Goal: Task Accomplishment & Management: Manage account settings

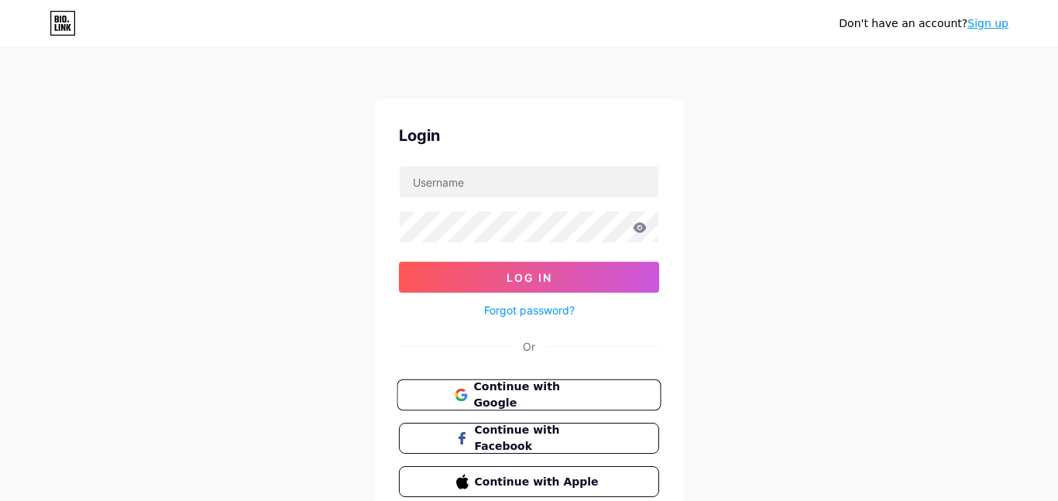
click at [523, 406] on button "Continue with Google" at bounding box center [528, 395] width 264 height 32
click at [605, 207] on form "Log In Forgot password?" at bounding box center [529, 243] width 260 height 154
click at [585, 193] on input "text" at bounding box center [529, 181] width 259 height 31
type input "[EMAIL_ADDRESS][DOMAIN_NAME]"
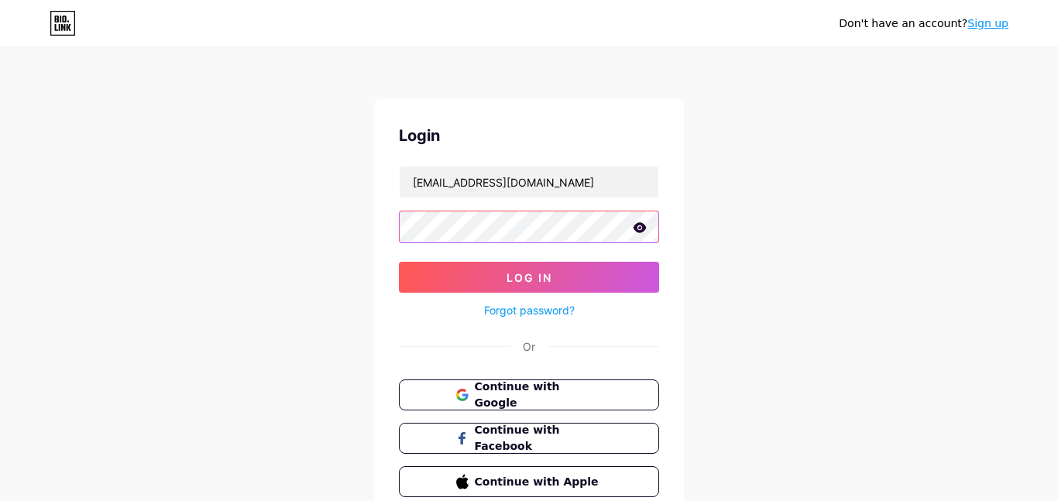
click at [399, 262] on button "Log In" at bounding box center [529, 277] width 260 height 31
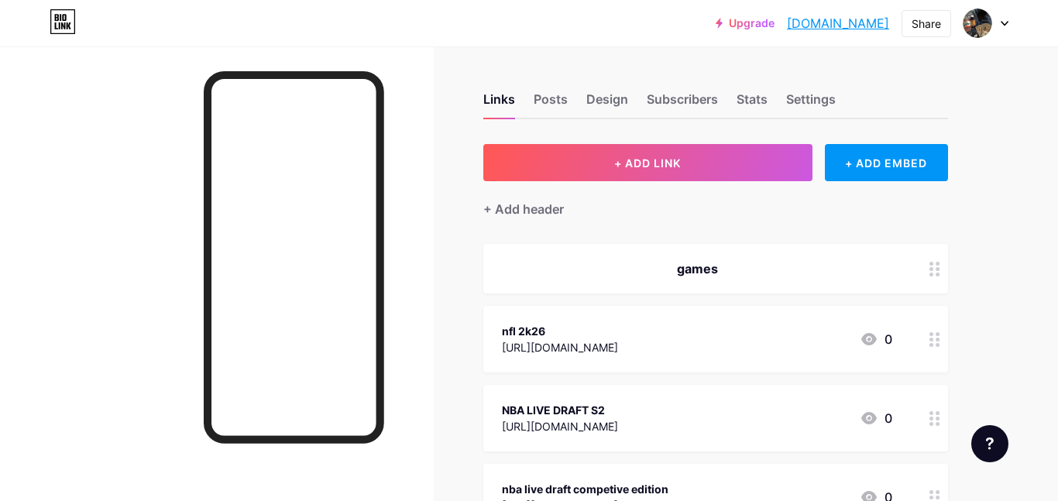
click at [928, 276] on div at bounding box center [934, 269] width 26 height 50
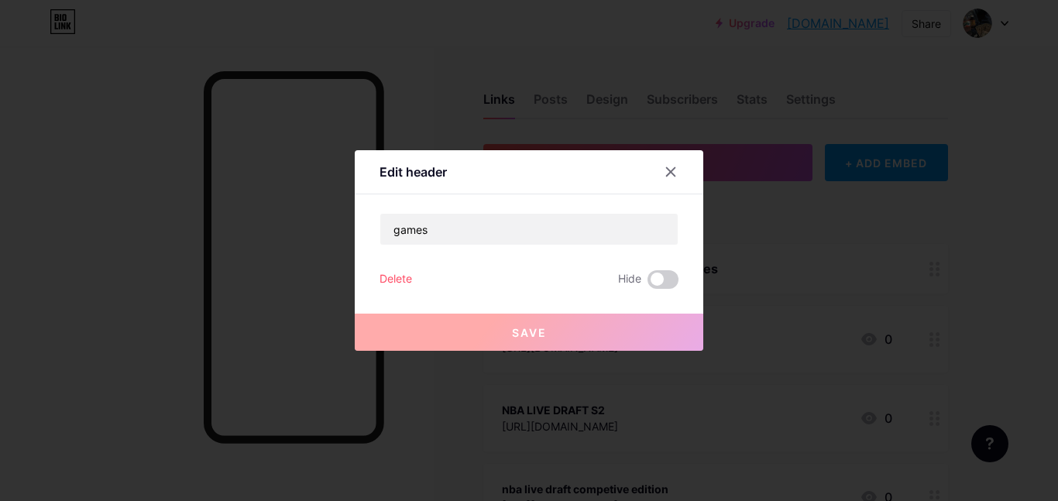
click at [396, 270] on div "Delete" at bounding box center [395, 279] width 33 height 19
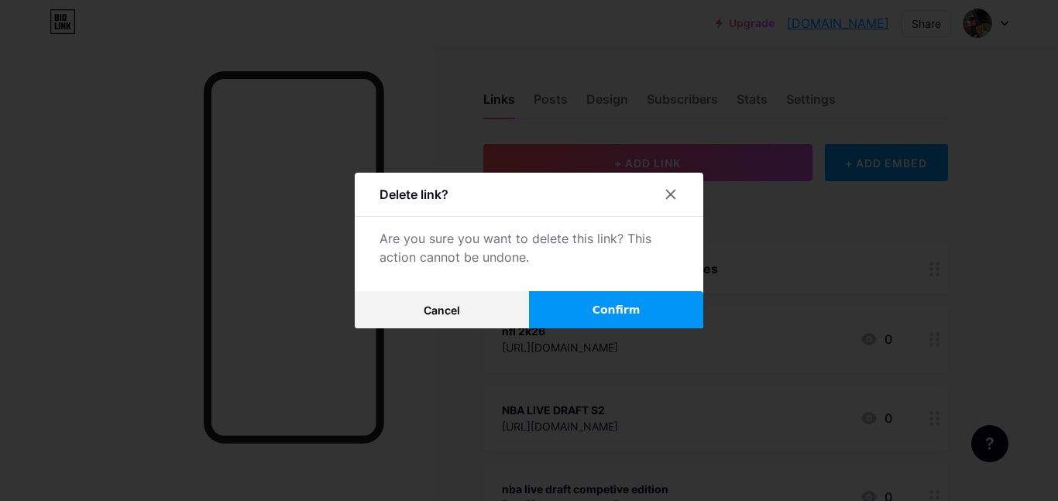
click at [589, 293] on button "Confirm" at bounding box center [616, 309] width 174 height 37
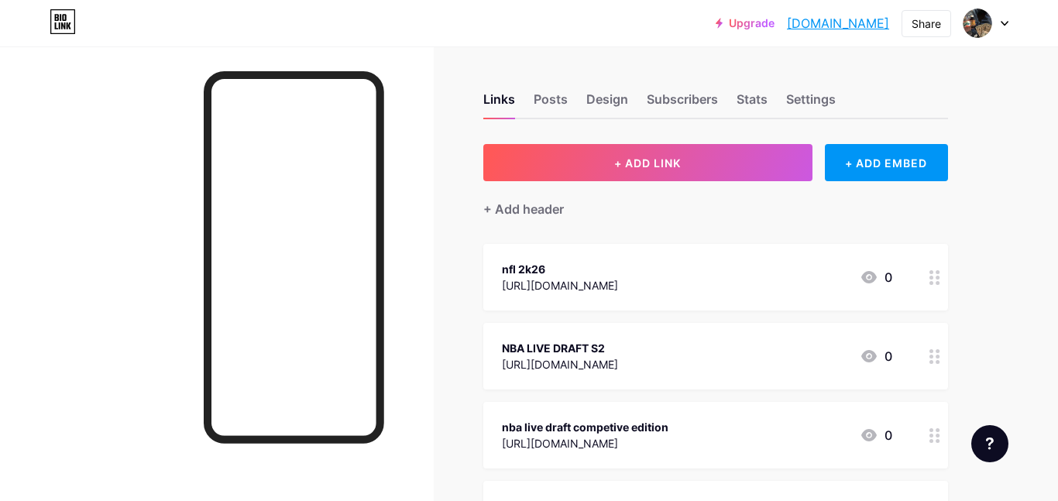
click at [946, 277] on div at bounding box center [934, 277] width 26 height 67
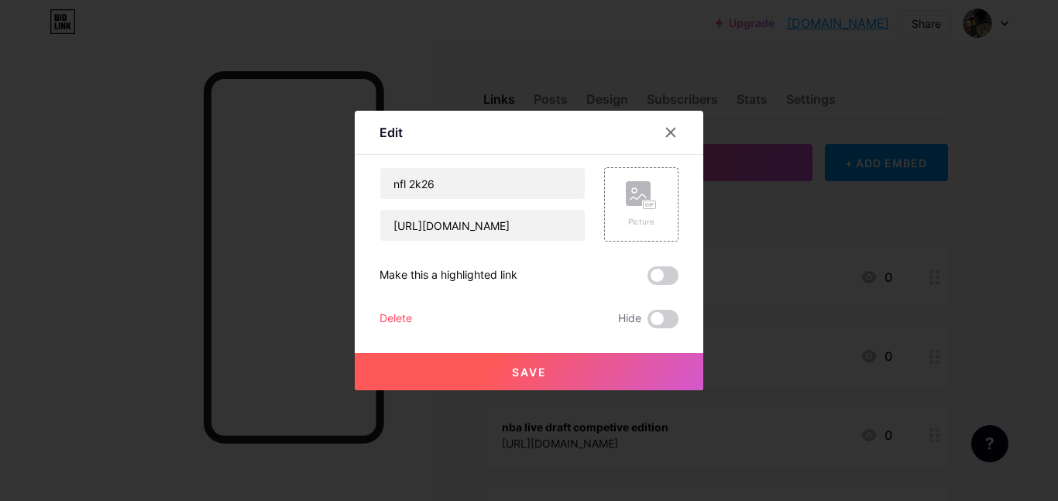
click at [396, 322] on div "Delete" at bounding box center [395, 319] width 33 height 19
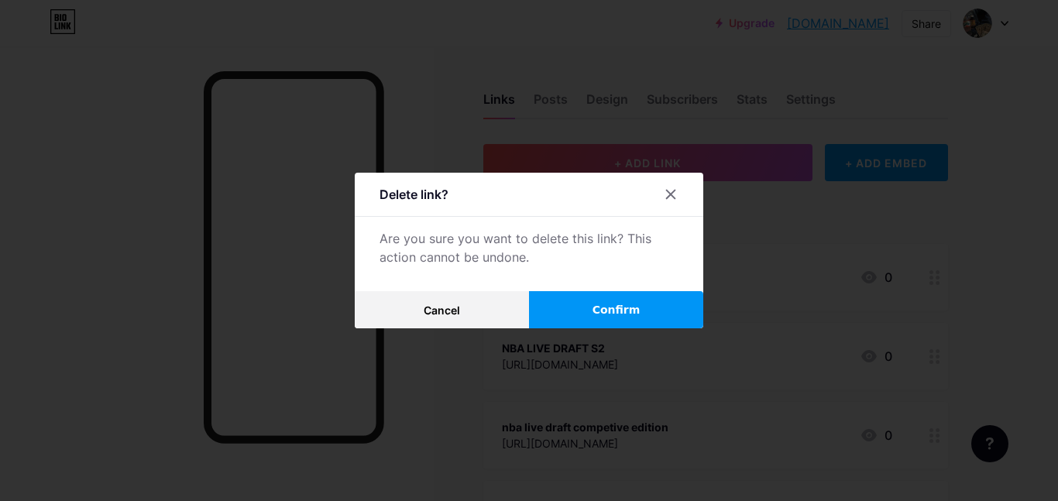
click at [645, 314] on button "Confirm" at bounding box center [616, 309] width 174 height 37
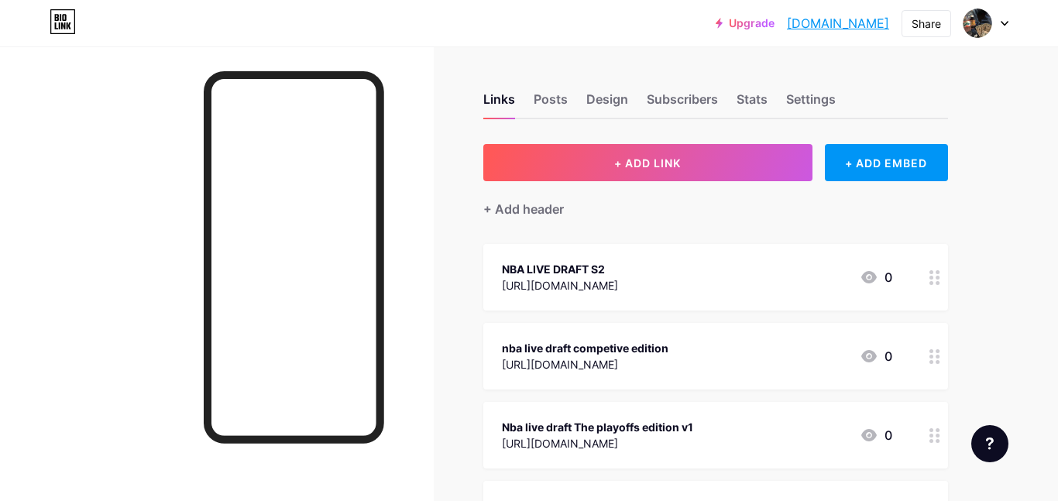
click at [942, 276] on div at bounding box center [934, 277] width 26 height 67
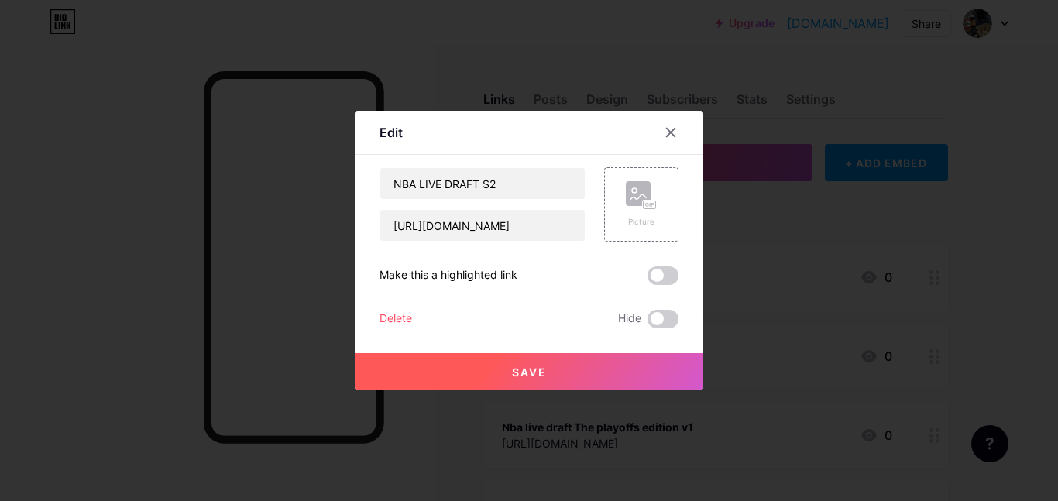
click at [420, 319] on div "Delete Hide" at bounding box center [528, 319] width 299 height 19
click at [413, 318] on div "Delete Hide" at bounding box center [528, 319] width 299 height 19
click at [410, 314] on div "Delete" at bounding box center [395, 319] width 33 height 19
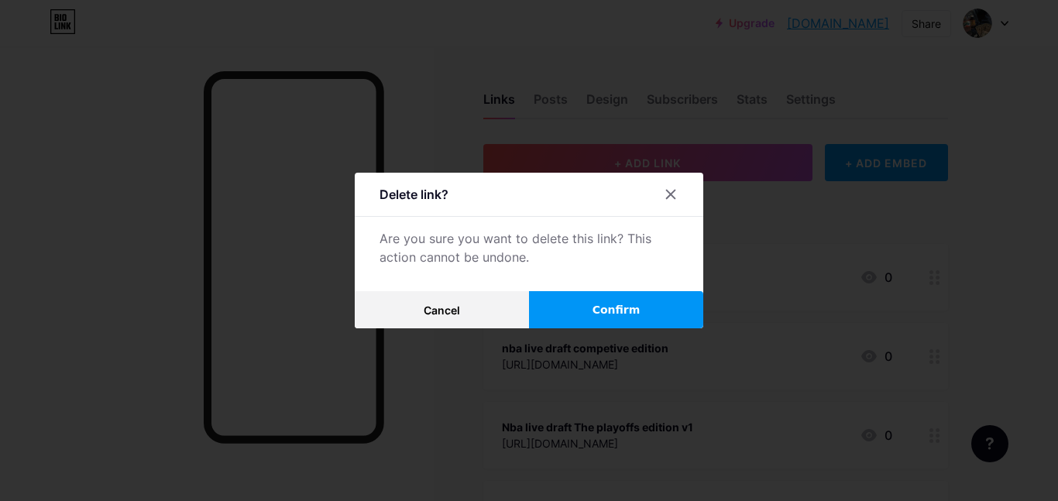
click at [558, 304] on button "Confirm" at bounding box center [616, 309] width 174 height 37
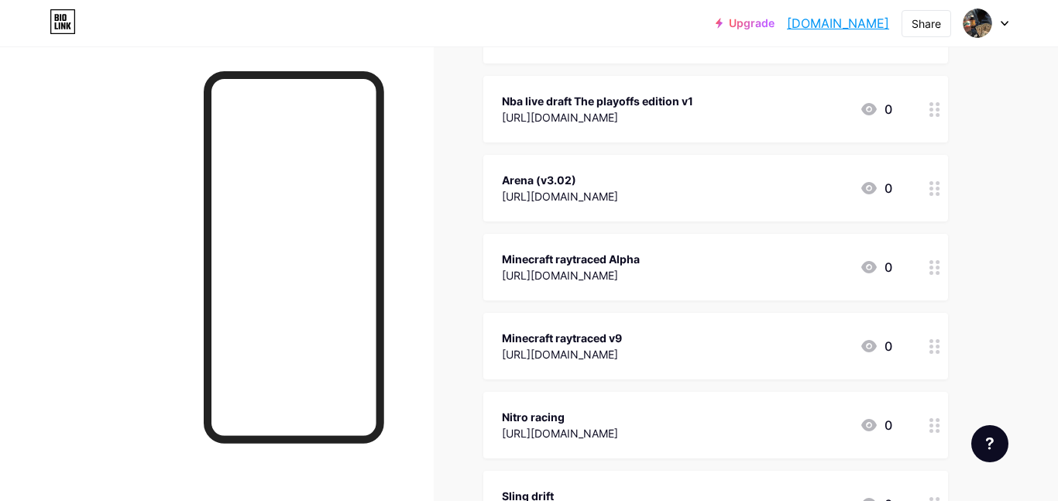
drag, startPoint x: 450, startPoint y: 222, endPoint x: 713, endPoint y: 499, distance: 382.3
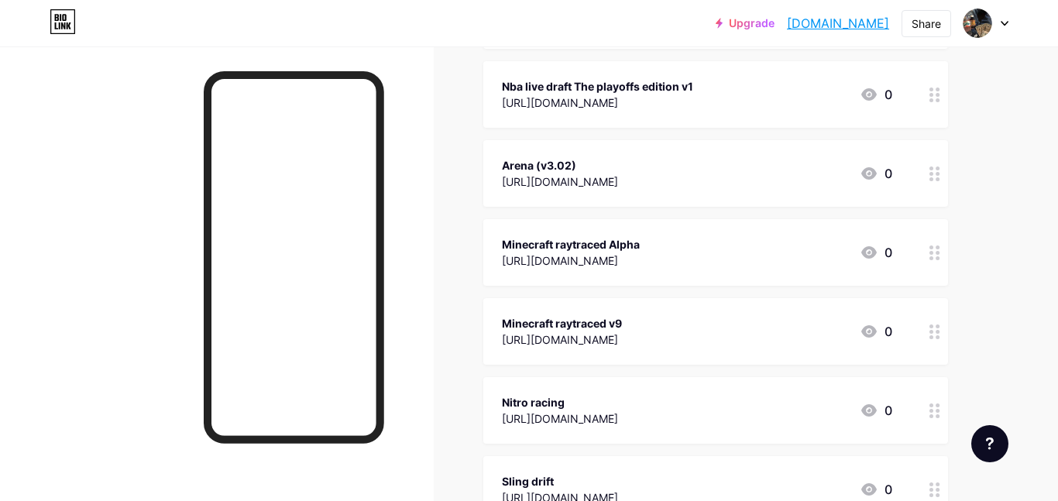
click at [931, 251] on circle at bounding box center [931, 253] width 4 height 4
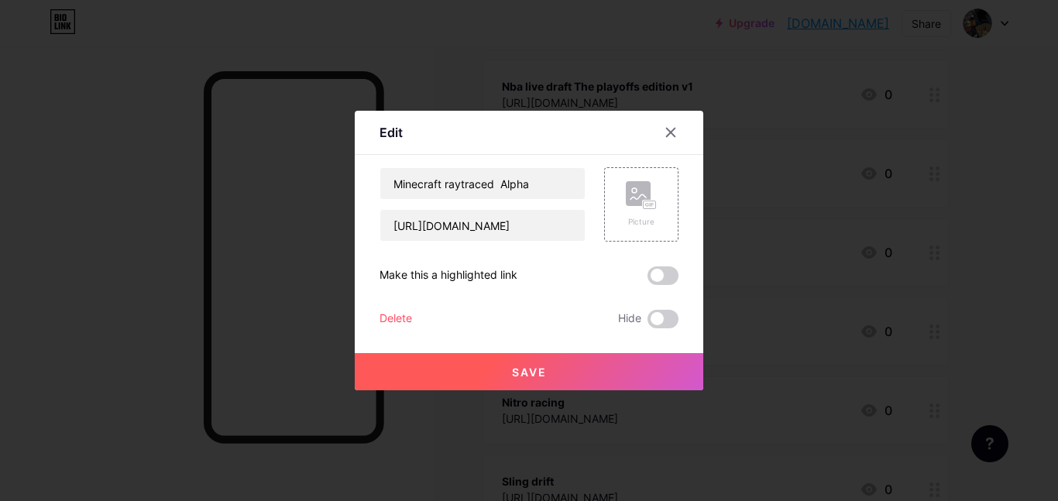
click at [403, 307] on div "Minecraft raytraced Alpha [URL][DOMAIN_NAME] Picture Make this a highlighted li…" at bounding box center [528, 247] width 299 height 161
click at [388, 319] on div "Delete" at bounding box center [395, 319] width 33 height 19
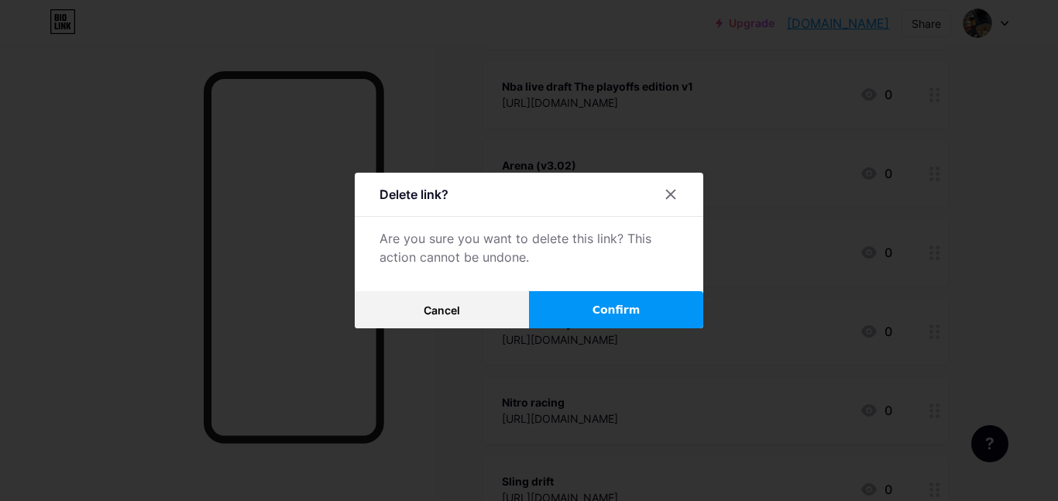
click at [550, 316] on button "Confirm" at bounding box center [616, 309] width 174 height 37
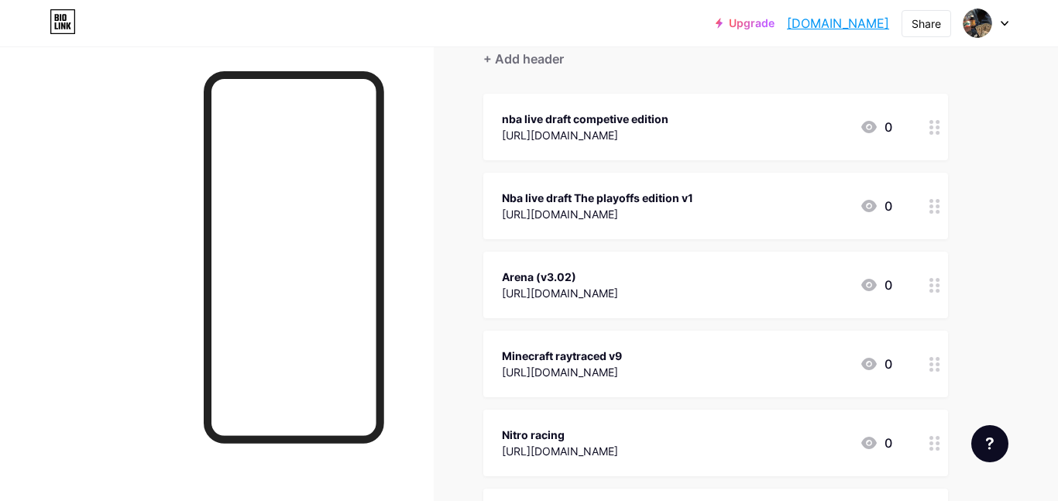
scroll to position [108, 0]
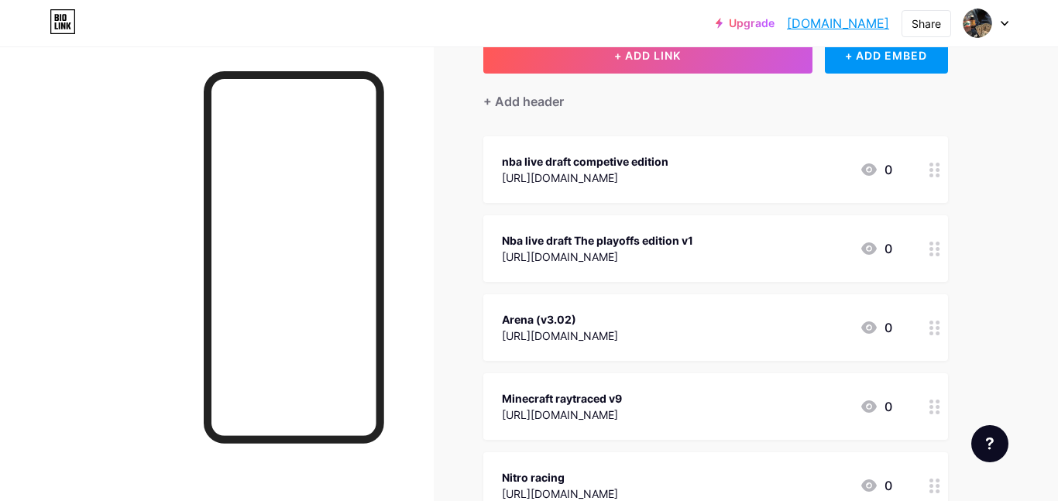
click at [932, 155] on div at bounding box center [934, 169] width 26 height 67
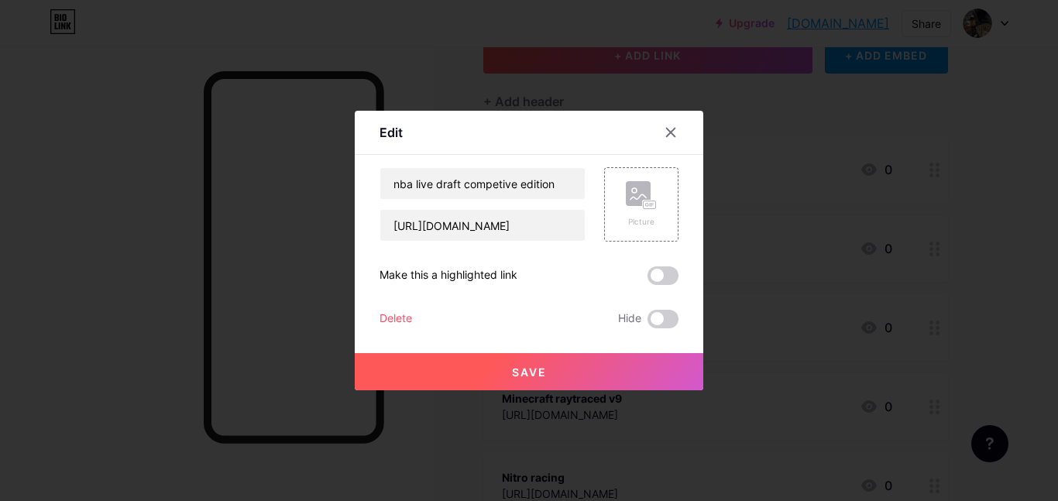
click at [393, 302] on div "nba live draft competive edition [URL][DOMAIN_NAME] Picture Make this a highlig…" at bounding box center [528, 247] width 299 height 161
click at [399, 321] on div "Delete" at bounding box center [395, 319] width 33 height 19
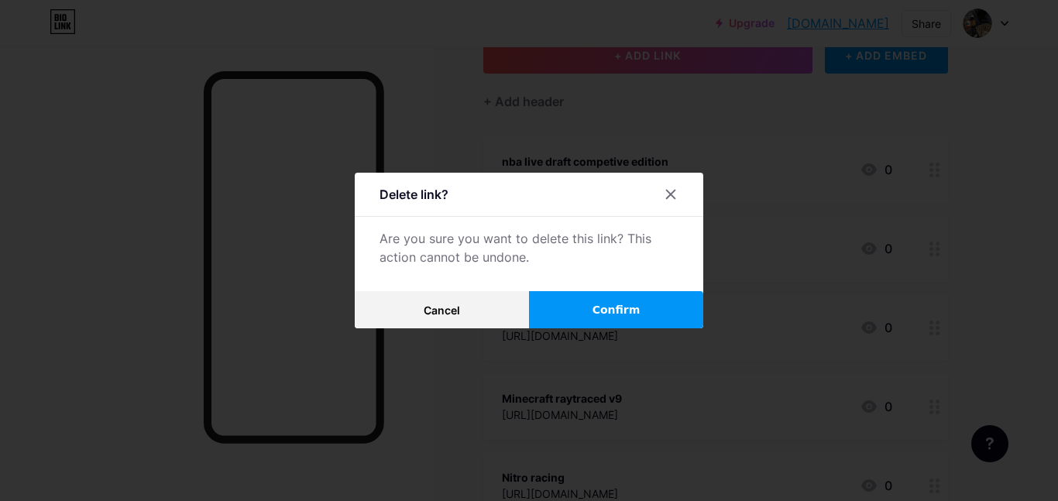
click at [570, 297] on button "Confirm" at bounding box center [616, 309] width 174 height 37
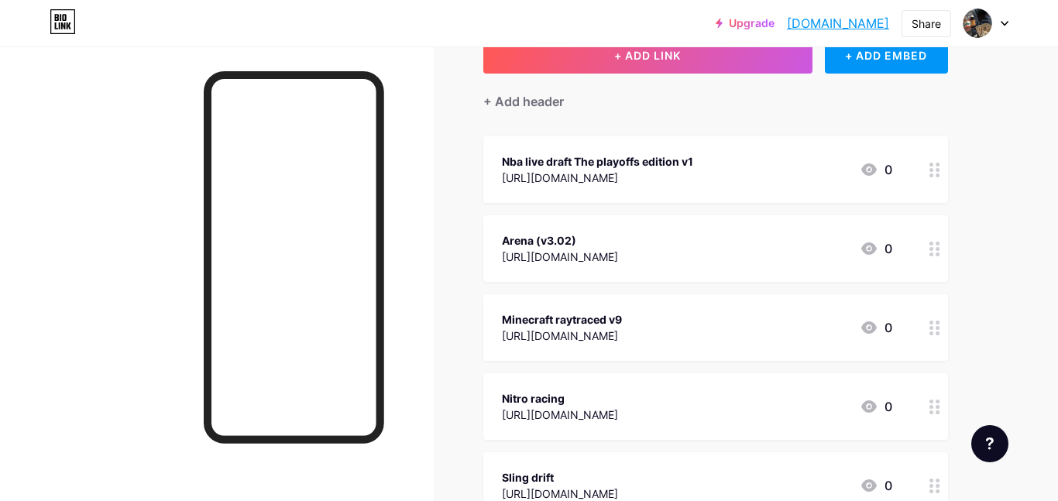
click at [942, 161] on div at bounding box center [934, 169] width 26 height 67
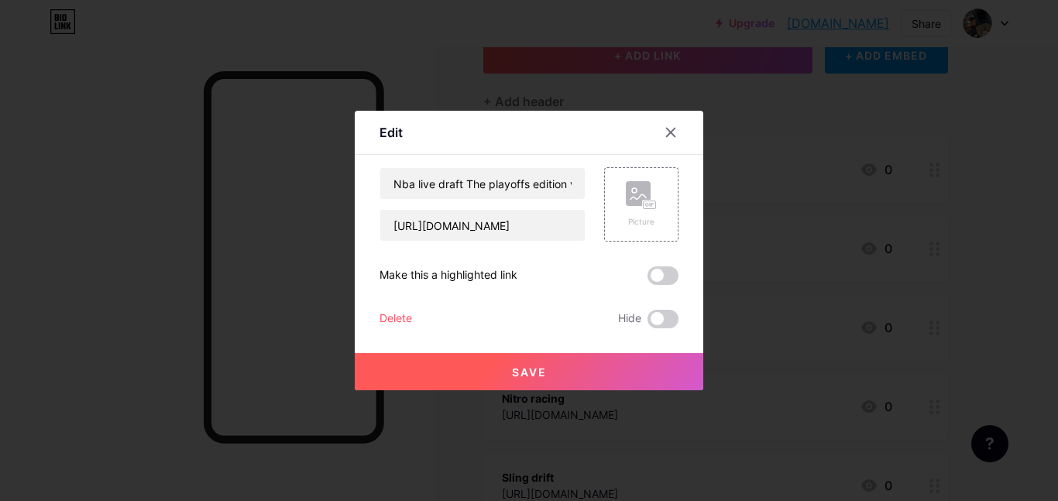
click at [396, 312] on div "Delete" at bounding box center [395, 319] width 33 height 19
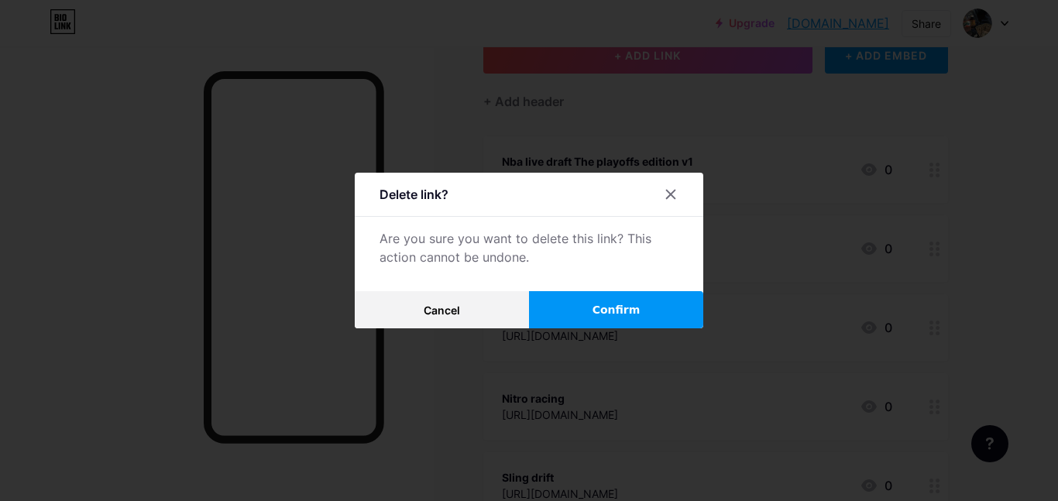
click at [558, 296] on button "Confirm" at bounding box center [616, 309] width 174 height 37
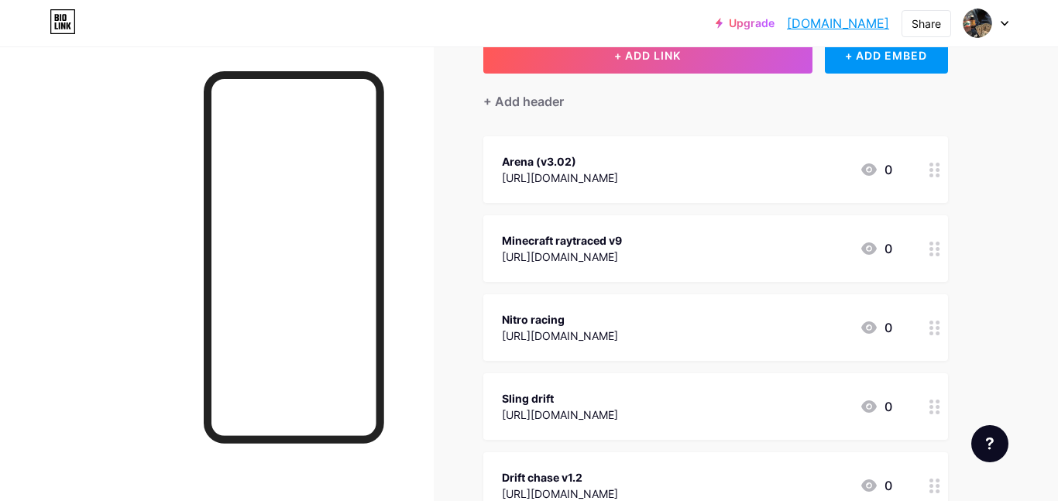
click at [937, 168] on circle at bounding box center [937, 170] width 4 height 4
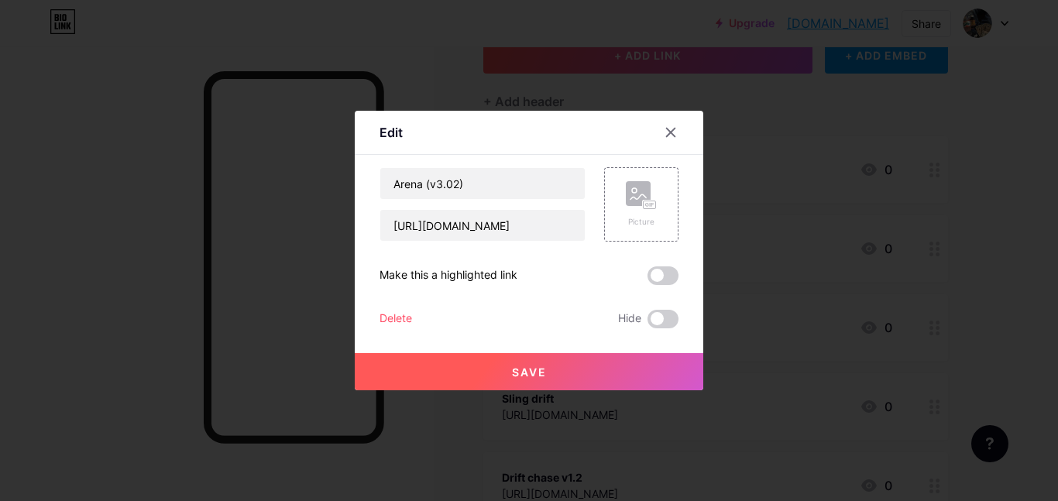
click at [418, 316] on div "Delete Hide" at bounding box center [528, 319] width 299 height 19
click at [414, 317] on div "Delete Hide" at bounding box center [528, 319] width 299 height 19
click at [410, 317] on div "Delete" at bounding box center [395, 319] width 33 height 19
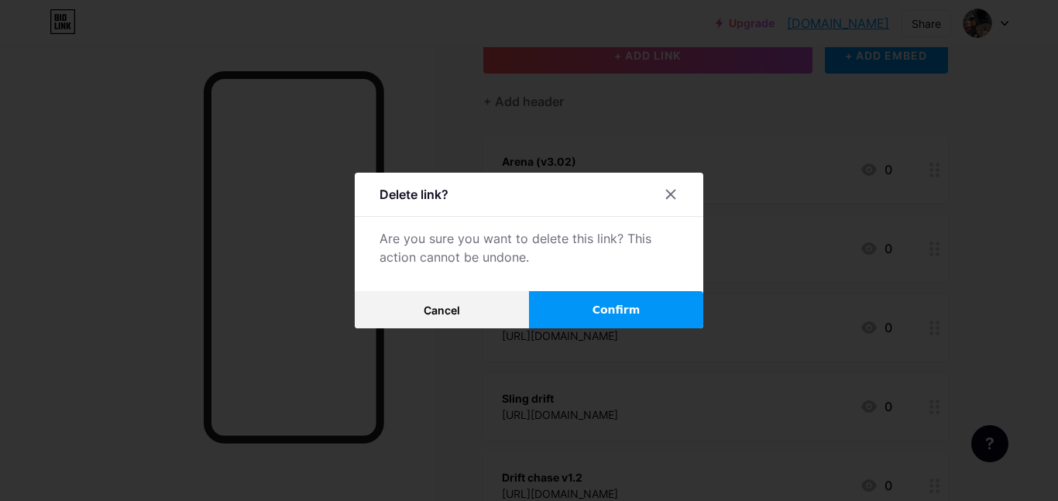
click at [537, 300] on button "Confirm" at bounding box center [616, 309] width 174 height 37
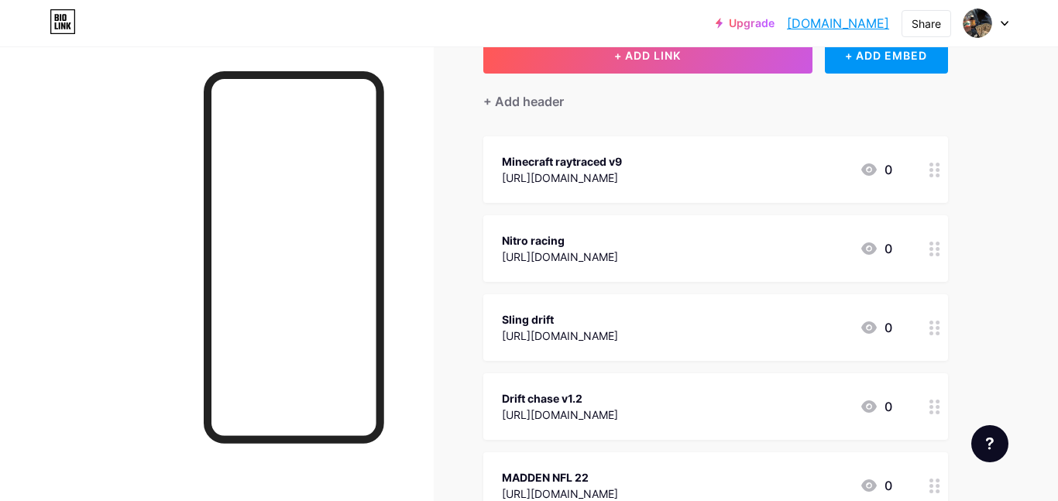
click at [935, 180] on div at bounding box center [934, 169] width 26 height 67
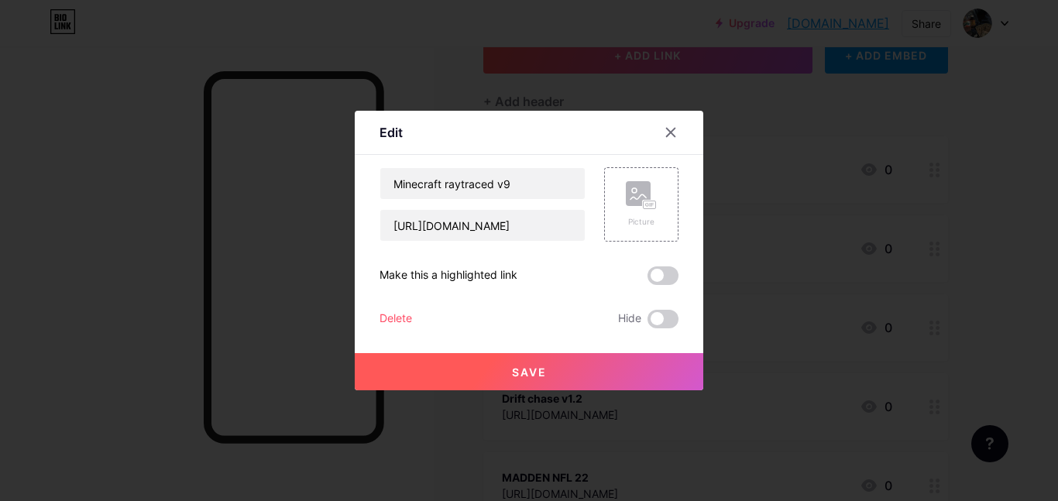
click at [397, 320] on div "Delete" at bounding box center [395, 319] width 33 height 19
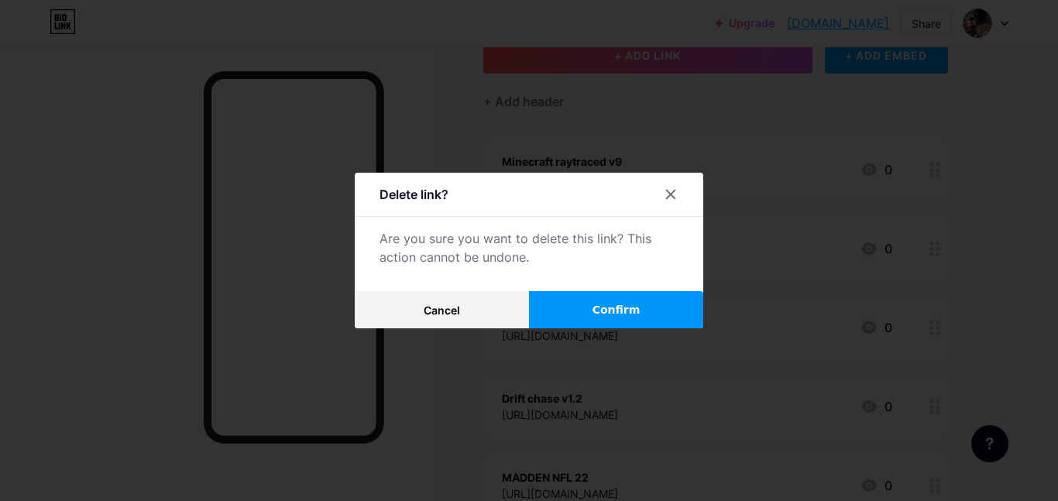
click at [578, 311] on button "Confirm" at bounding box center [616, 309] width 174 height 37
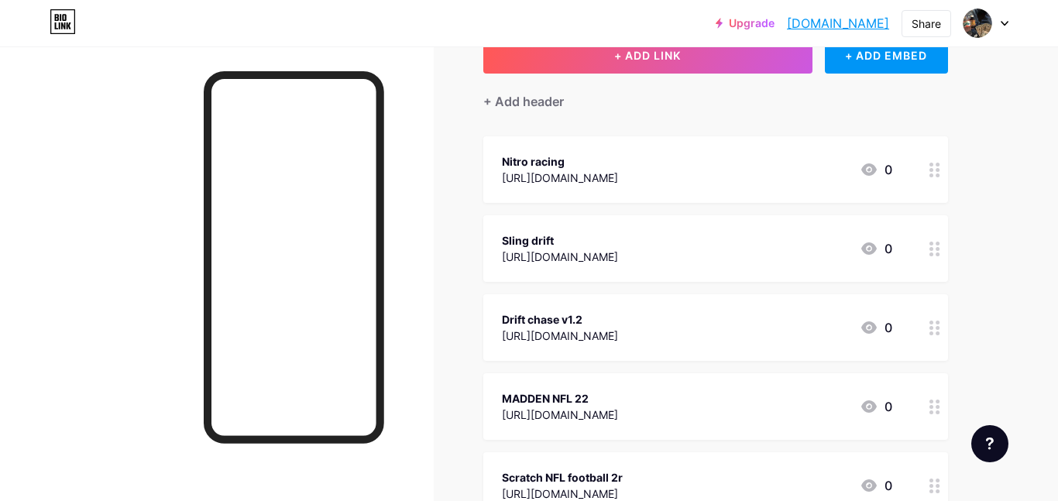
click at [933, 173] on icon at bounding box center [934, 170] width 11 height 15
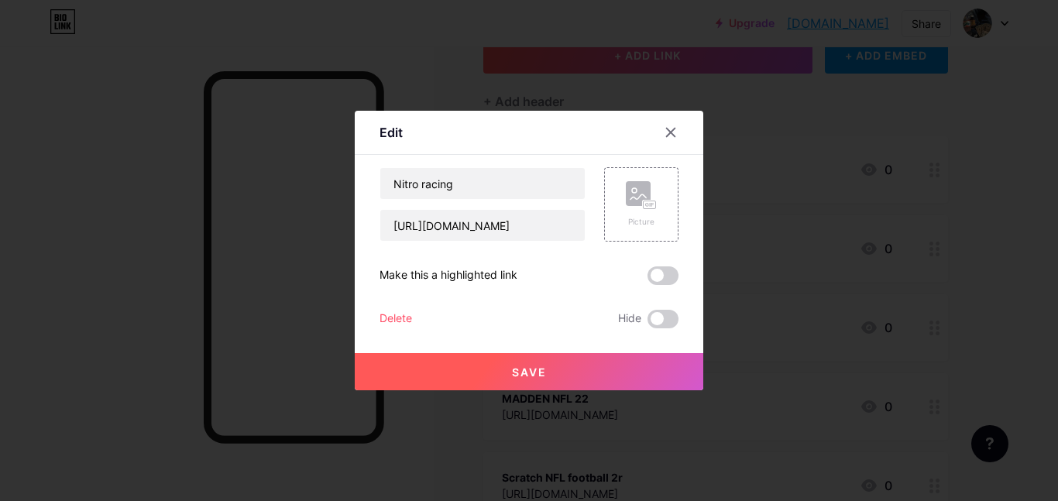
click at [395, 311] on div "Delete" at bounding box center [395, 319] width 33 height 19
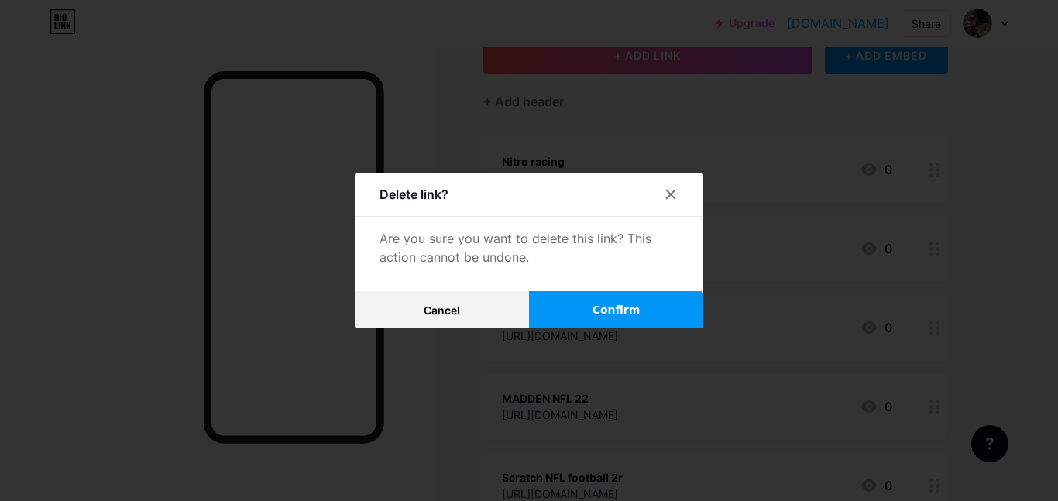
click at [621, 317] on span "Confirm" at bounding box center [616, 310] width 48 height 16
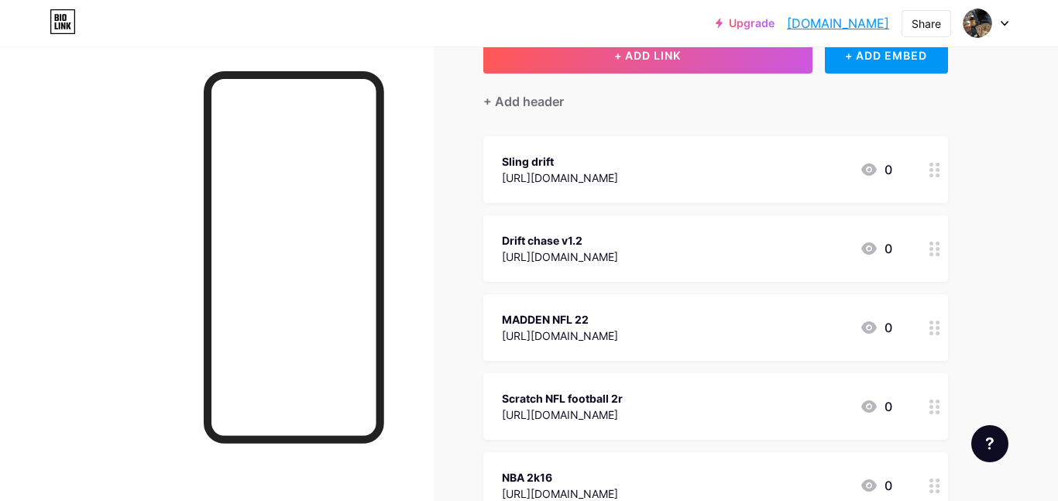
click at [935, 177] on div at bounding box center [934, 169] width 26 height 67
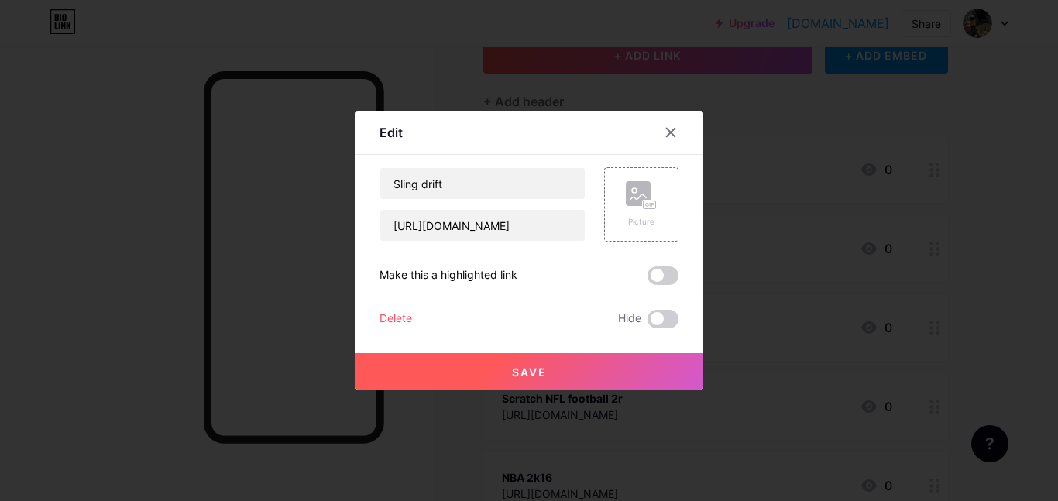
click at [413, 317] on div "Delete Hide" at bounding box center [528, 319] width 299 height 19
click at [410, 317] on div "Delete" at bounding box center [395, 319] width 33 height 19
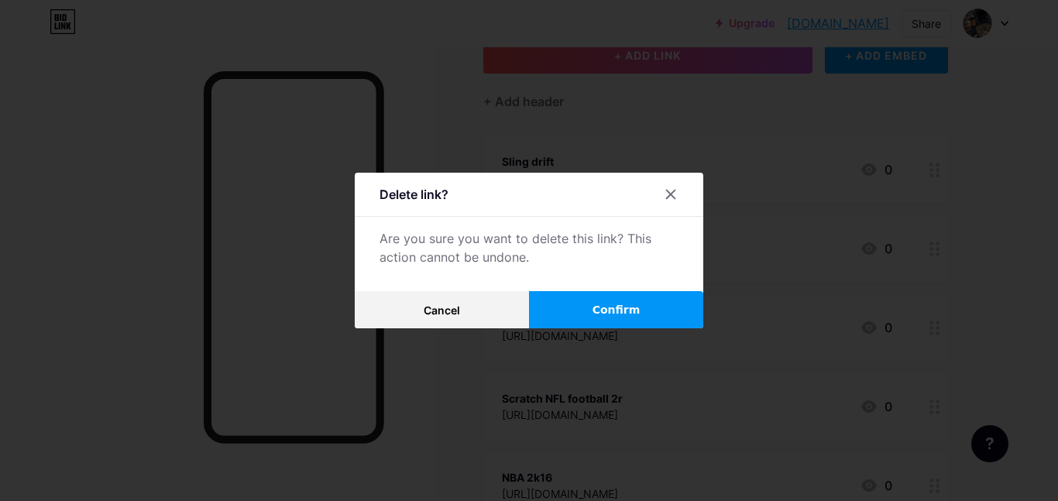
click at [590, 290] on div "Delete link? Are you sure you want to delete this link? This action cannot be u…" at bounding box center [529, 251] width 348 height 156
click at [590, 293] on button "Confirm" at bounding box center [616, 309] width 174 height 37
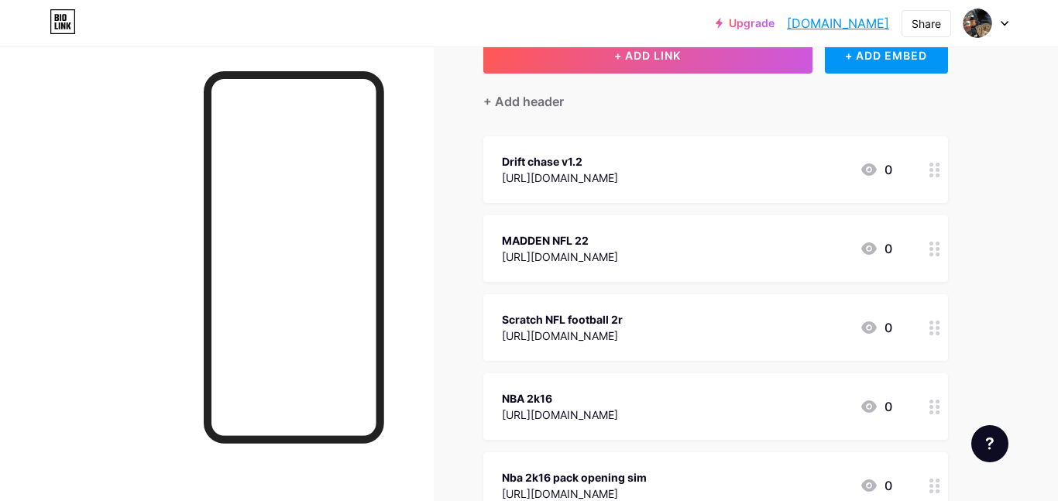
click at [924, 173] on div at bounding box center [934, 169] width 26 height 67
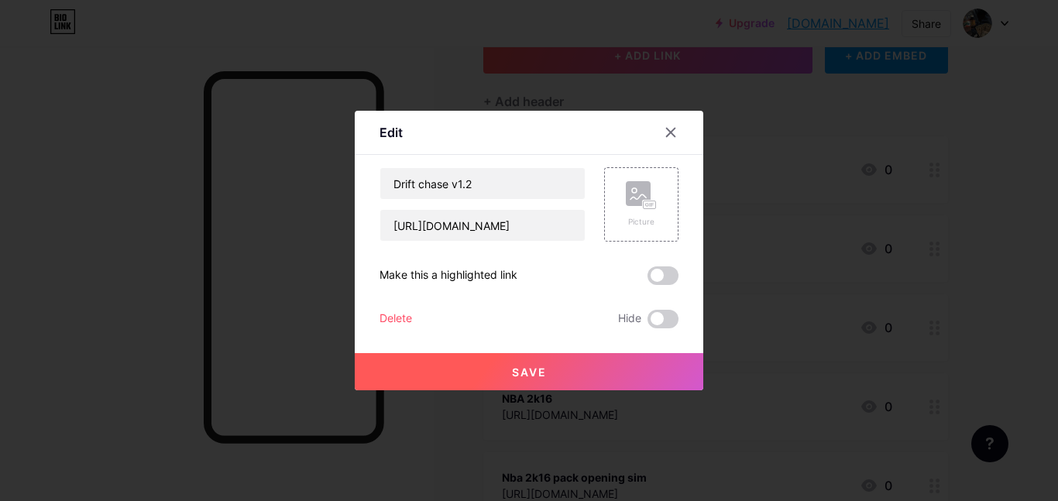
click at [388, 314] on div "Delete" at bounding box center [395, 319] width 33 height 19
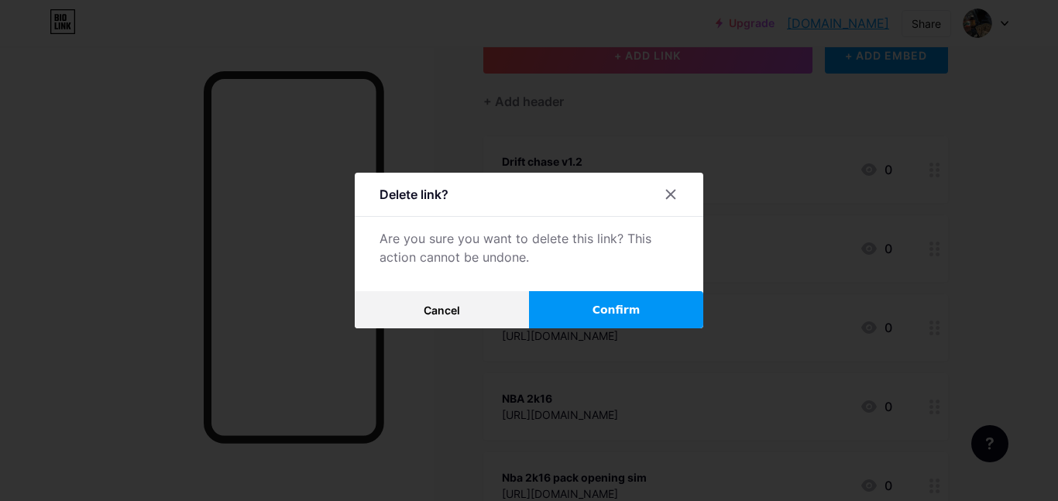
click at [624, 316] on span "Confirm" at bounding box center [616, 310] width 48 height 16
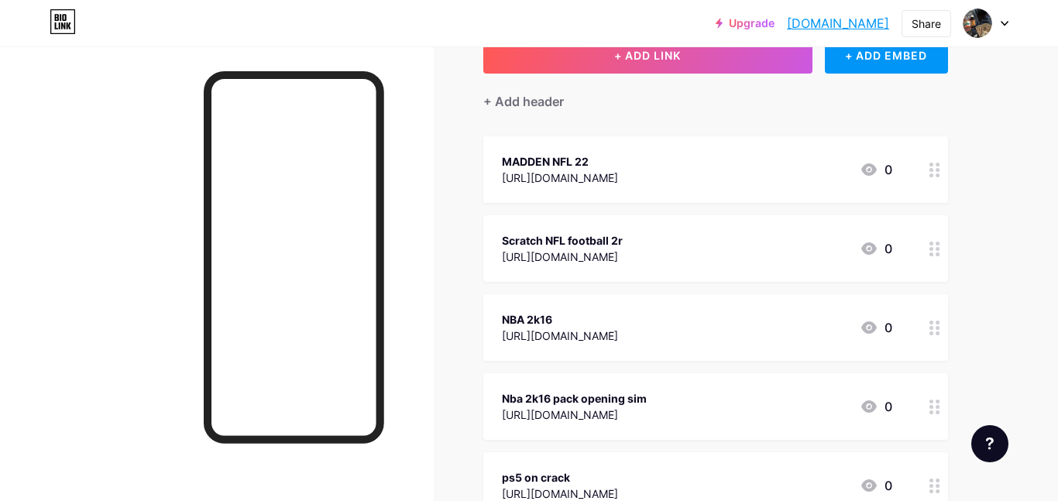
click at [929, 176] on icon at bounding box center [934, 170] width 11 height 15
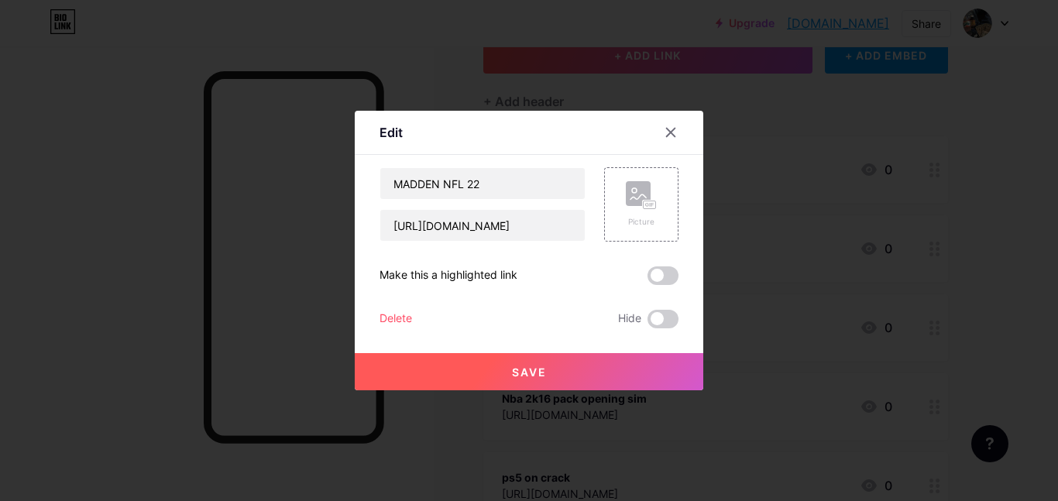
click at [410, 315] on div "Delete" at bounding box center [395, 319] width 33 height 19
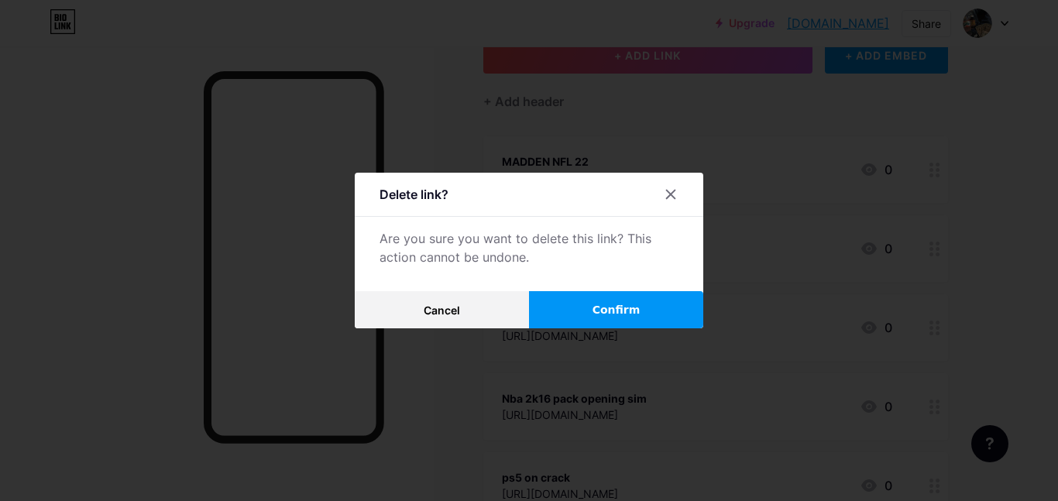
click at [625, 323] on button "Confirm" at bounding box center [616, 309] width 174 height 37
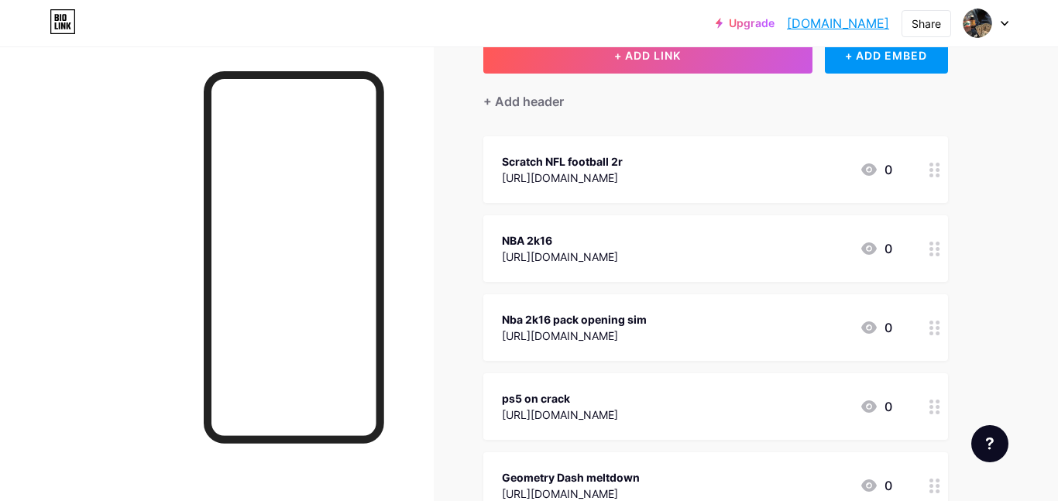
click at [935, 167] on icon at bounding box center [934, 170] width 11 height 15
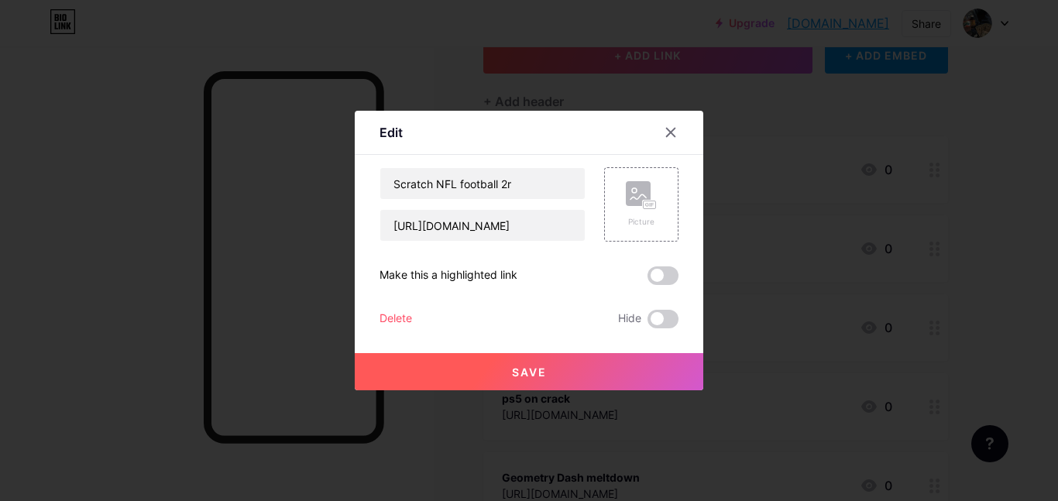
click at [407, 322] on div "Delete" at bounding box center [395, 319] width 33 height 19
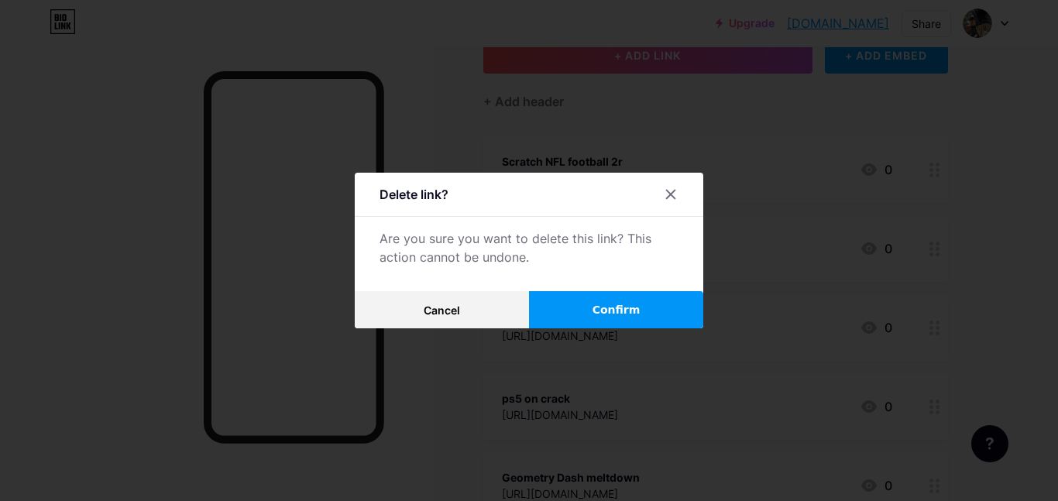
click at [632, 293] on button "Confirm" at bounding box center [616, 309] width 174 height 37
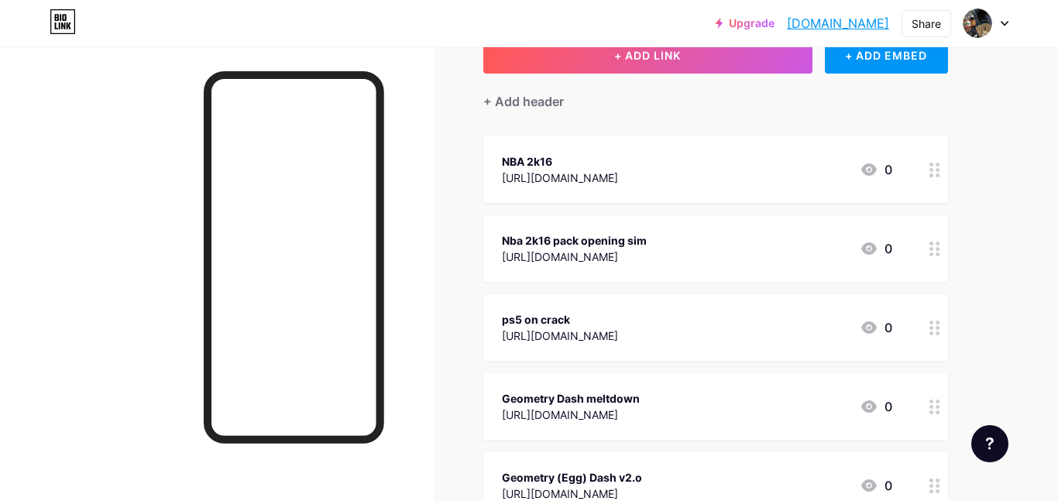
click at [926, 162] on div at bounding box center [934, 169] width 26 height 67
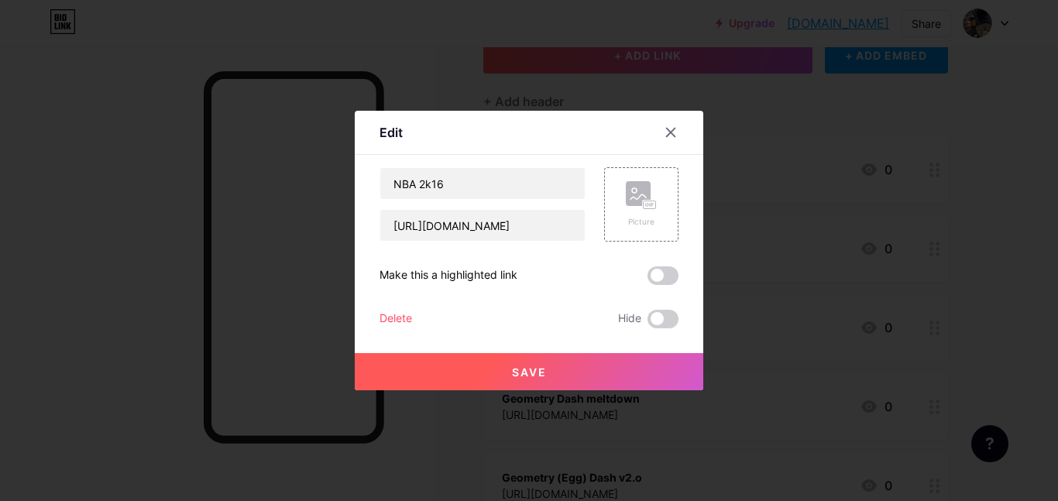
click at [411, 317] on div "Delete" at bounding box center [395, 319] width 33 height 19
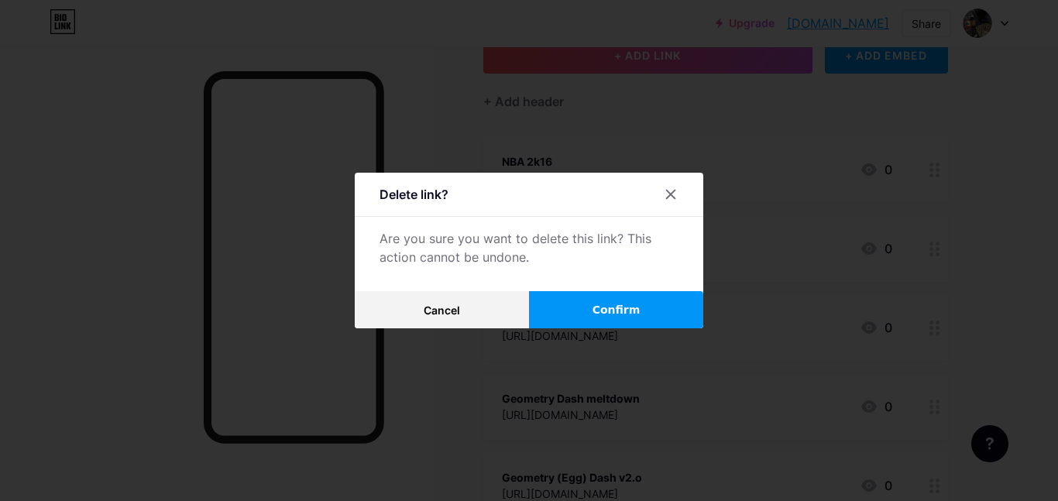
click at [580, 315] on button "Confirm" at bounding box center [616, 309] width 174 height 37
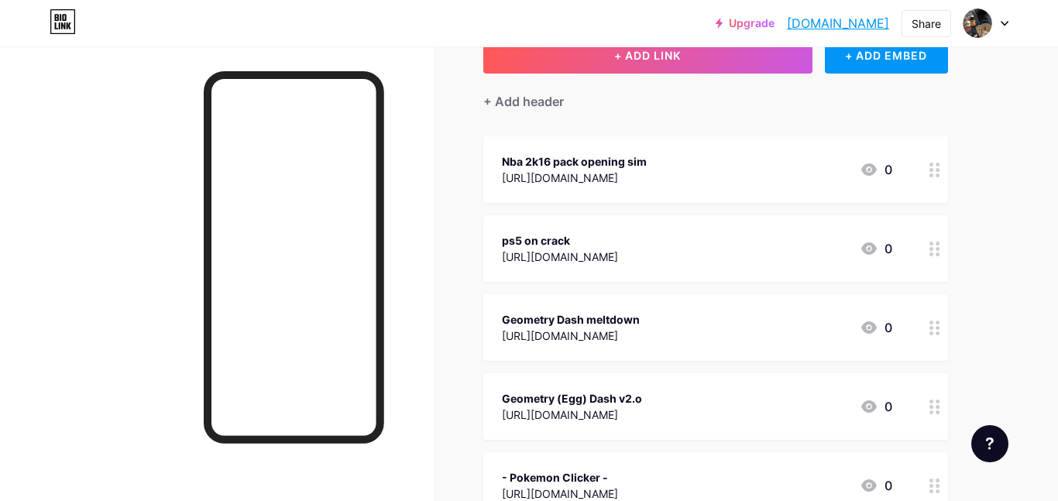
click at [940, 179] on div at bounding box center [934, 169] width 26 height 67
click at [388, 321] on div "Delete" at bounding box center [395, 319] width 33 height 19
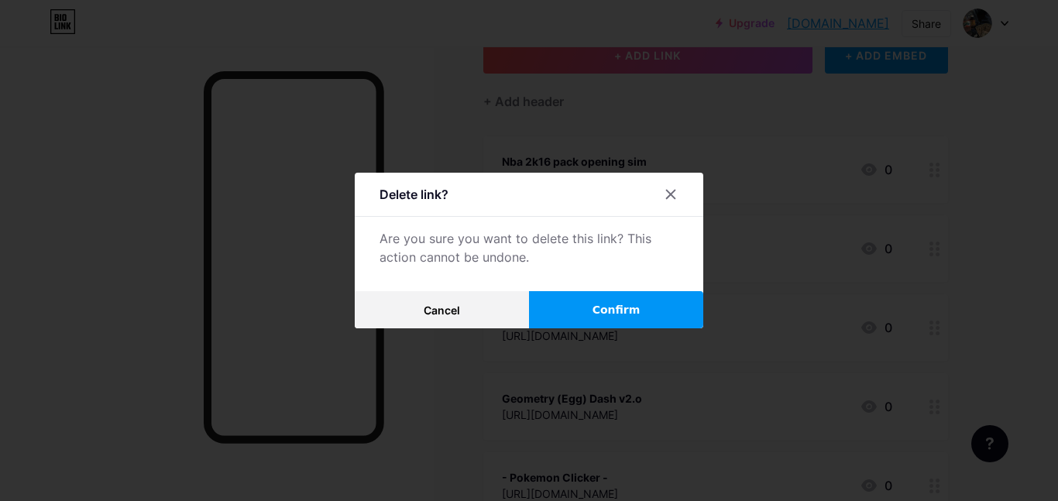
click at [621, 300] on button "Confirm" at bounding box center [616, 309] width 174 height 37
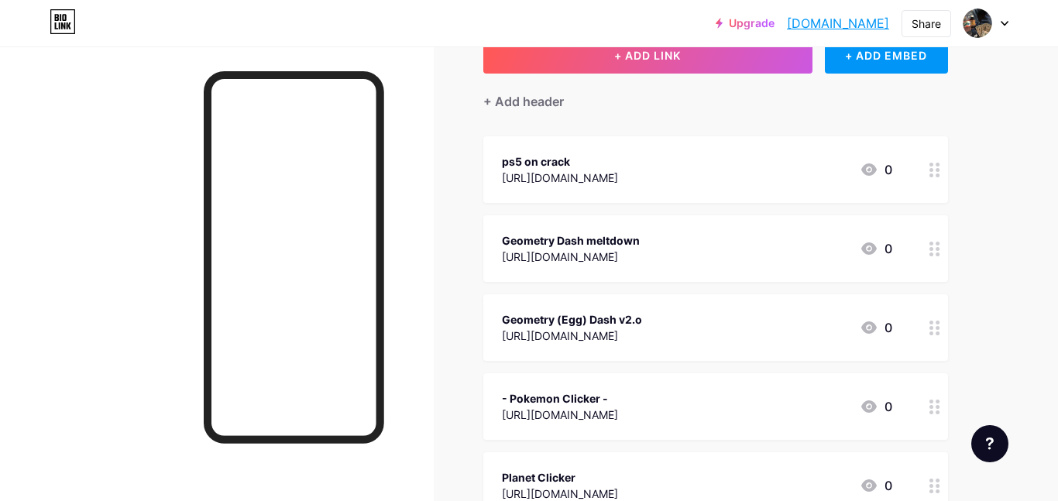
click at [939, 173] on icon at bounding box center [934, 170] width 11 height 15
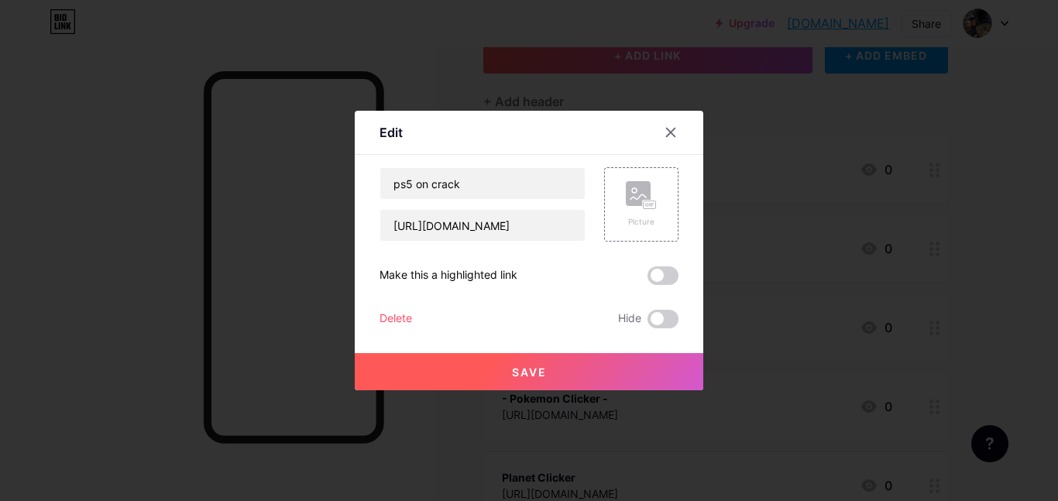
click at [376, 324] on div "Edit Content YouTube Play YouTube video without leaving your page. ADD Vimeo Pl…" at bounding box center [529, 251] width 348 height 280
click at [378, 322] on div "Edit Content YouTube Play YouTube video without leaving your page. ADD Vimeo Pl…" at bounding box center [529, 251] width 348 height 280
click at [379, 320] on div "Delete" at bounding box center [395, 319] width 33 height 19
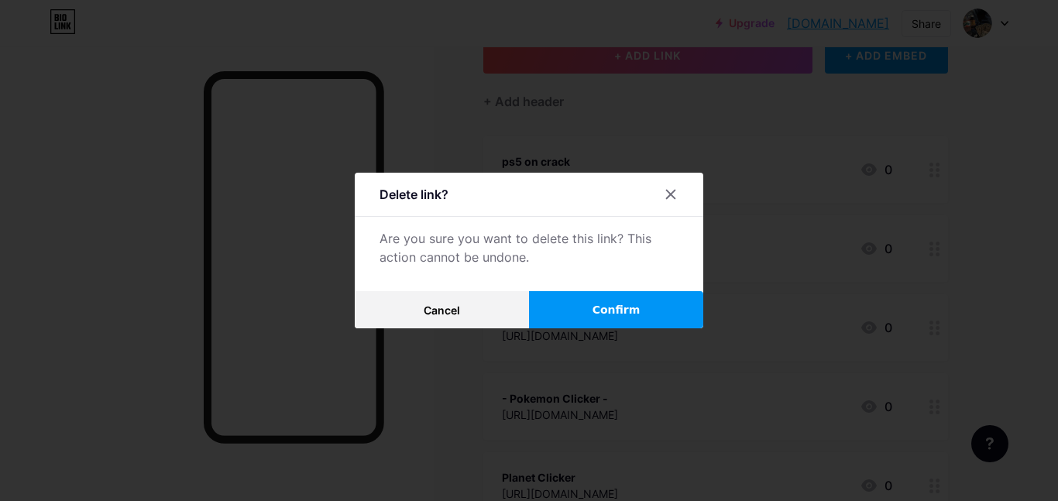
click at [624, 310] on span "Confirm" at bounding box center [616, 310] width 48 height 16
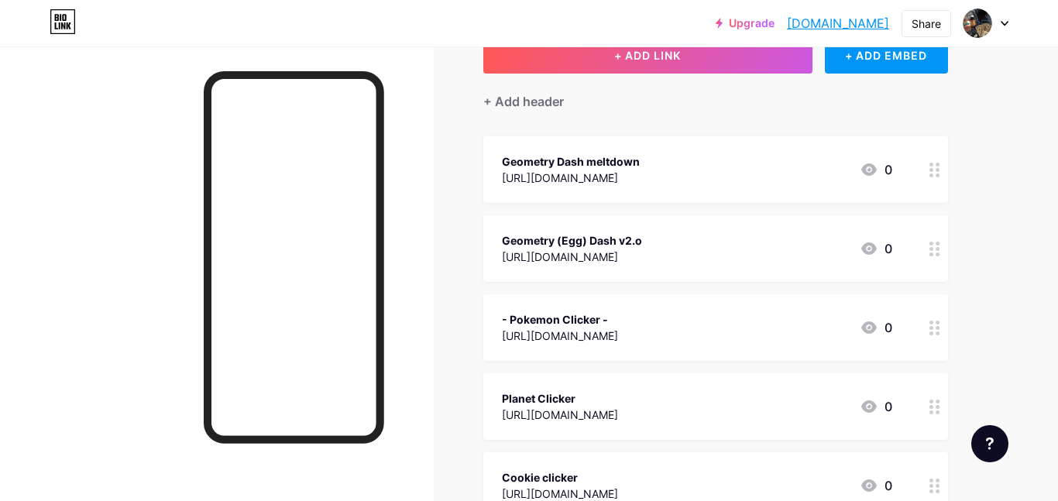
click at [940, 167] on div at bounding box center [934, 169] width 26 height 67
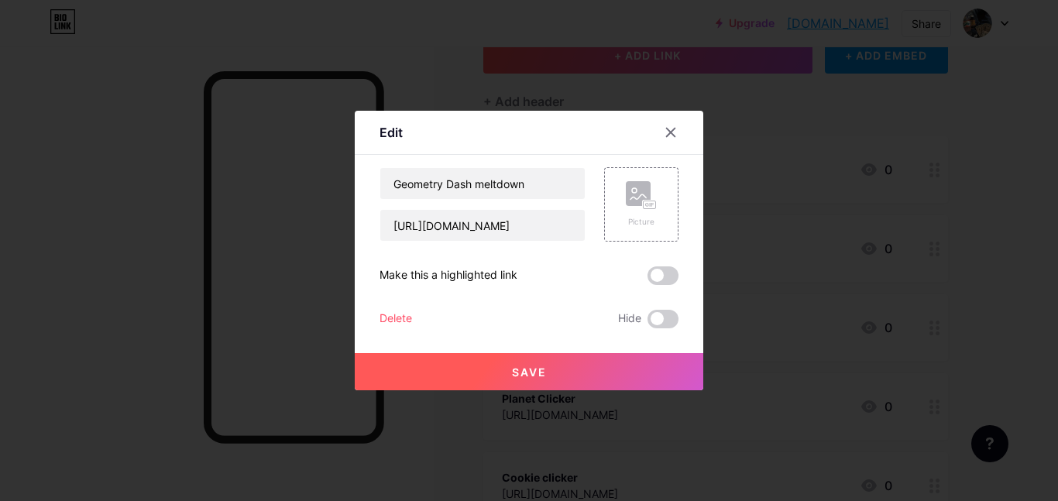
click at [402, 327] on div "Delete" at bounding box center [395, 319] width 33 height 19
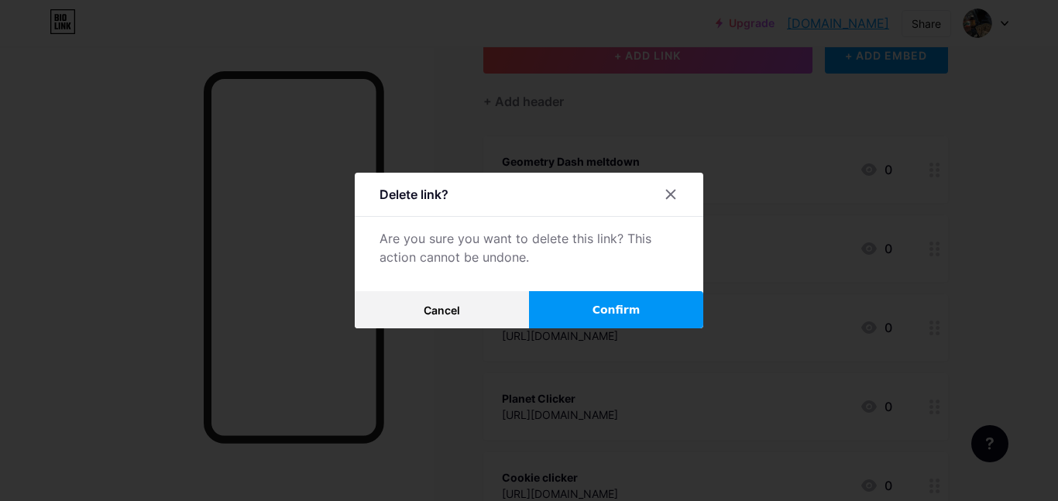
click at [587, 304] on button "Confirm" at bounding box center [616, 309] width 174 height 37
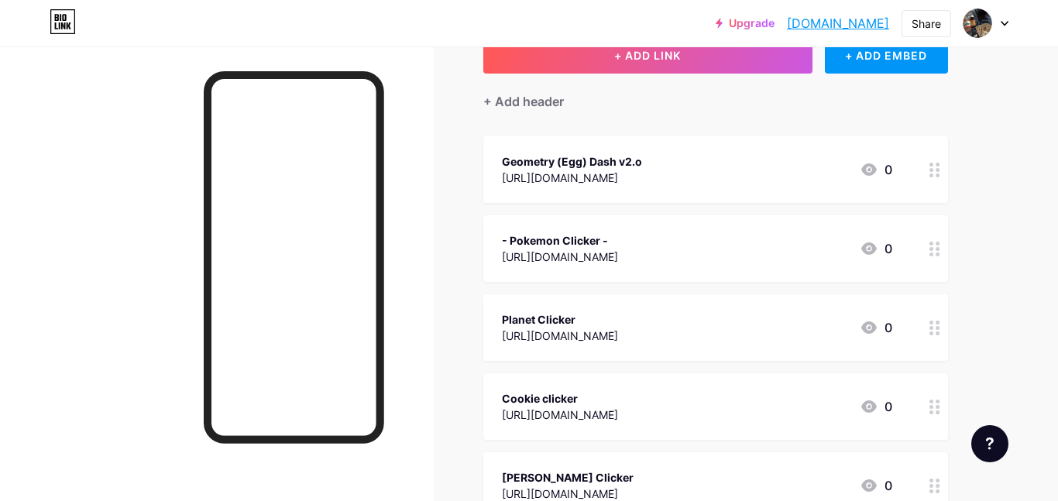
click at [939, 178] on div at bounding box center [934, 169] width 26 height 67
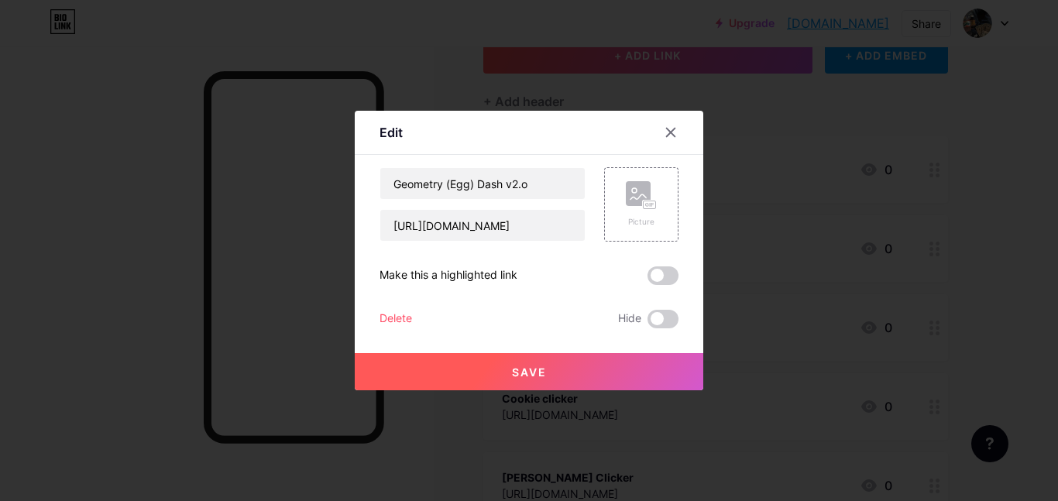
click at [402, 314] on div "Delete" at bounding box center [395, 319] width 33 height 19
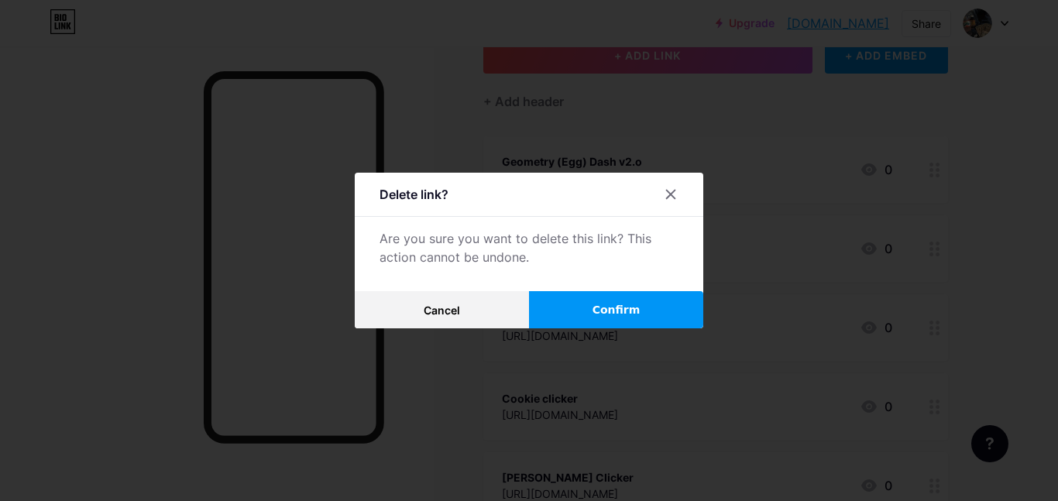
click at [607, 291] on button "Confirm" at bounding box center [616, 309] width 174 height 37
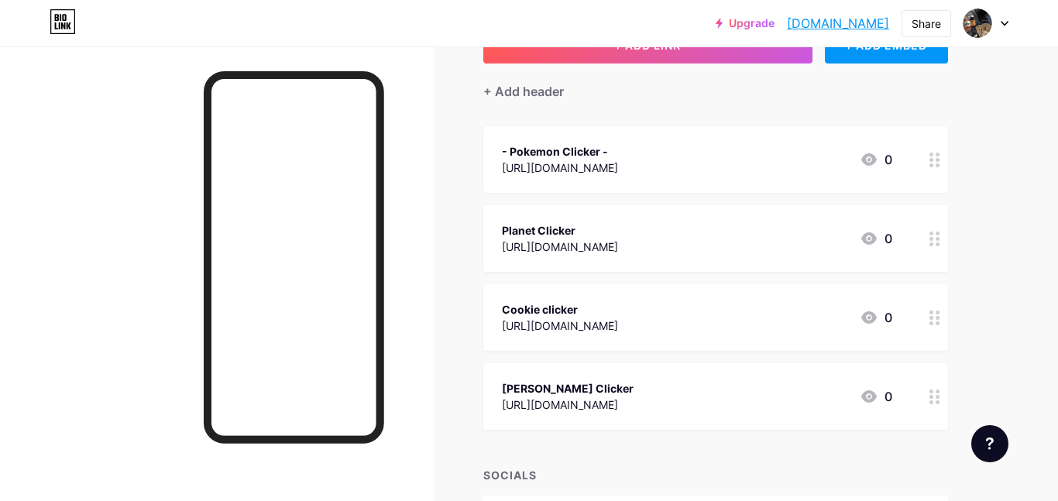
scroll to position [108, 0]
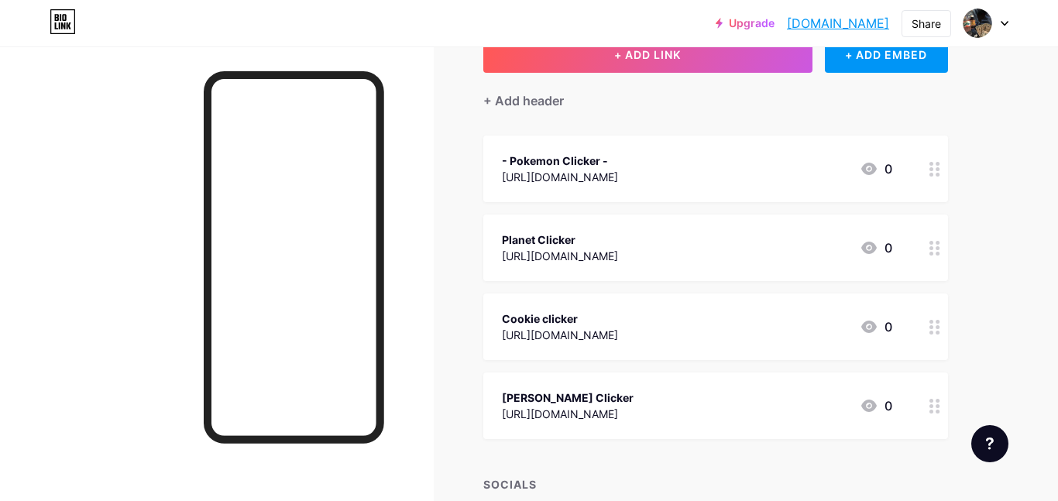
click at [934, 170] on icon at bounding box center [934, 169] width 11 height 15
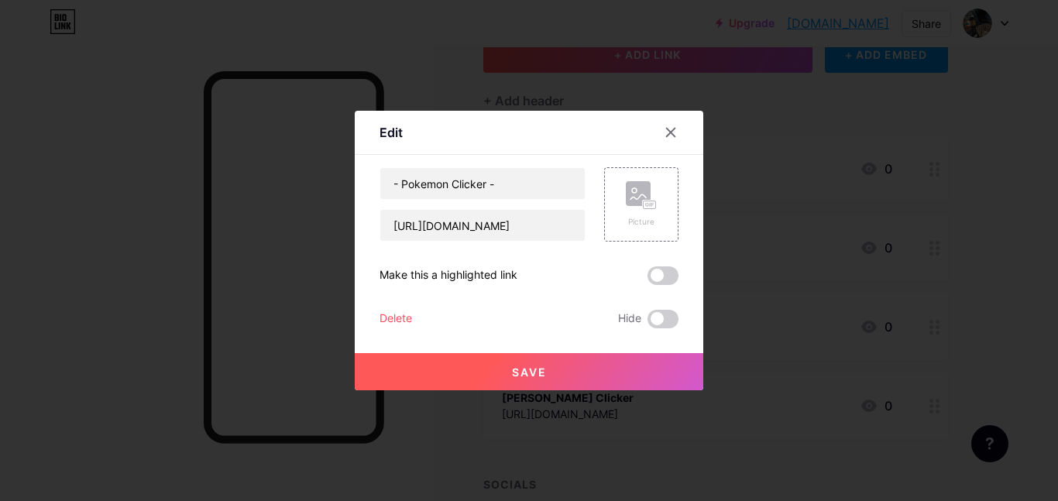
click at [396, 318] on div "Delete" at bounding box center [395, 319] width 33 height 19
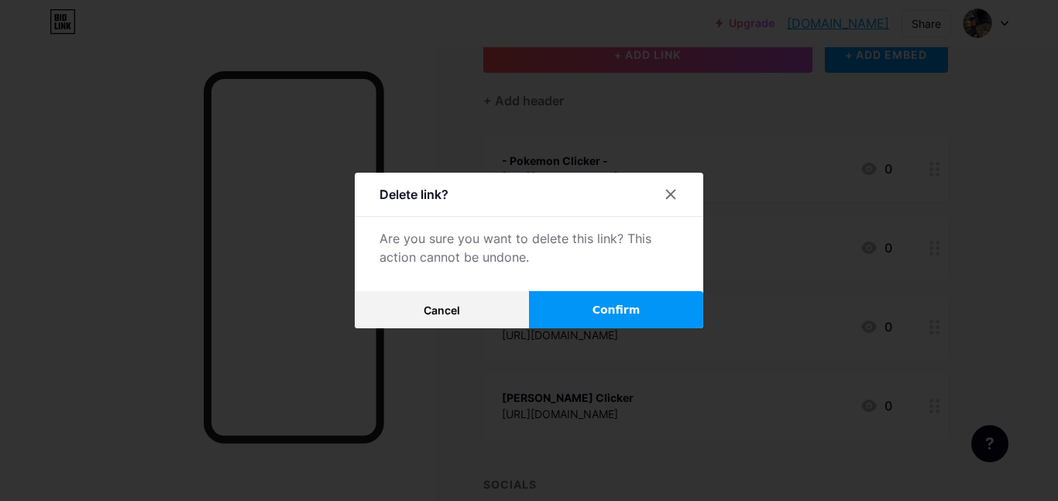
click at [583, 309] on button "Confirm" at bounding box center [616, 309] width 174 height 37
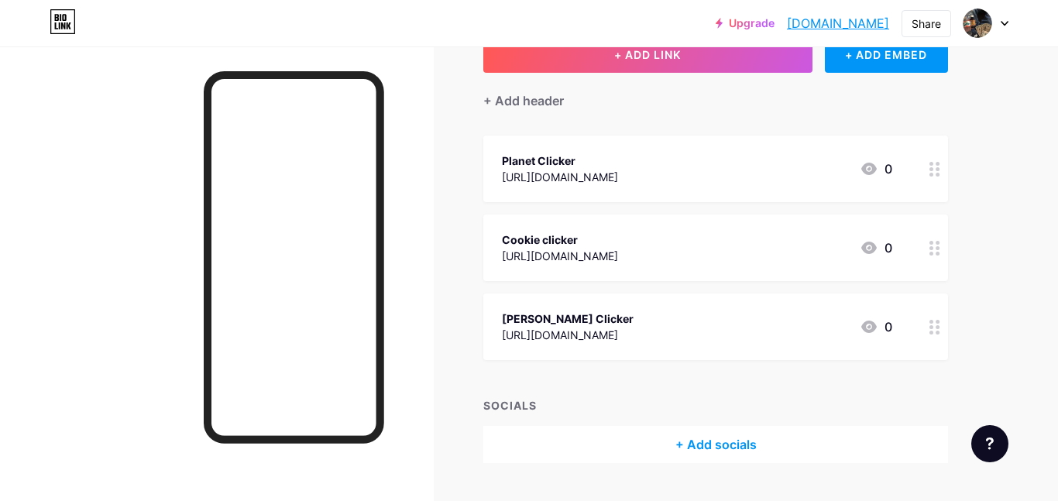
click at [930, 163] on circle at bounding box center [931, 164] width 4 height 4
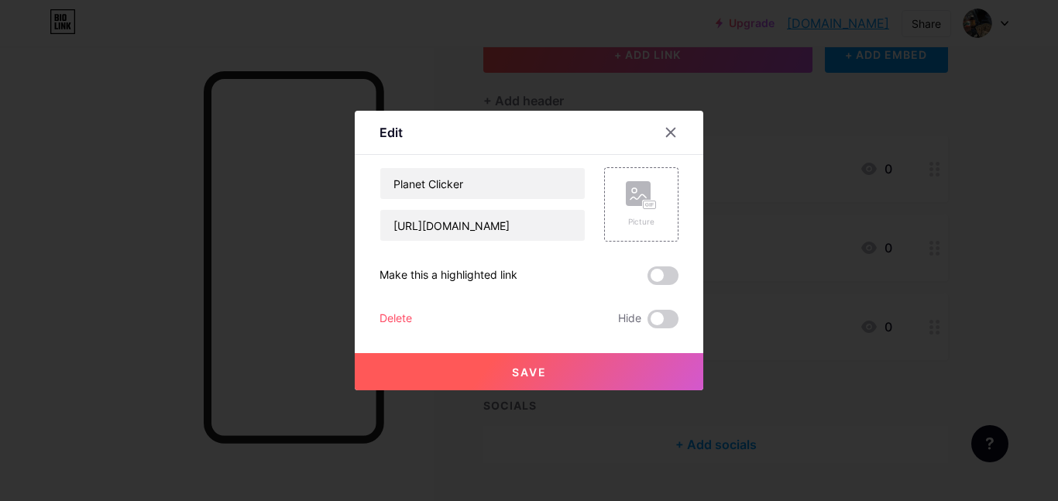
click at [380, 324] on div "Delete" at bounding box center [395, 319] width 33 height 19
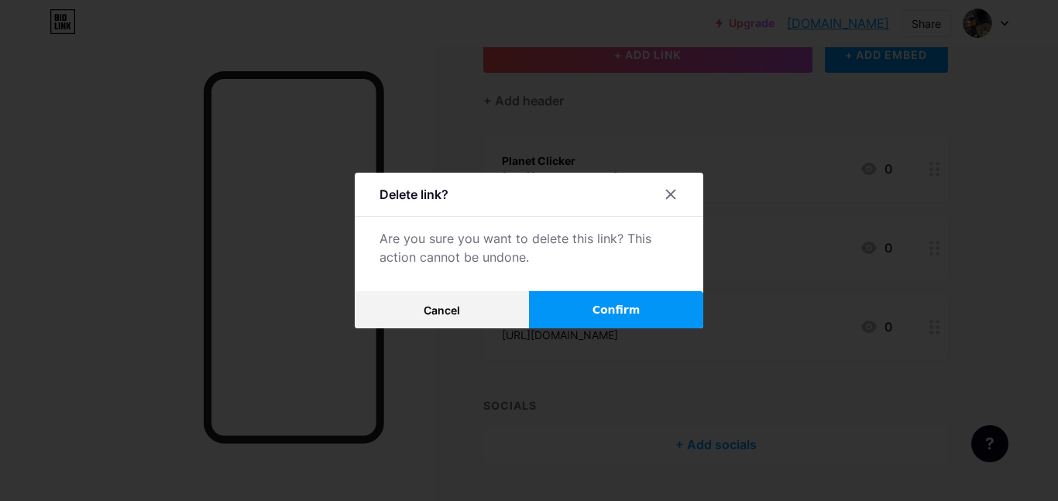
click at [636, 297] on button "Confirm" at bounding box center [616, 309] width 174 height 37
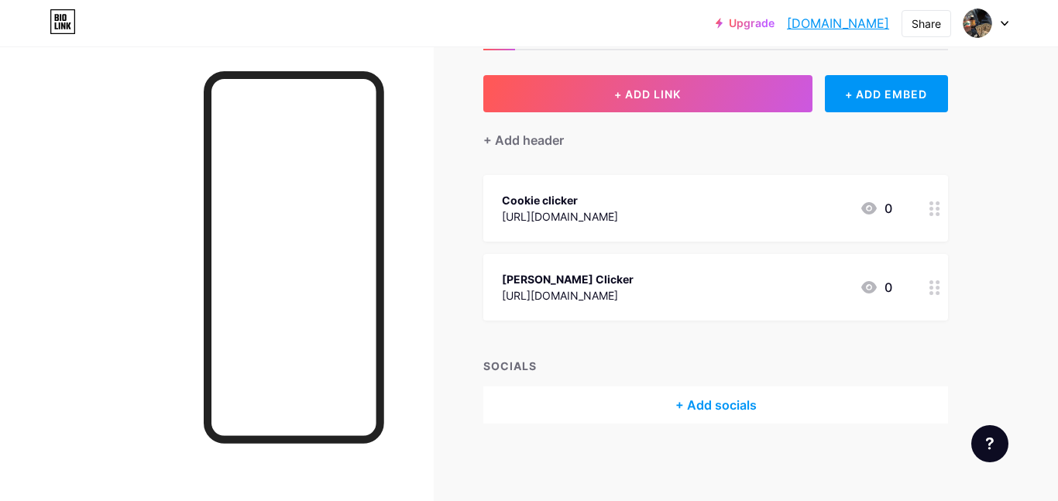
scroll to position [69, 0]
click at [930, 202] on circle at bounding box center [931, 203] width 4 height 4
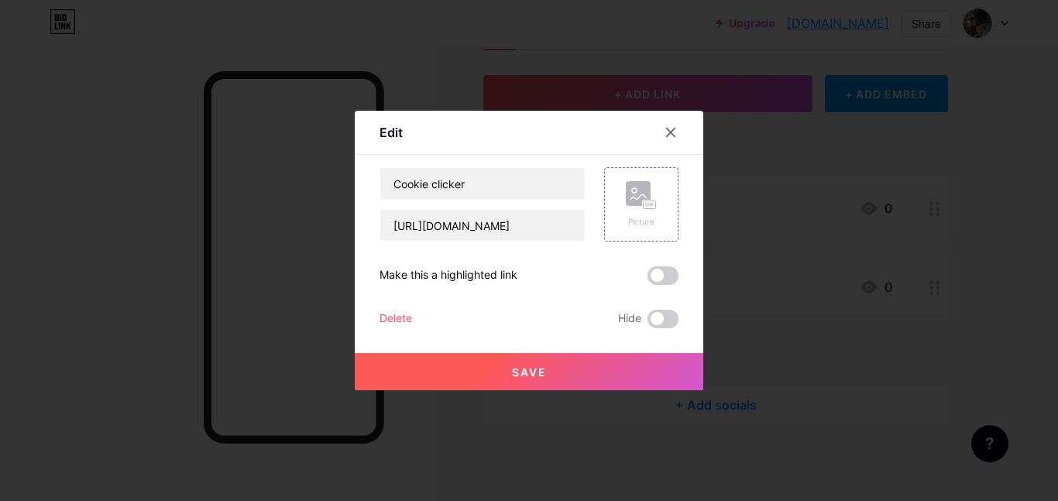
click at [396, 321] on div "Delete" at bounding box center [395, 319] width 33 height 19
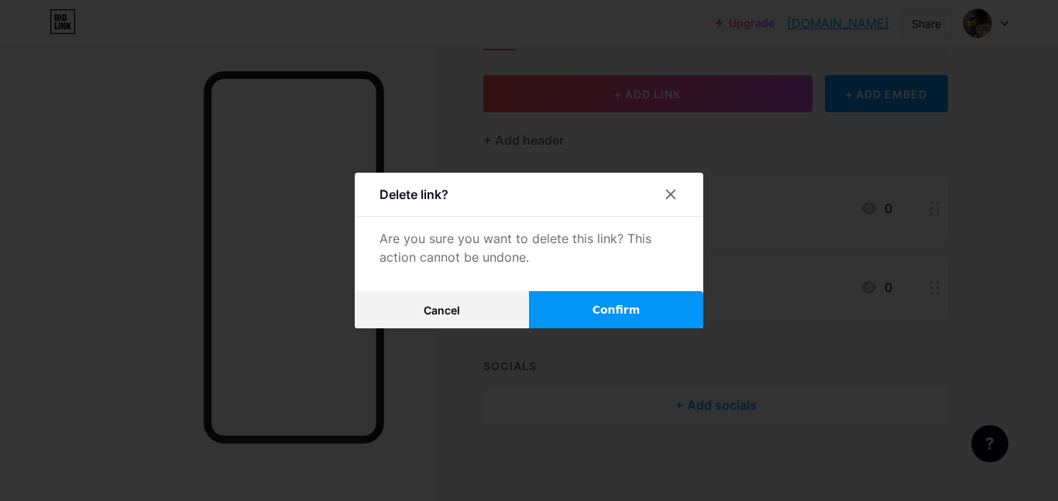
click at [561, 325] on button "Confirm" at bounding box center [616, 309] width 174 height 37
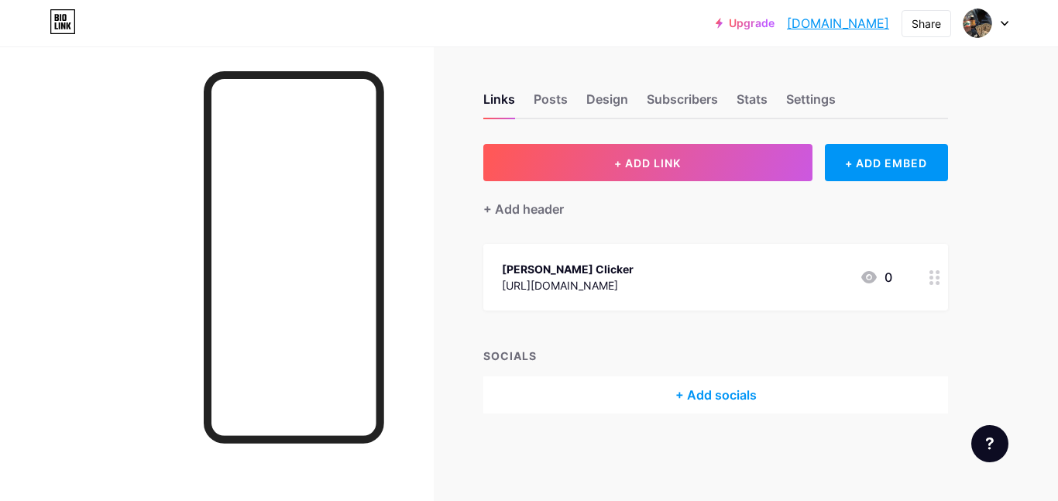
click at [928, 266] on div at bounding box center [934, 277] width 26 height 67
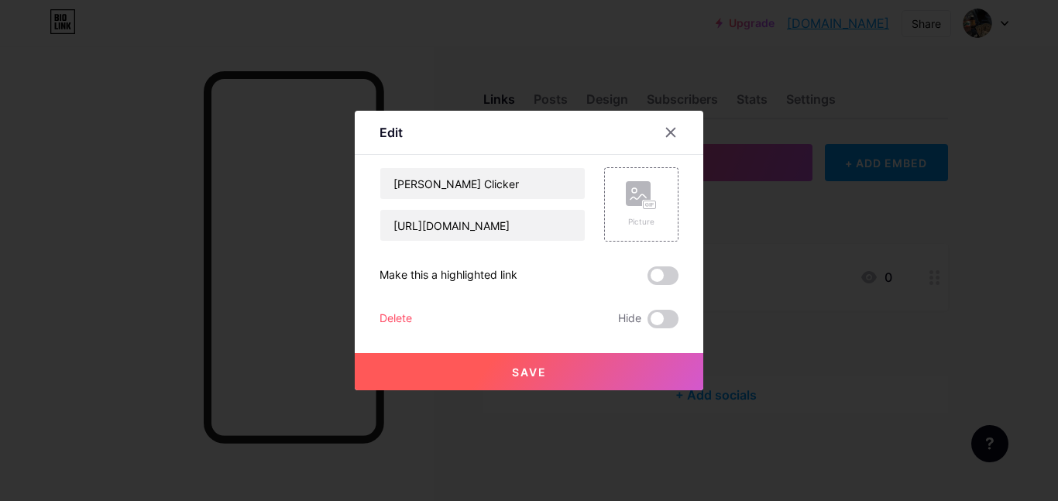
click at [407, 316] on div "Delete" at bounding box center [395, 319] width 33 height 19
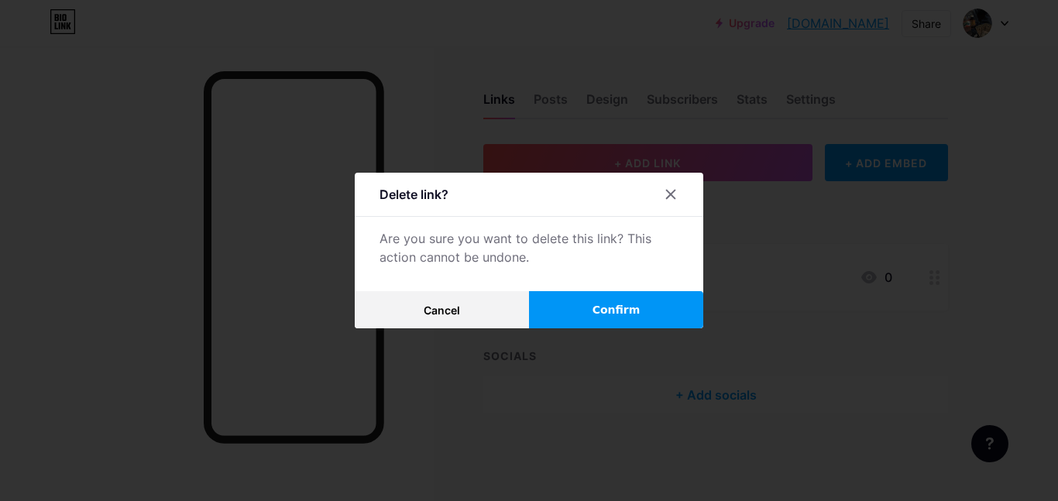
click at [643, 313] on button "Confirm" at bounding box center [616, 309] width 174 height 37
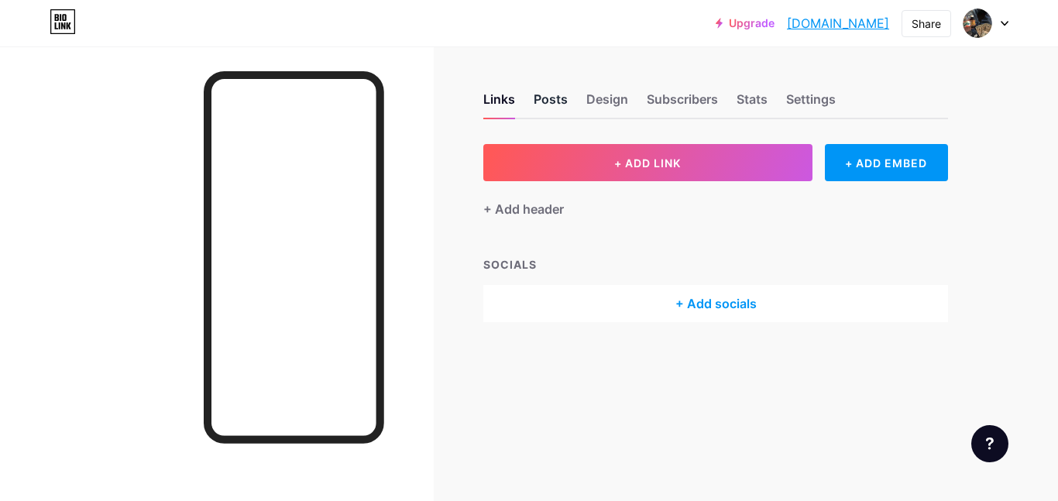
click at [551, 101] on div "Posts" at bounding box center [551, 104] width 34 height 28
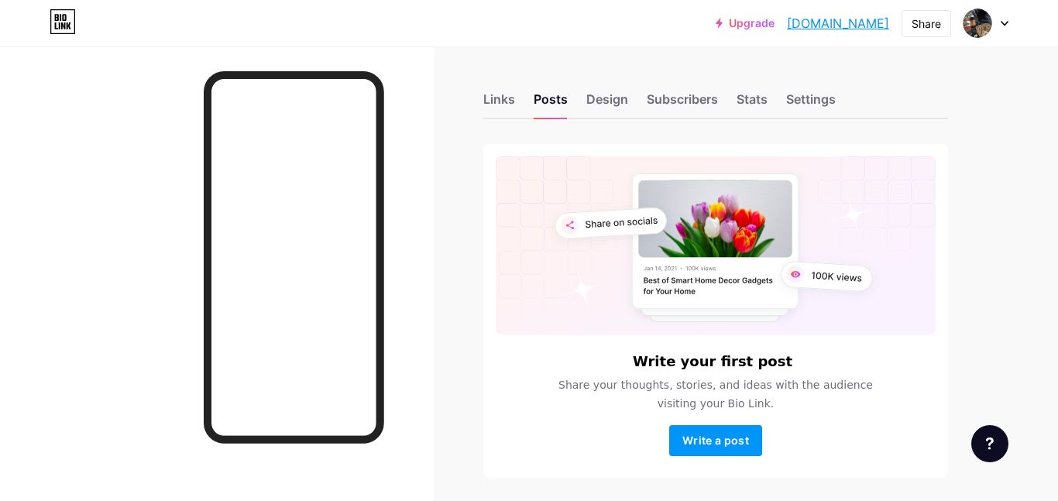
drag, startPoint x: 608, startPoint y: 108, endPoint x: 625, endPoint y: 149, distance: 45.2
click at [625, 149] on div "Links Posts Design Subscribers Stats Settings Write your first post Share your …" at bounding box center [506, 300] width 1013 height 509
click at [806, 95] on div "Settings" at bounding box center [811, 104] width 50 height 28
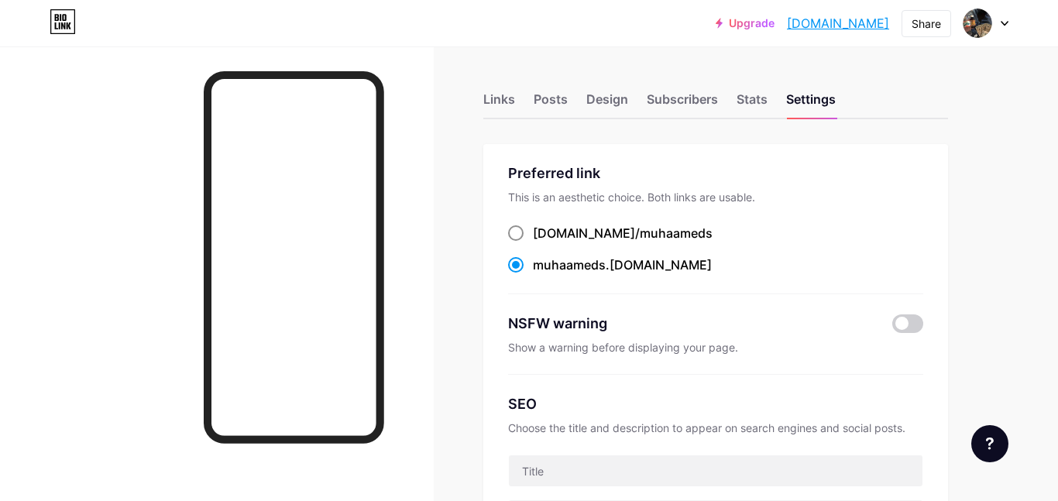
click at [553, 228] on div "[DOMAIN_NAME]/ muhaameds" at bounding box center [623, 233] width 180 height 19
click at [543, 242] on input "[DOMAIN_NAME]/ muhaameds" at bounding box center [538, 247] width 10 height 10
radio input "true"
click at [547, 249] on div "[DOMAIN_NAME]/ muhaameds muhaameds .[DOMAIN_NAME]" at bounding box center [715, 249] width 415 height 51
click at [551, 259] on span "muhaameds" at bounding box center [569, 264] width 73 height 15
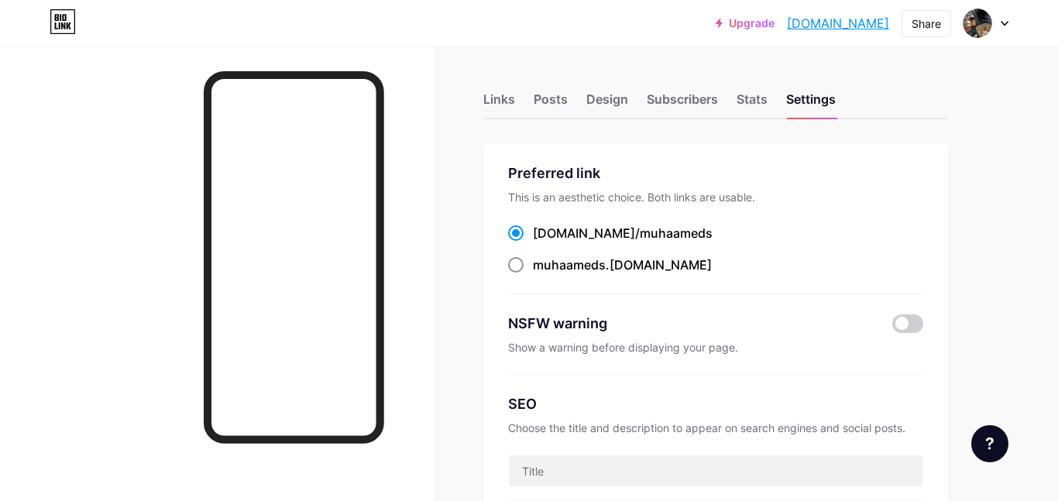
click at [543, 274] on input "muhaameds .[DOMAIN_NAME]" at bounding box center [538, 279] width 10 height 10
radio input "true"
click at [911, 330] on span at bounding box center [907, 323] width 31 height 19
click at [892, 328] on input "checkbox" at bounding box center [892, 328] width 0 height 0
click at [747, 100] on div "Stats" at bounding box center [751, 104] width 31 height 28
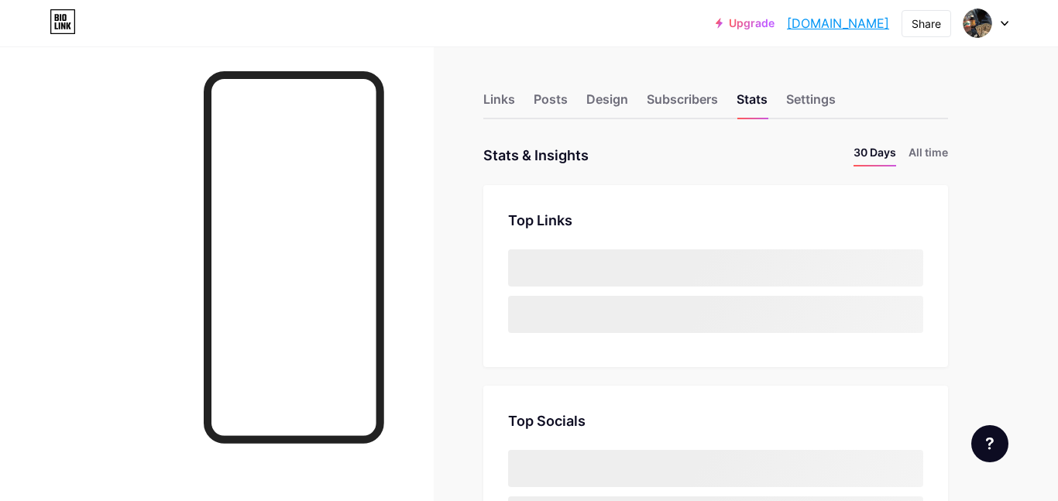
click at [726, 111] on div "Links Posts Design Subscribers Stats Settings" at bounding box center [715, 92] width 465 height 54
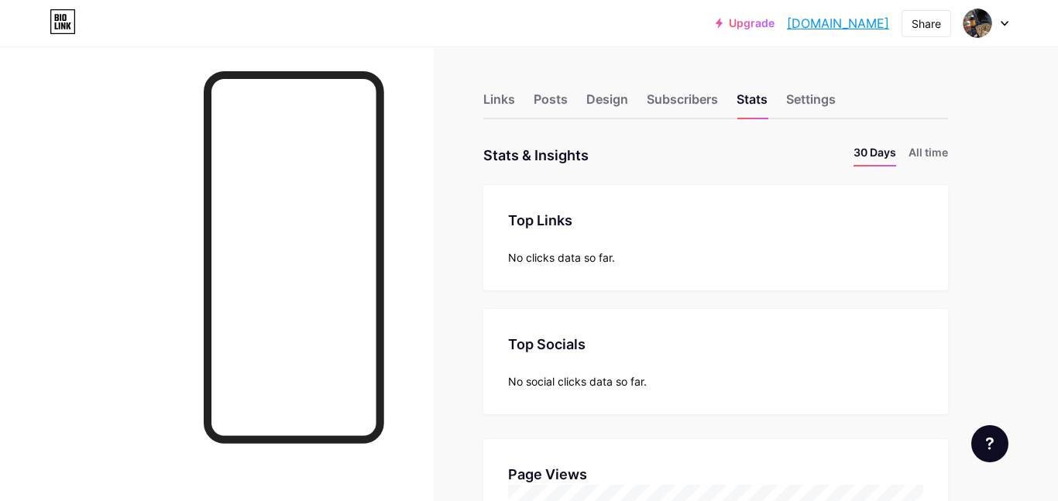
scroll to position [501, 1058]
click at [705, 98] on div "Subscribers" at bounding box center [682, 104] width 71 height 28
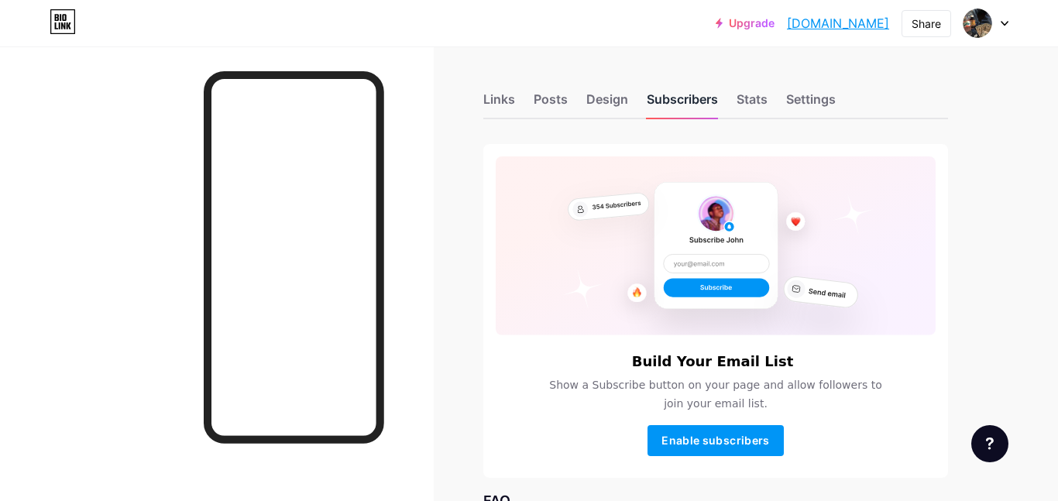
drag, startPoint x: 489, startPoint y: 94, endPoint x: 703, endPoint y: 95, distance: 214.5
click at [703, 95] on div "Links Posts Design Subscribers Stats Settings" at bounding box center [715, 92] width 465 height 54
click at [568, 108] on div "Links Posts Design Subscribers Stats Settings" at bounding box center [715, 92] width 465 height 54
click at [603, 102] on div "Design" at bounding box center [607, 104] width 42 height 28
click at [609, 94] on div "Design" at bounding box center [607, 104] width 42 height 28
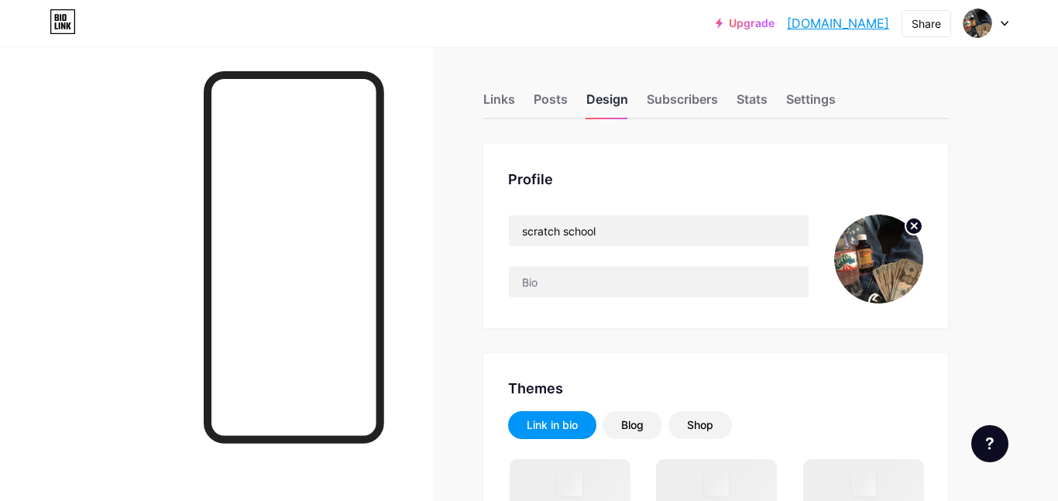
scroll to position [74, 0]
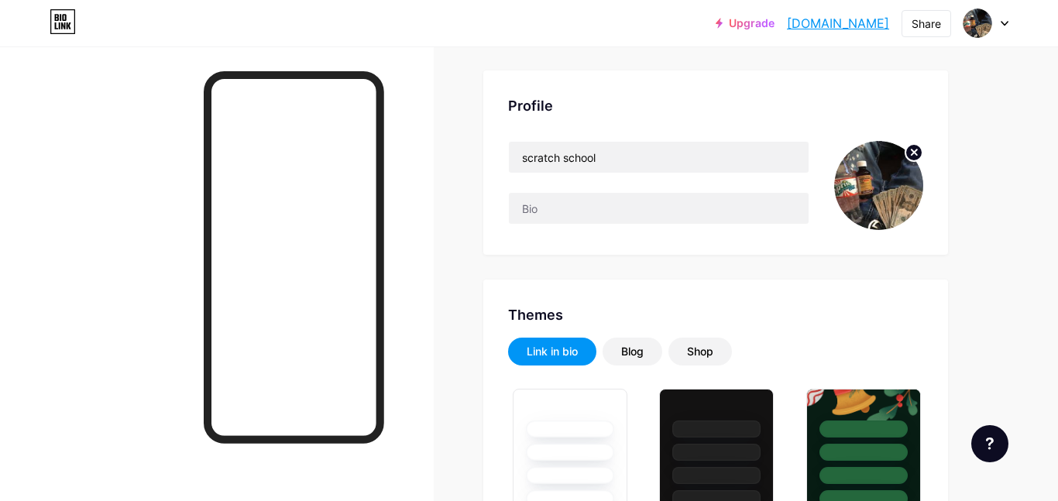
click at [919, 153] on circle at bounding box center [913, 152] width 17 height 17
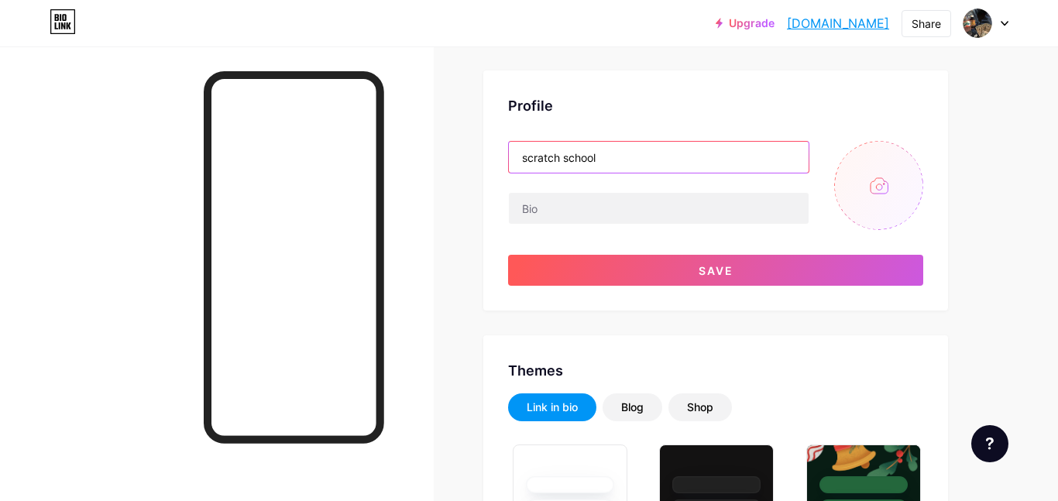
click at [766, 154] on input "scratch school" at bounding box center [659, 157] width 300 height 31
type input "s"
type input "."
type input "Saint"
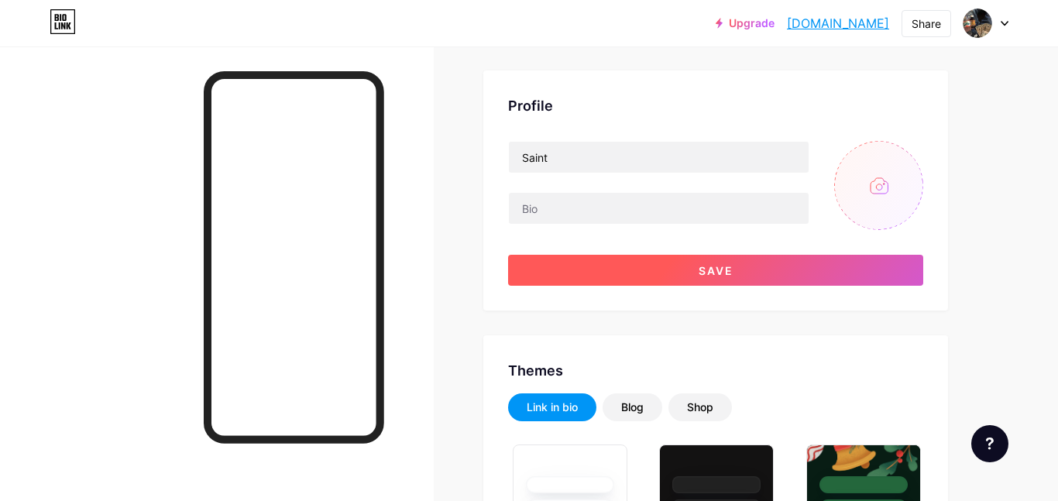
click at [747, 269] on button "Save" at bounding box center [715, 270] width 415 height 31
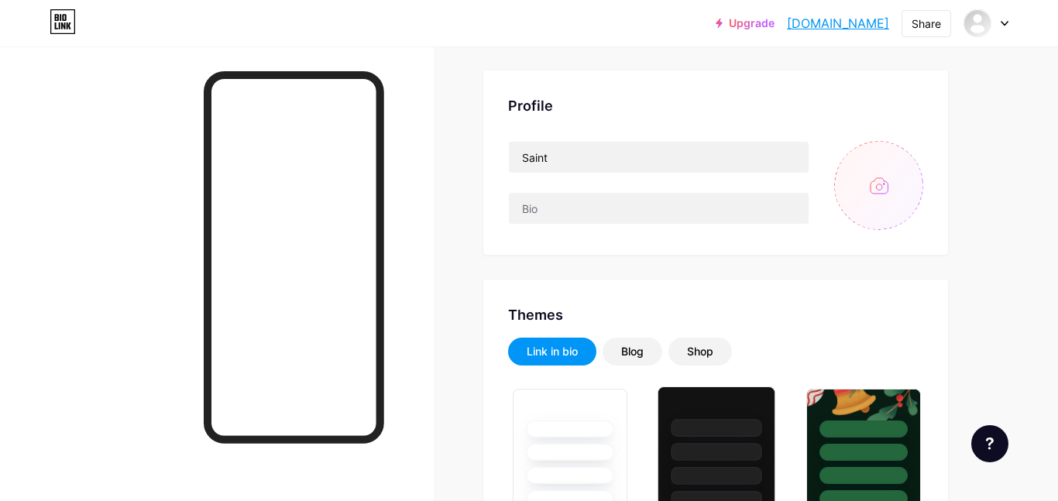
click at [714, 431] on div at bounding box center [716, 428] width 91 height 18
click at [724, 440] on div at bounding box center [715, 448] width 111 height 118
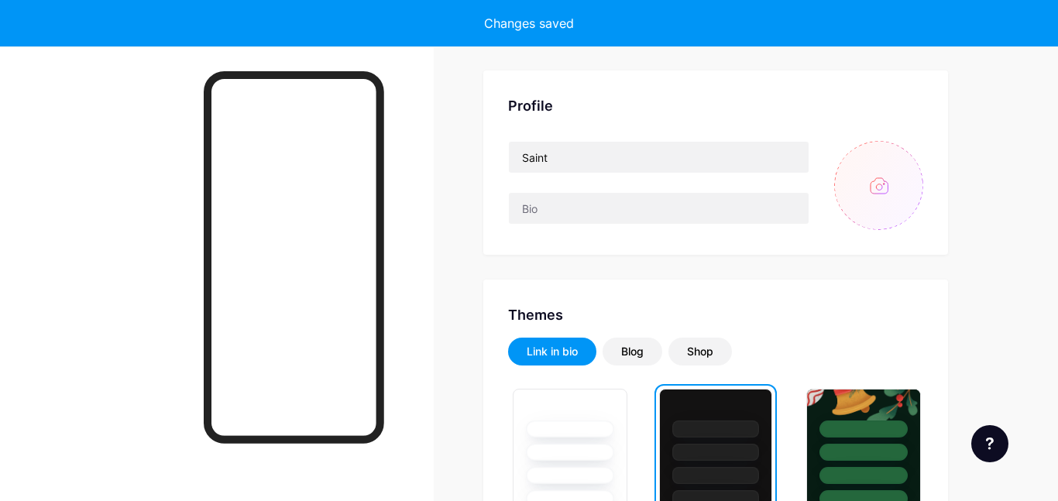
click at [724, 441] on div at bounding box center [715, 448] width 111 height 118
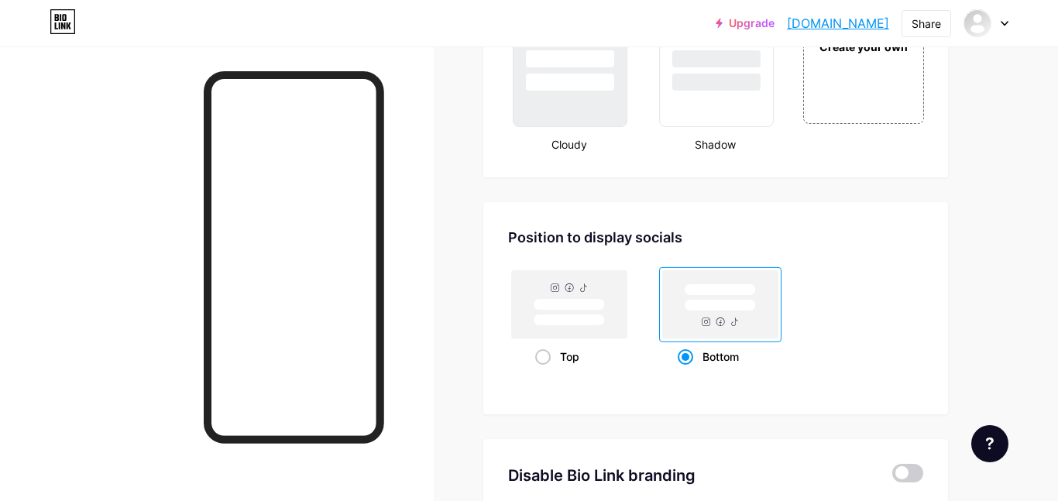
scroll to position [1918, 0]
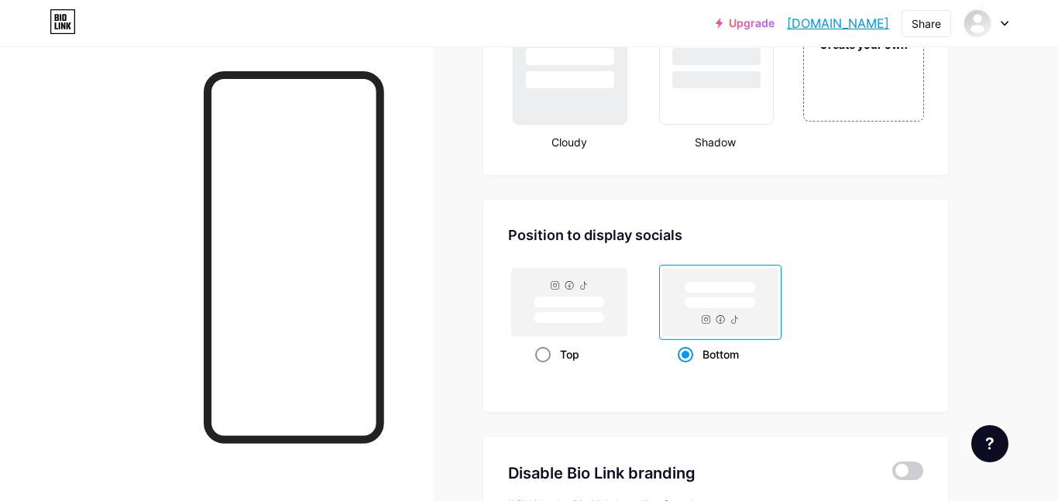
click at [594, 330] on rect at bounding box center [569, 302] width 115 height 68
click at [545, 369] on input "Top" at bounding box center [540, 374] width 10 height 10
radio input "true"
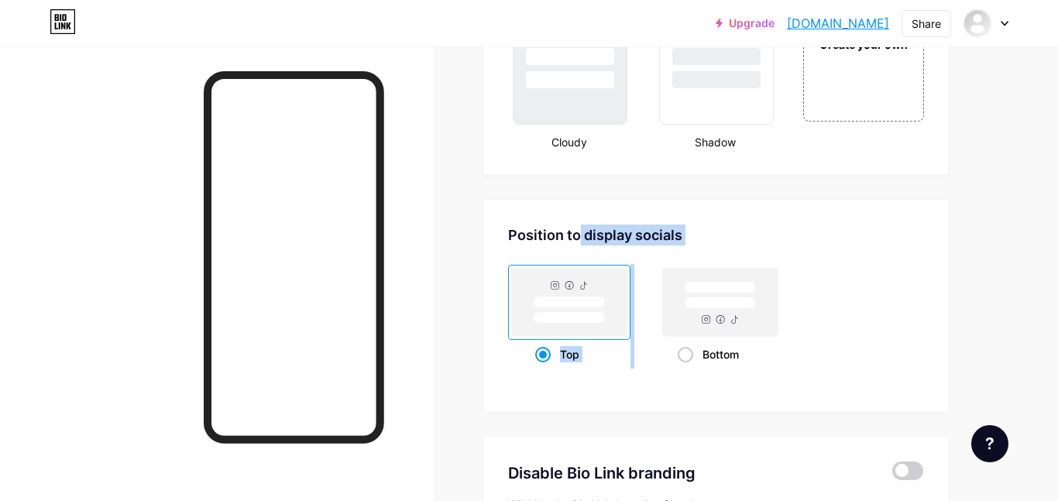
drag, startPoint x: 743, startPoint y: 309, endPoint x: 564, endPoint y: 182, distance: 219.4
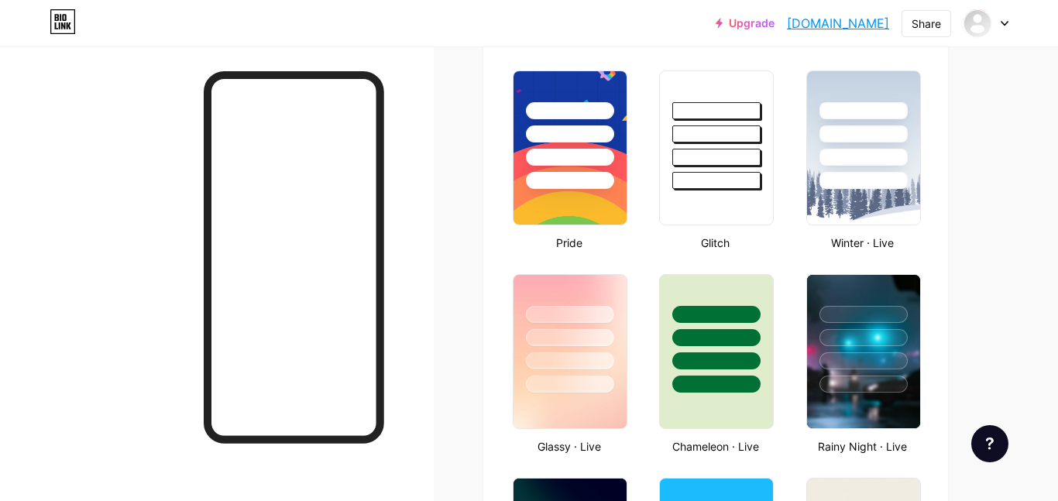
scroll to position [0, 0]
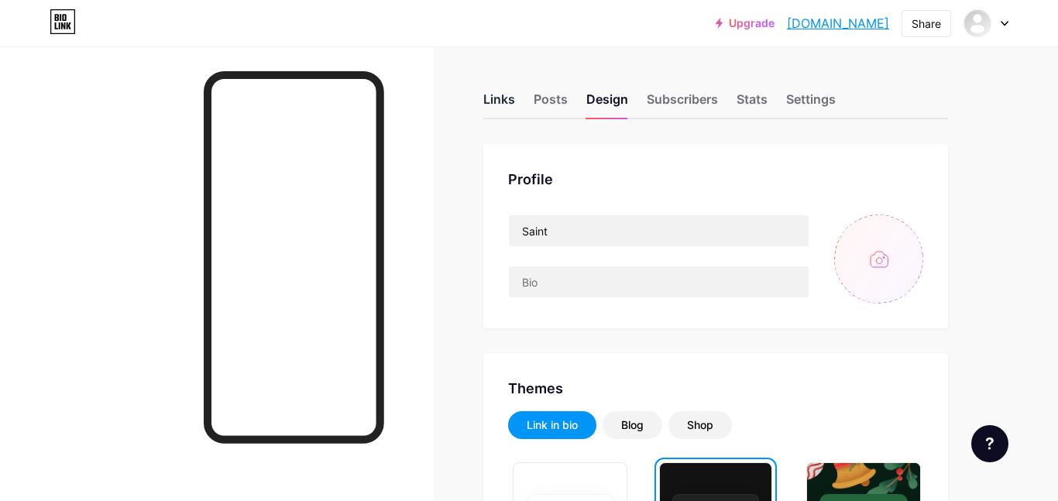
click at [511, 105] on div "Links" at bounding box center [499, 104] width 32 height 28
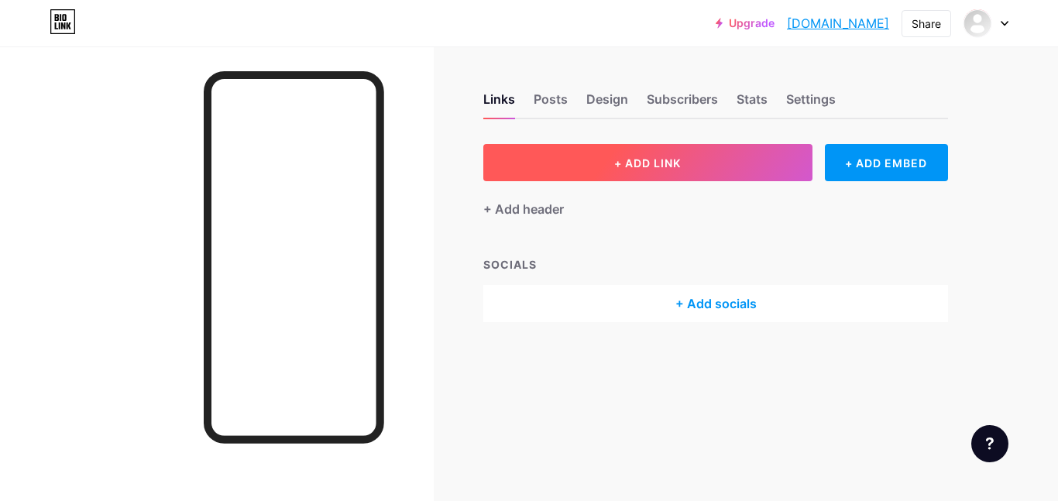
click at [519, 161] on button "+ ADD LINK" at bounding box center [647, 162] width 329 height 37
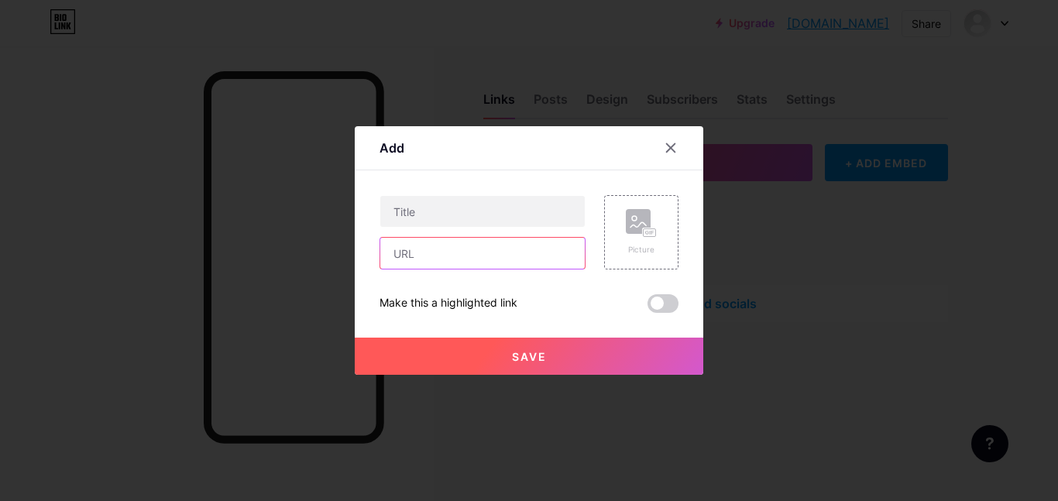
click at [444, 263] on input "text" at bounding box center [482, 253] width 204 height 31
paste input "[URL][DOMAIN_NAME] [dogehub]"
type input "[URL][DOMAIN_NAME]"
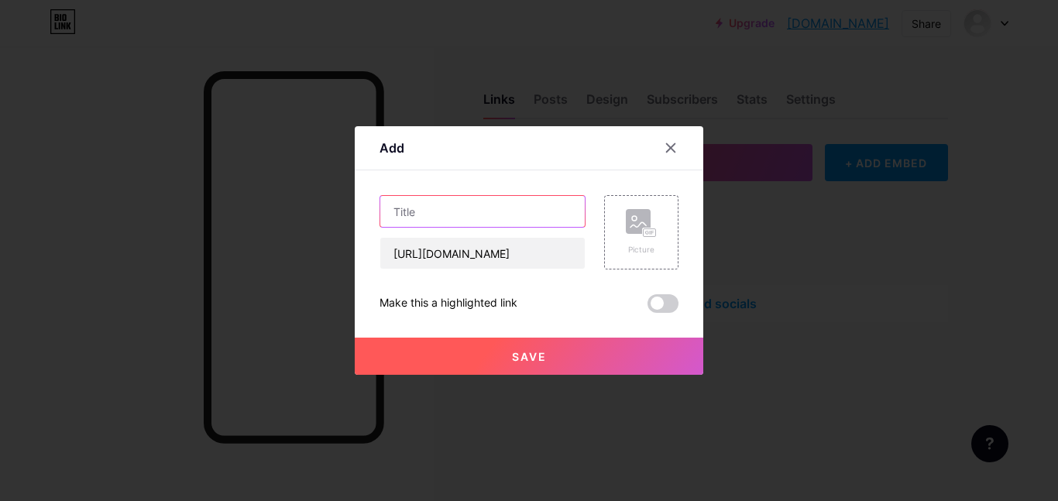
click at [475, 225] on input "text" at bounding box center [482, 211] width 204 height 31
type input "o"
type input "Dogehub"
click at [595, 349] on button "Save" at bounding box center [529, 356] width 348 height 37
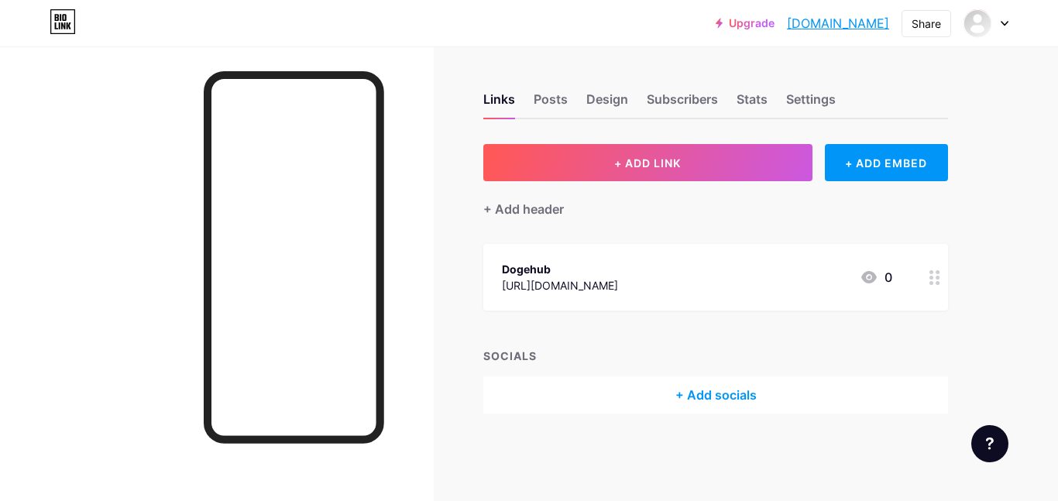
click at [547, 291] on div "[URL][DOMAIN_NAME]" at bounding box center [560, 285] width 116 height 16
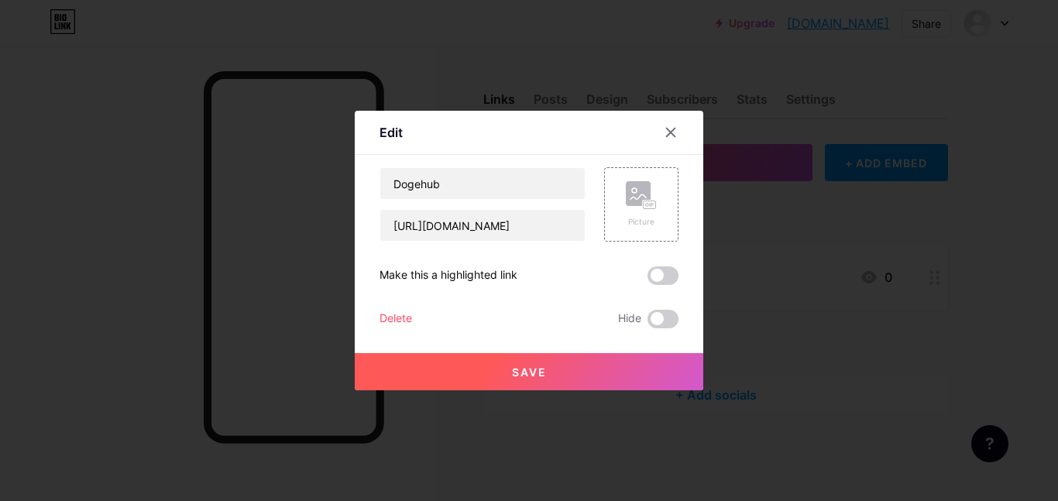
click at [511, 359] on button "Save" at bounding box center [529, 371] width 348 height 37
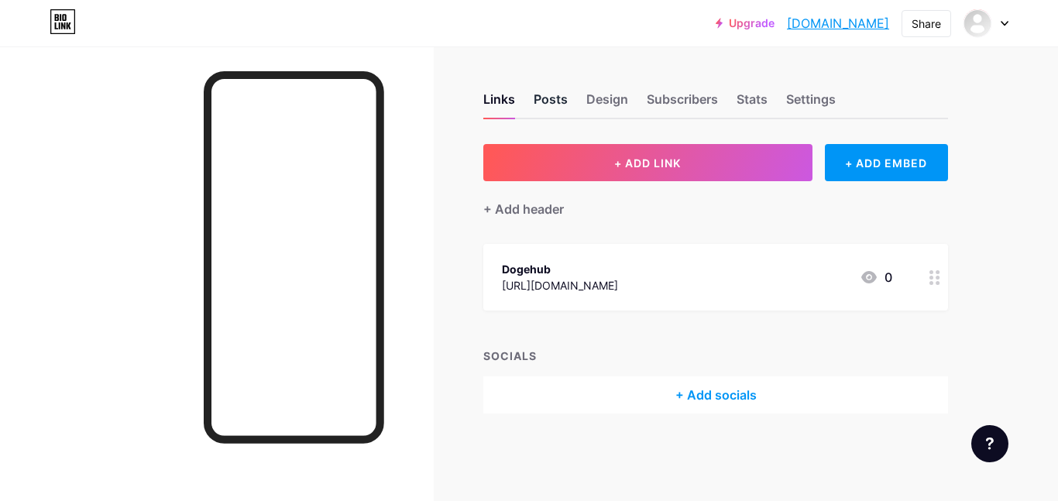
click at [549, 116] on div "Posts" at bounding box center [551, 104] width 34 height 28
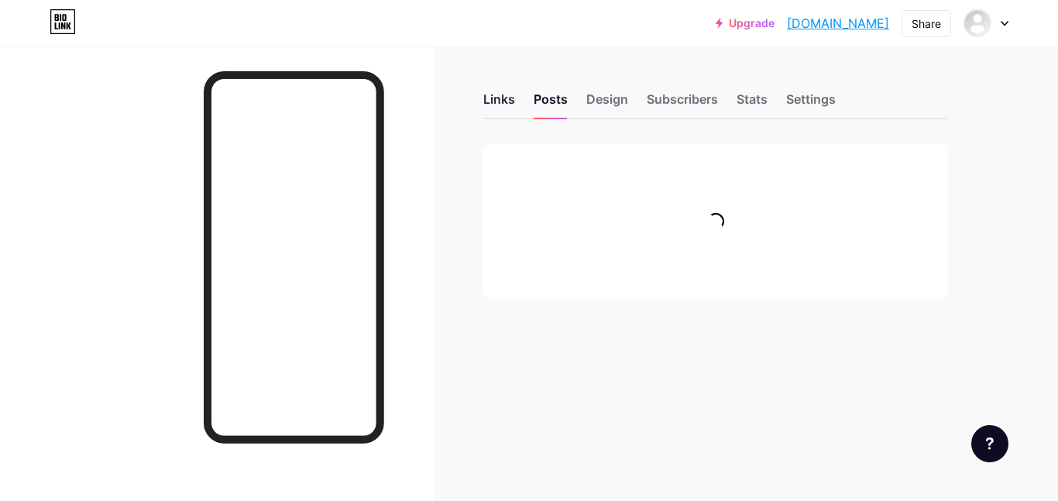
click at [506, 114] on div "Links" at bounding box center [499, 104] width 32 height 28
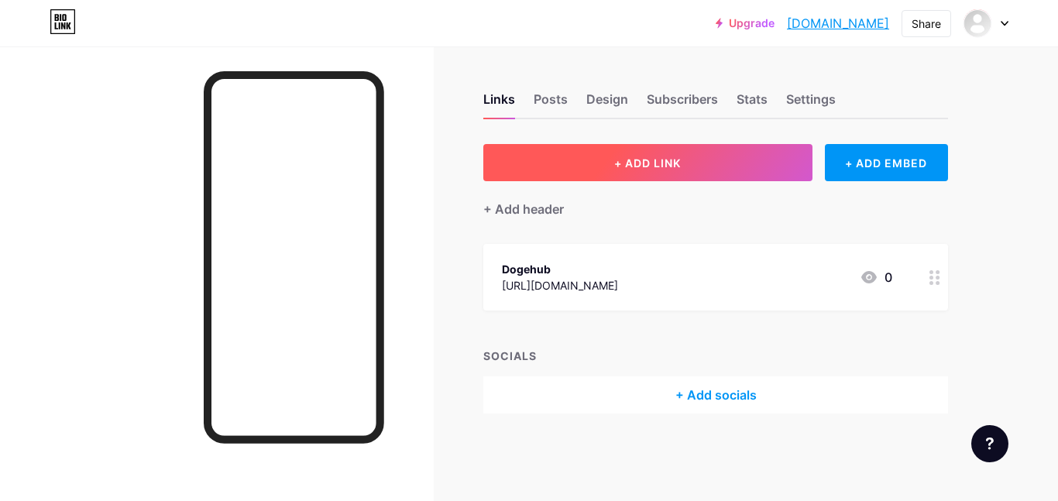
click at [534, 153] on button "+ ADD LINK" at bounding box center [647, 162] width 329 height 37
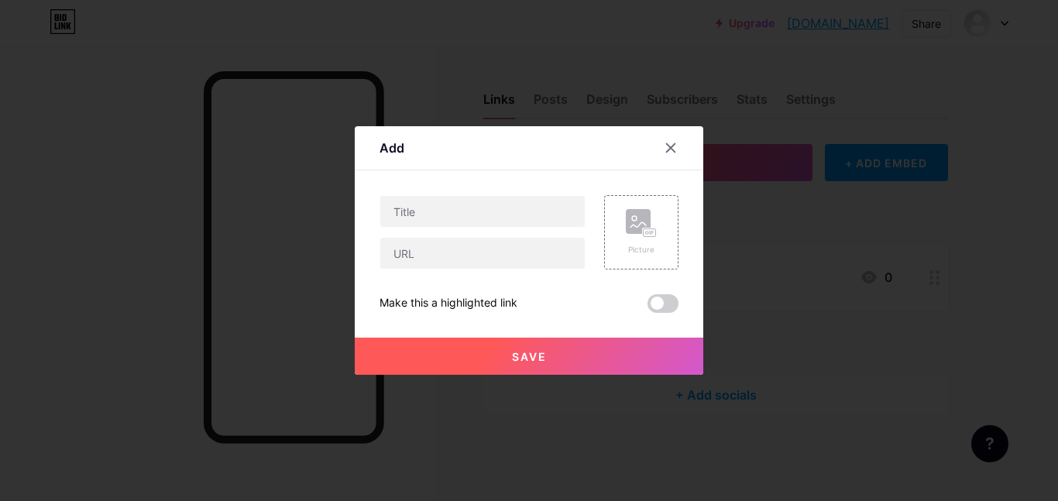
click at [534, 153] on div "Add" at bounding box center [529, 152] width 348 height 36
click at [486, 214] on input "text" at bounding box center [482, 211] width 204 height 31
click at [475, 245] on input "text" at bounding box center [482, 253] width 204 height 31
paste input "[URL][DOMAIN_NAME]"
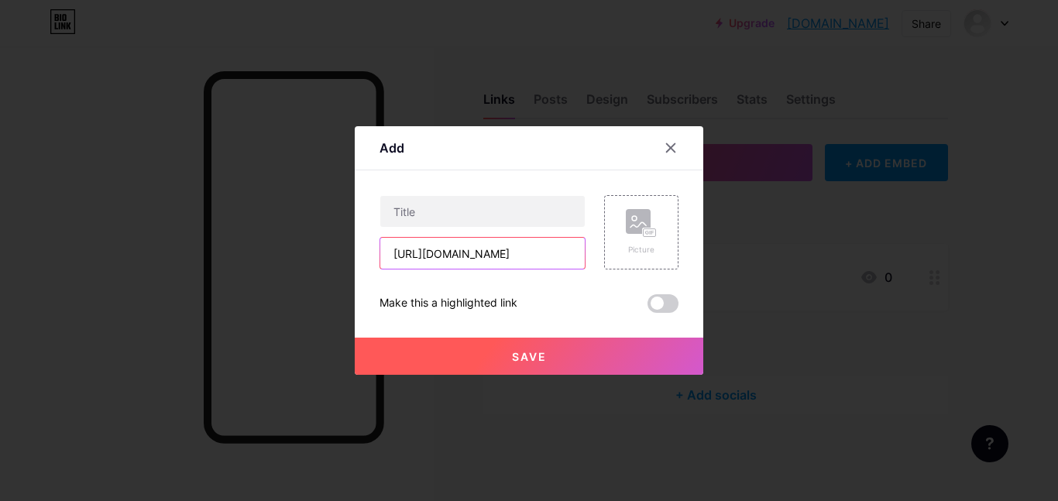
type input "[URL][DOMAIN_NAME]"
click at [466, 231] on div "[URL][DOMAIN_NAME]" at bounding box center [482, 232] width 206 height 74
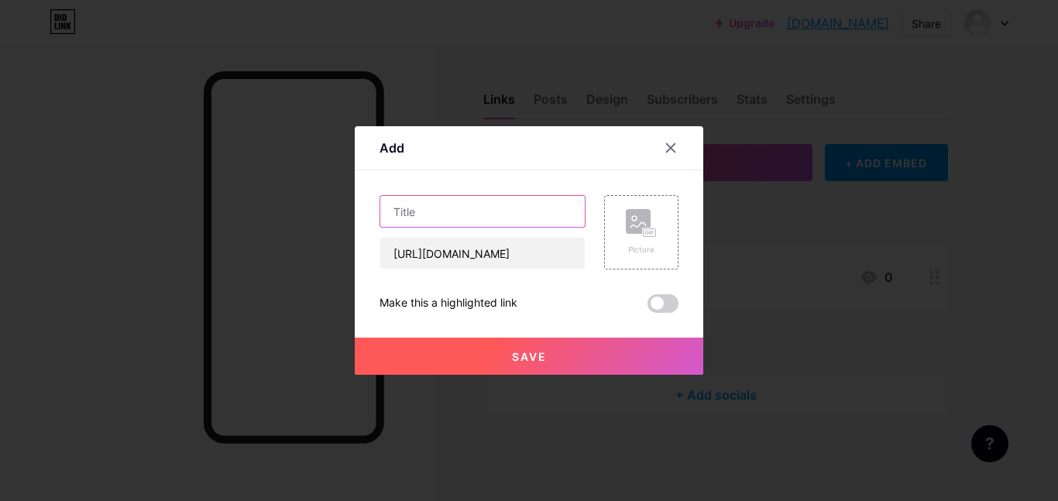
click at [451, 223] on input "text" at bounding box center [482, 211] width 204 height 31
type input "Dogehub"
click at [509, 348] on button "Save" at bounding box center [529, 356] width 348 height 37
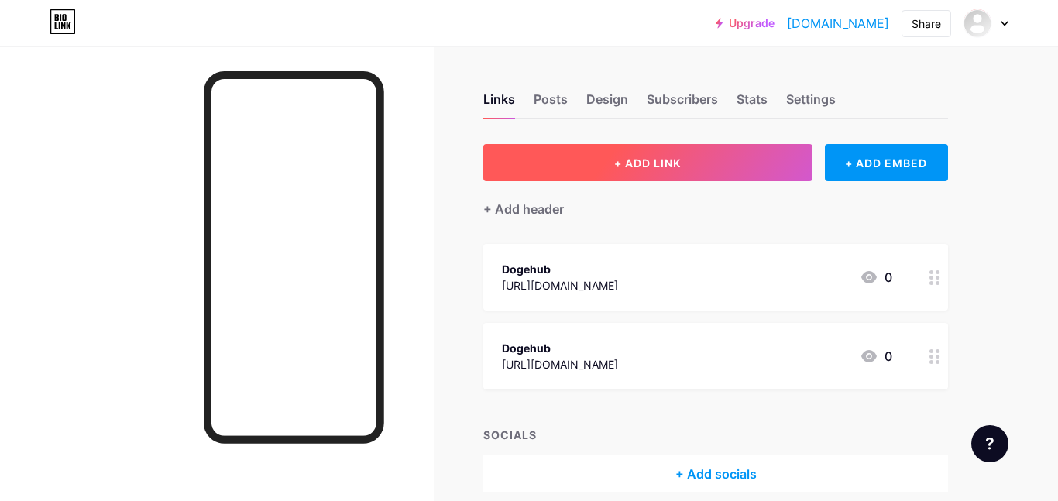
click at [585, 175] on button "+ ADD LINK" at bounding box center [647, 162] width 329 height 37
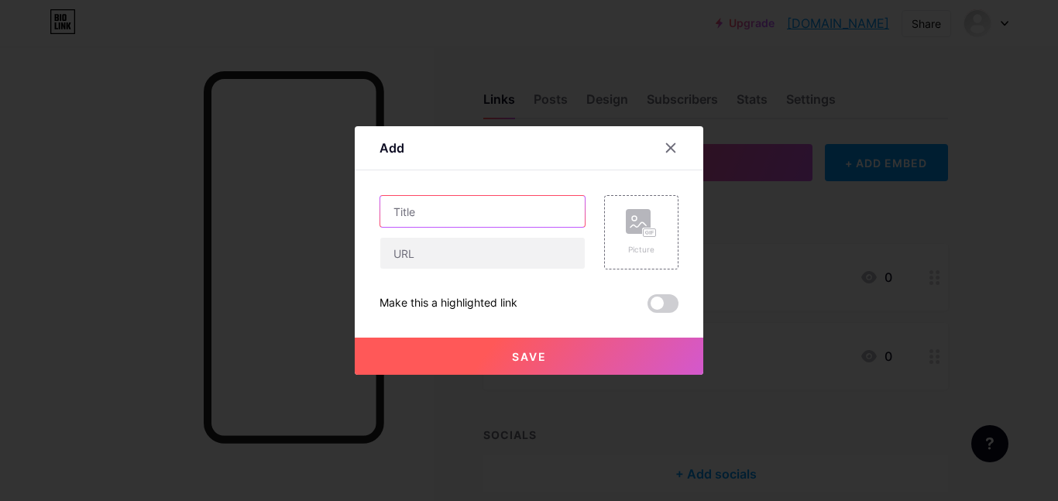
click at [547, 201] on input "text" at bounding box center [482, 211] width 204 height 31
paste input "[URL][DOMAIN_NAME]"
type input "[URL][DOMAIN_NAME]"
click at [495, 269] on div "Picture Make this a highlighted link Save" at bounding box center [528, 254] width 299 height 118
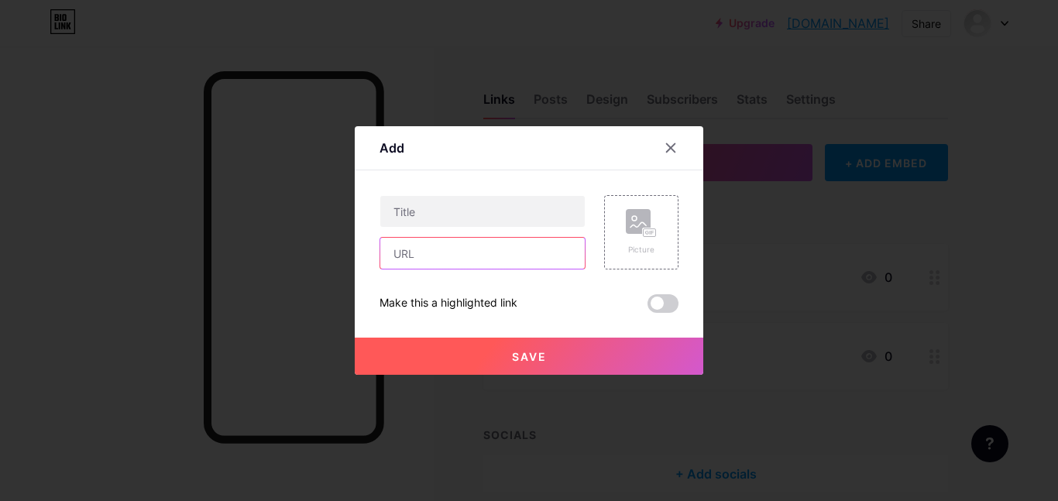
click at [483, 262] on input "text" at bounding box center [482, 253] width 204 height 31
paste input "[URL][DOMAIN_NAME]"
type input "[URL][DOMAIN_NAME]"
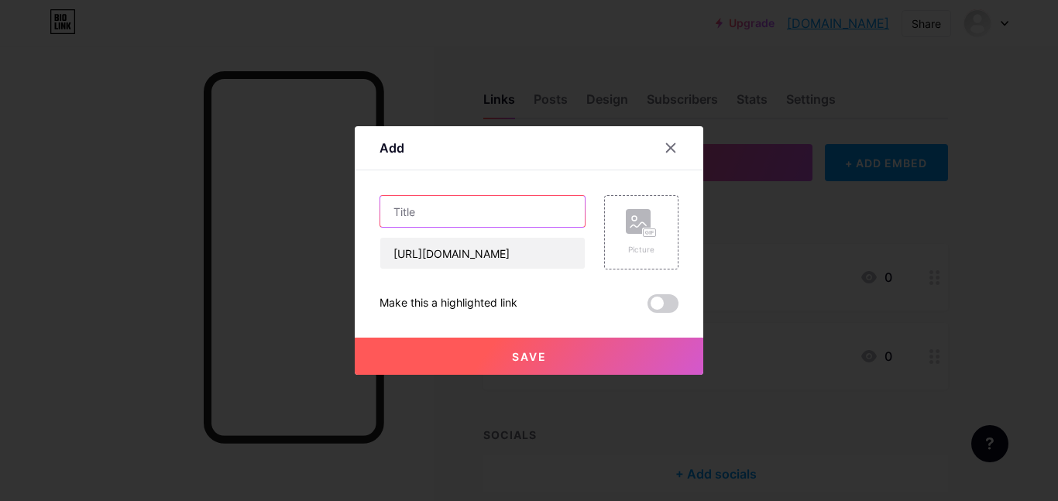
click at [454, 210] on input "text" at bounding box center [482, 211] width 204 height 31
type input "Dogehub"
click at [526, 355] on span "Save" at bounding box center [529, 356] width 35 height 13
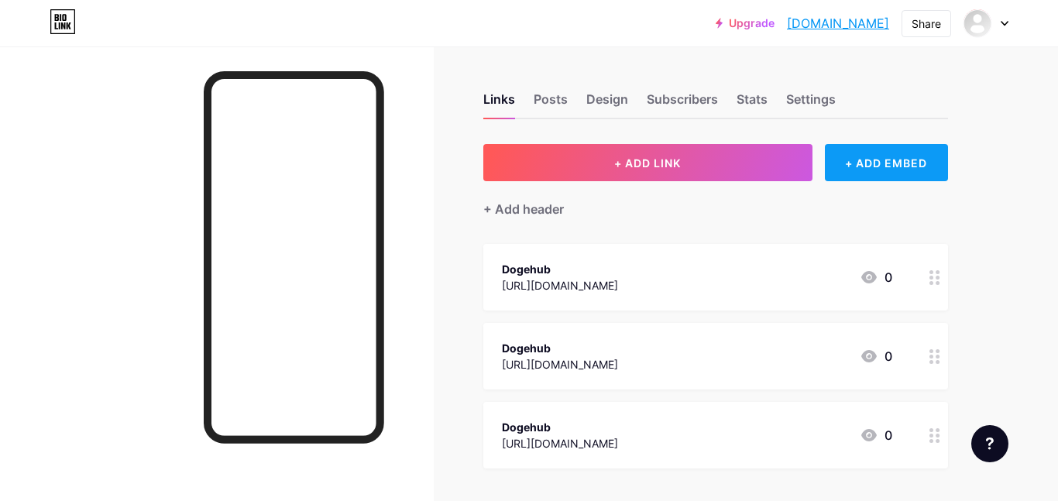
click at [940, 157] on div "+ ADD EMBED" at bounding box center [886, 162] width 123 height 37
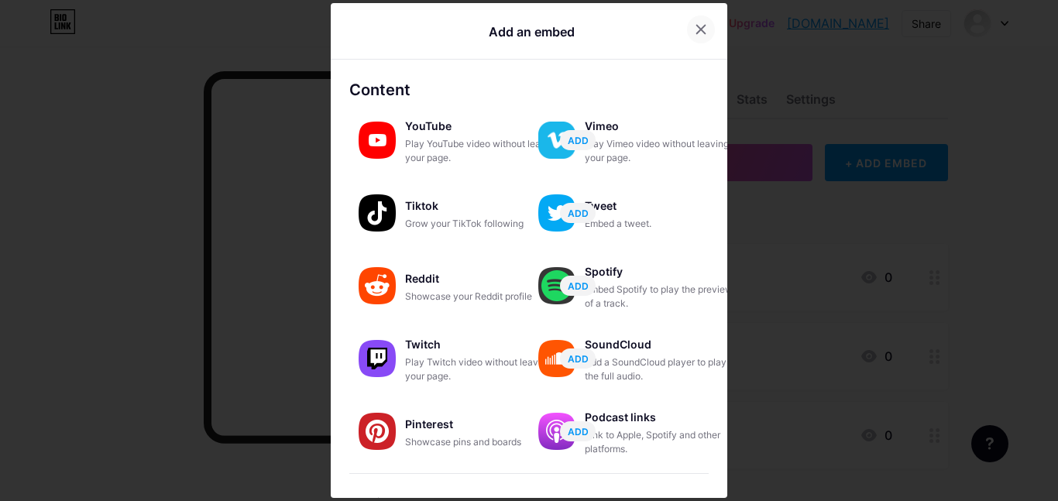
click at [696, 27] on icon at bounding box center [701, 29] width 12 height 12
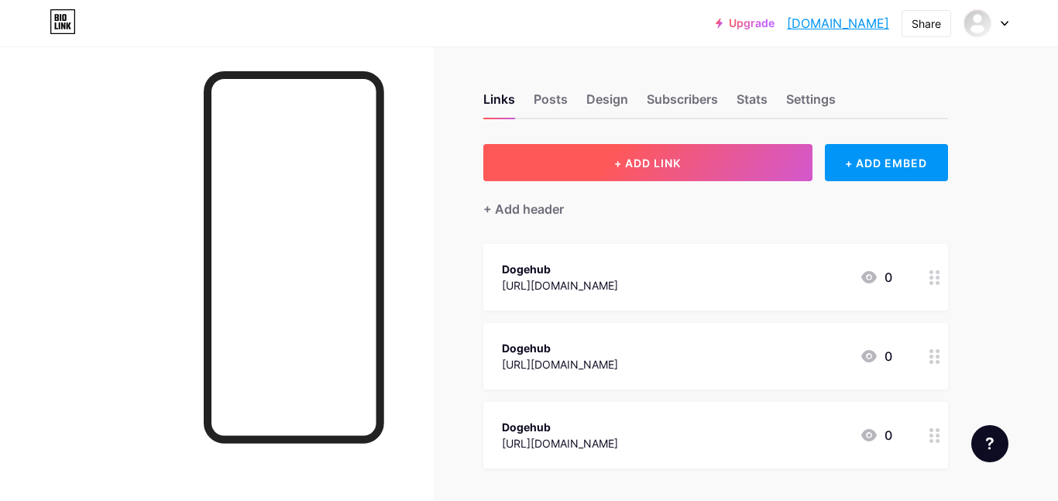
click at [588, 158] on button "+ ADD LINK" at bounding box center [647, 162] width 329 height 37
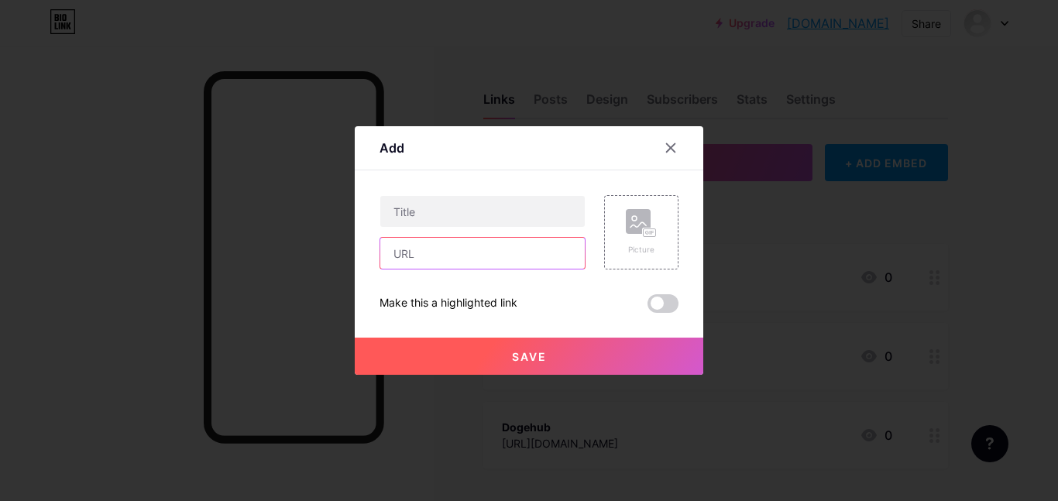
click at [519, 255] on input "text" at bounding box center [482, 253] width 204 height 31
paste input "[URL][DOMAIN_NAME]"
click at [519, 255] on input "[URL][DOMAIN_NAME]" at bounding box center [482, 253] width 204 height 31
type input "[URL][DOMAIN_NAME]"
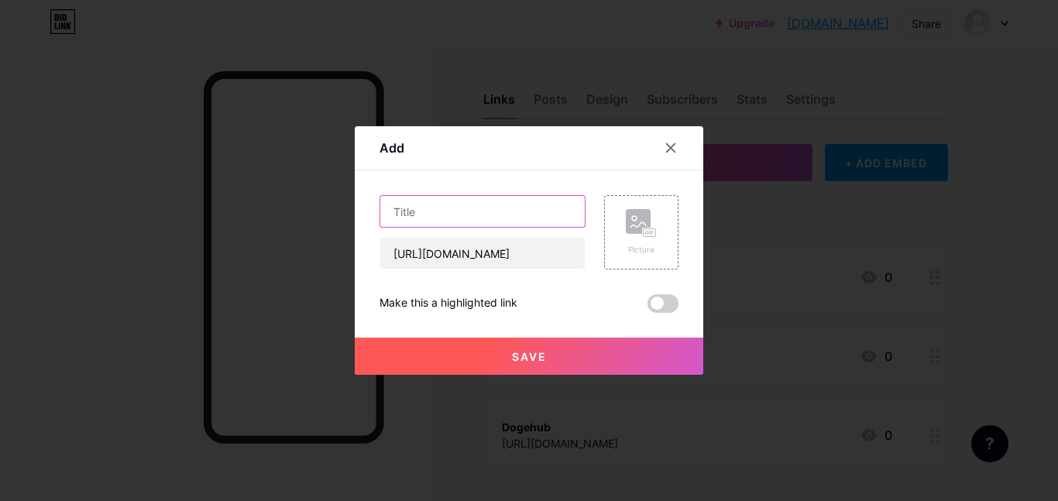
click at [515, 225] on input "text" at bounding box center [482, 211] width 204 height 31
type input "d"
type input "Dogehub"
click at [510, 347] on button "Save" at bounding box center [529, 356] width 348 height 37
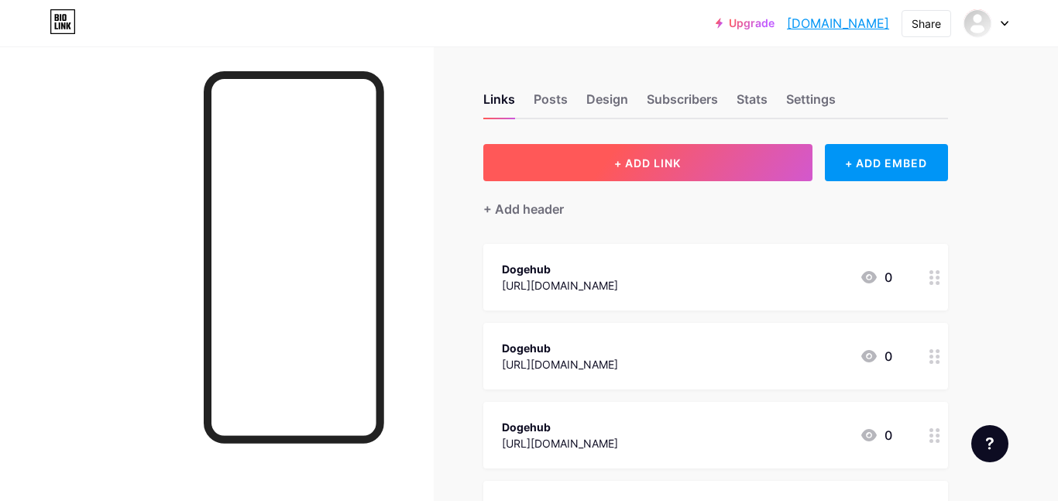
click at [566, 163] on button "+ ADD LINK" at bounding box center [647, 162] width 329 height 37
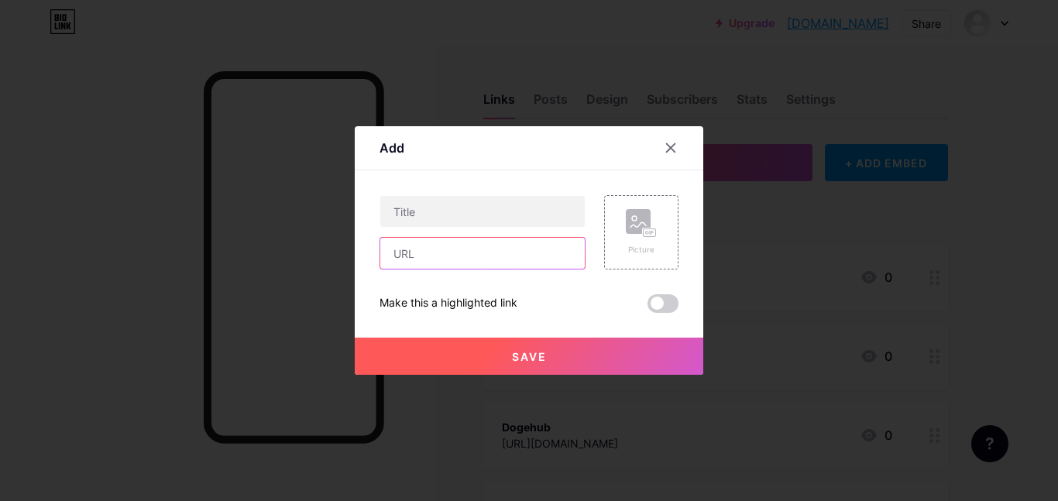
click at [504, 260] on input "text" at bounding box center [482, 253] width 204 height 31
type input "v"
paste input "[URL][DOMAIN_NAME]"
type input "[URL][DOMAIN_NAME]"
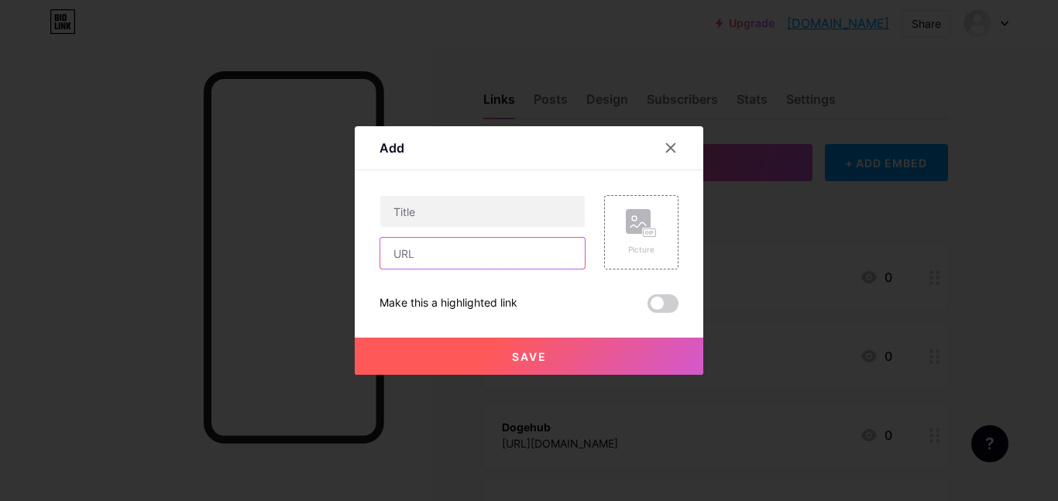
scroll to position [0, 0]
paste input "[URL][DOMAIN_NAME]"
type input "[URL][DOMAIN_NAME]"
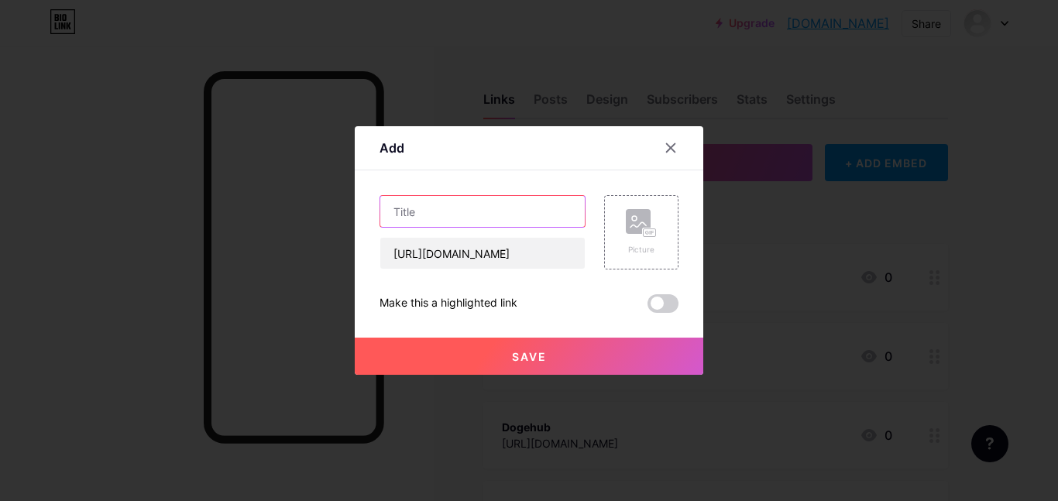
click at [487, 214] on input "text" at bounding box center [482, 211] width 204 height 31
type input "Dogehub"
click at [516, 344] on button "Save" at bounding box center [529, 356] width 348 height 37
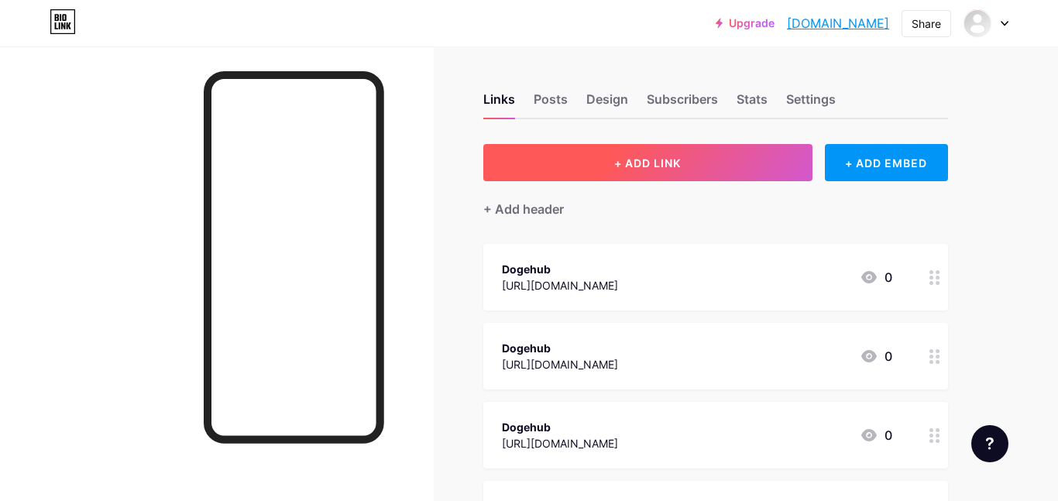
click at [658, 158] on span "+ ADD LINK" at bounding box center [647, 162] width 67 height 13
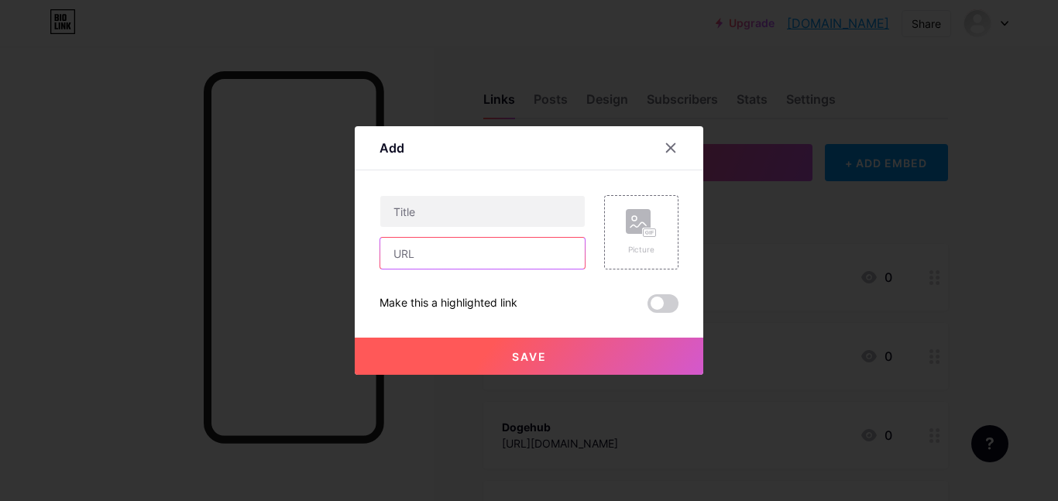
click at [556, 256] on input "text" at bounding box center [482, 253] width 204 height 31
paste input "[URL][DOMAIN_NAME]"
type input "[URL][DOMAIN_NAME]"
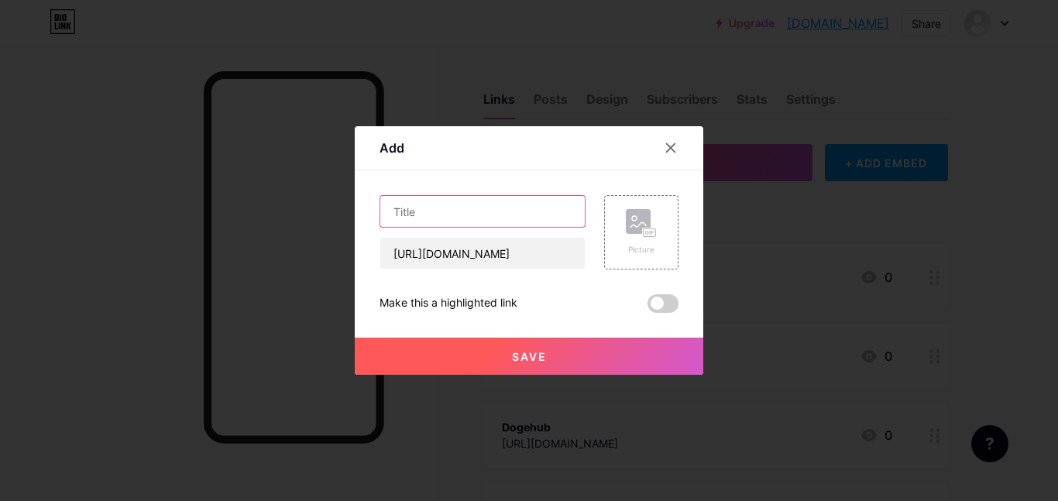
click at [510, 216] on input "text" at bounding box center [482, 211] width 204 height 31
type input "Dogehub"
click at [523, 347] on button "Save" at bounding box center [529, 356] width 348 height 37
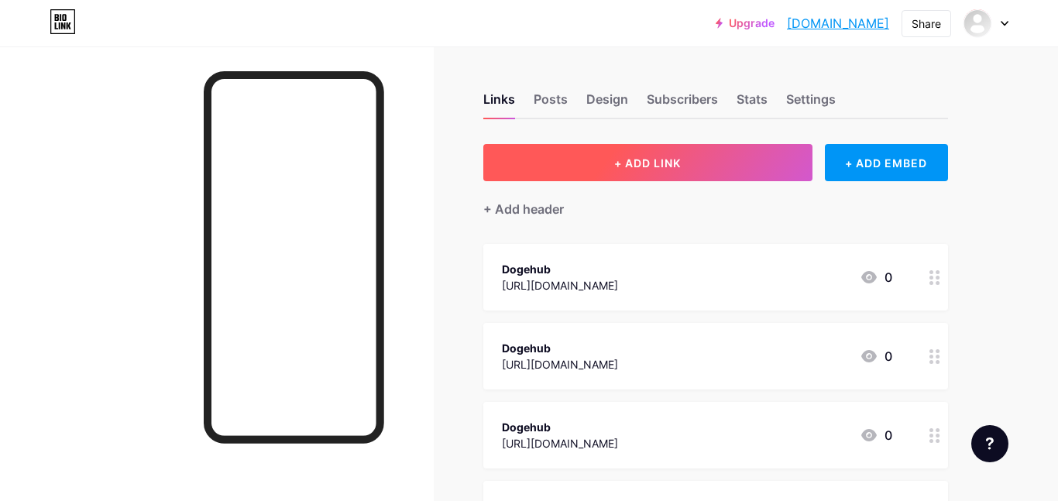
click at [660, 149] on button "+ ADD LINK" at bounding box center [647, 162] width 329 height 37
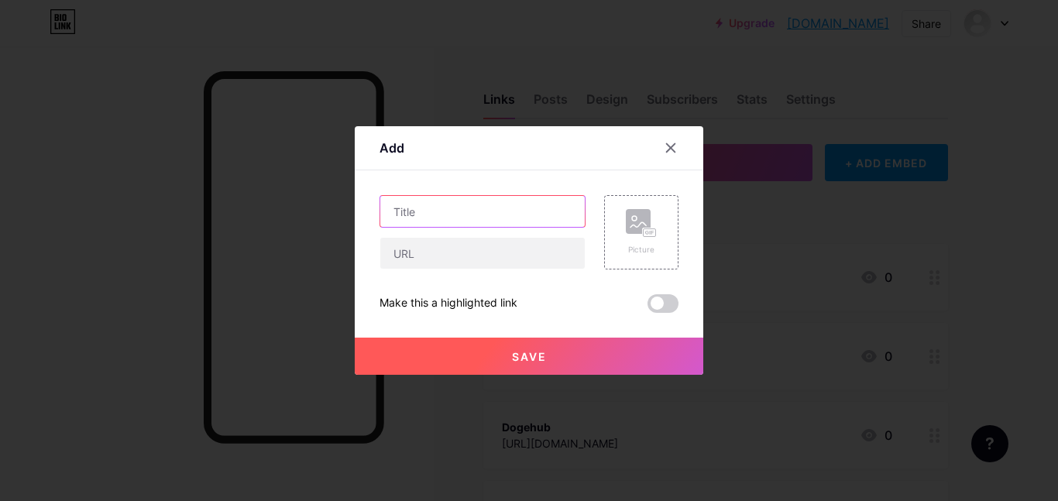
click at [509, 221] on input "text" at bounding box center [482, 211] width 204 height 31
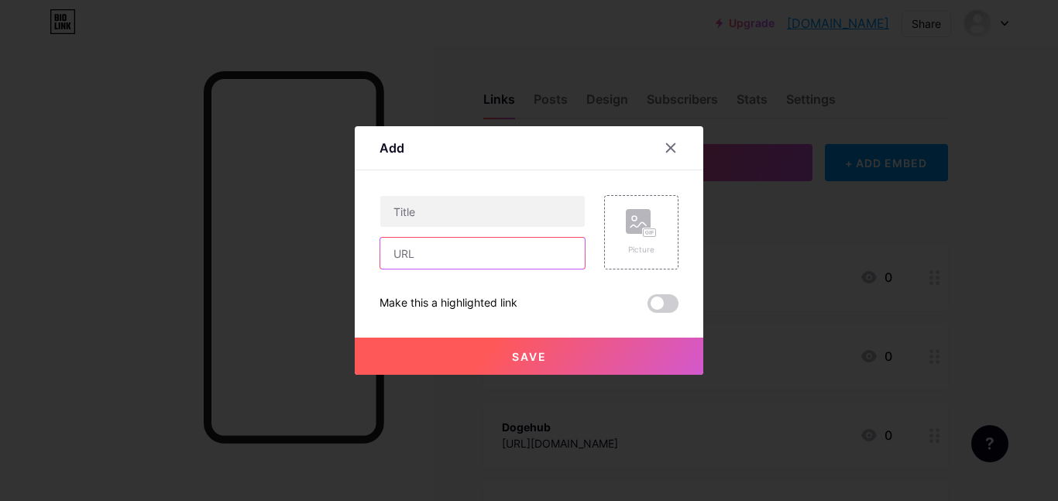
click at [501, 241] on input "text" at bounding box center [482, 253] width 204 height 31
paste input "[URL][DOMAIN_NAME]"
type input "[URL][DOMAIN_NAME]"
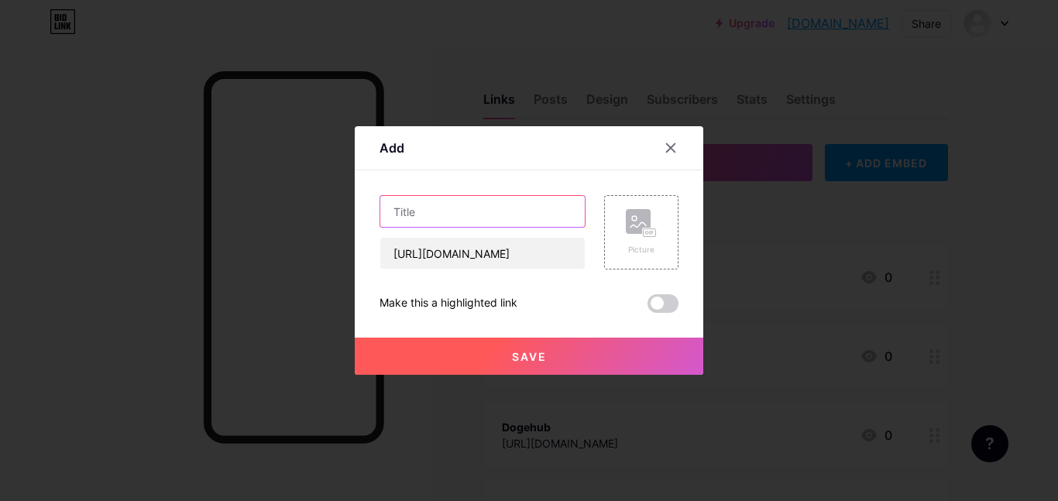
click at [483, 221] on input "text" at bounding box center [482, 211] width 204 height 31
type input "Dogehub"
click at [487, 341] on button "Save" at bounding box center [529, 356] width 348 height 37
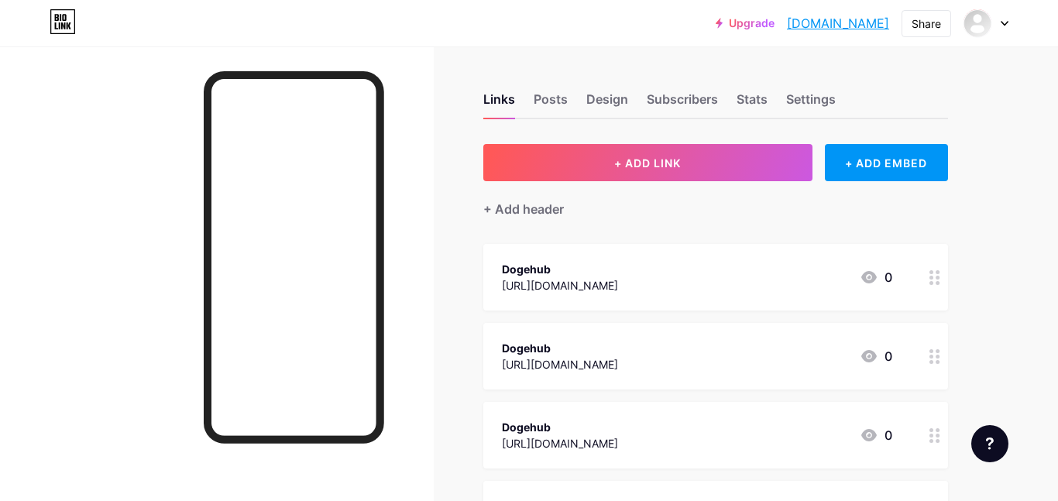
click at [539, 142] on div "Links Posts Design Subscribers Stats Settings + ADD LINK + ADD EMBED + Add head…" at bounding box center [506, 505] width 1013 height 918
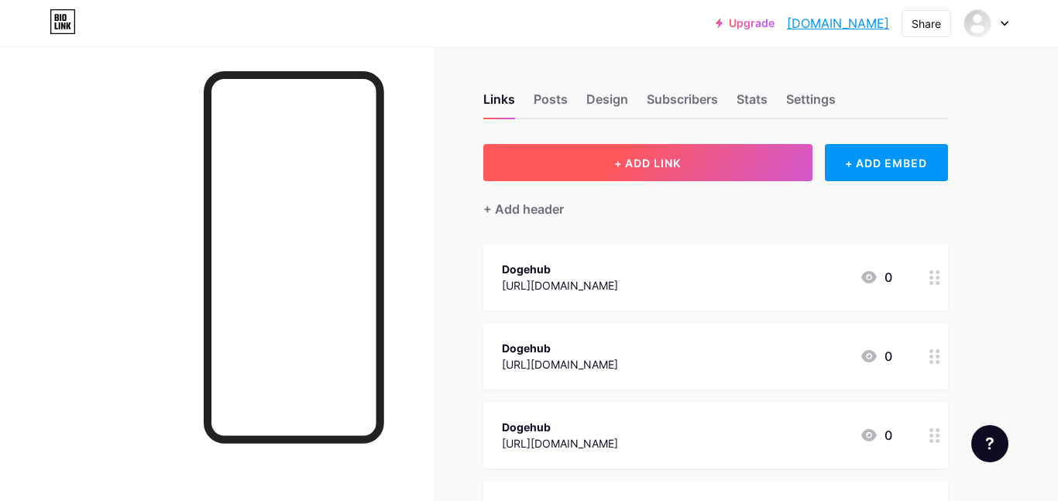
click at [538, 148] on button "+ ADD LINK" at bounding box center [647, 162] width 329 height 37
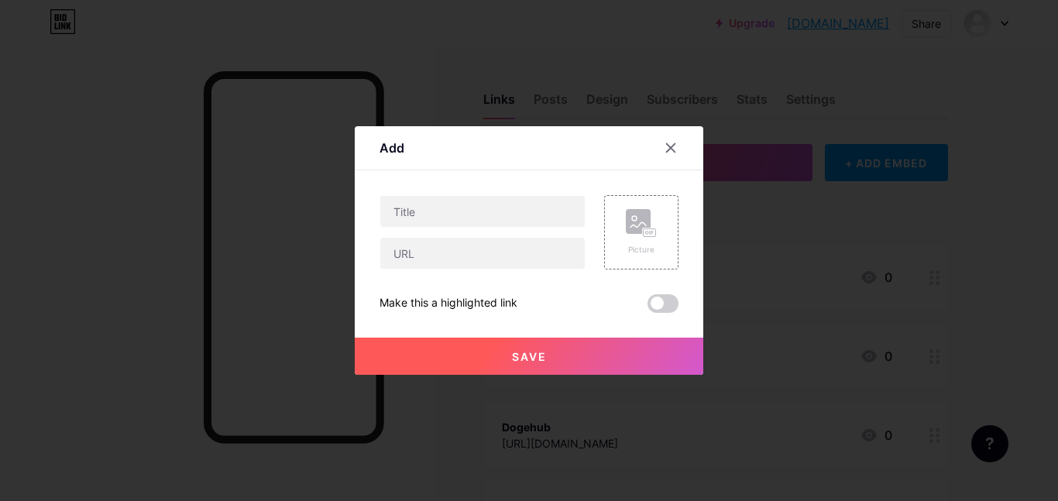
click at [504, 235] on div at bounding box center [482, 232] width 206 height 74
click at [492, 244] on input "text" at bounding box center [482, 253] width 204 height 31
paste input "[luminal]"
type input "[luminal]"
click at [401, 202] on input "text" at bounding box center [482, 211] width 204 height 31
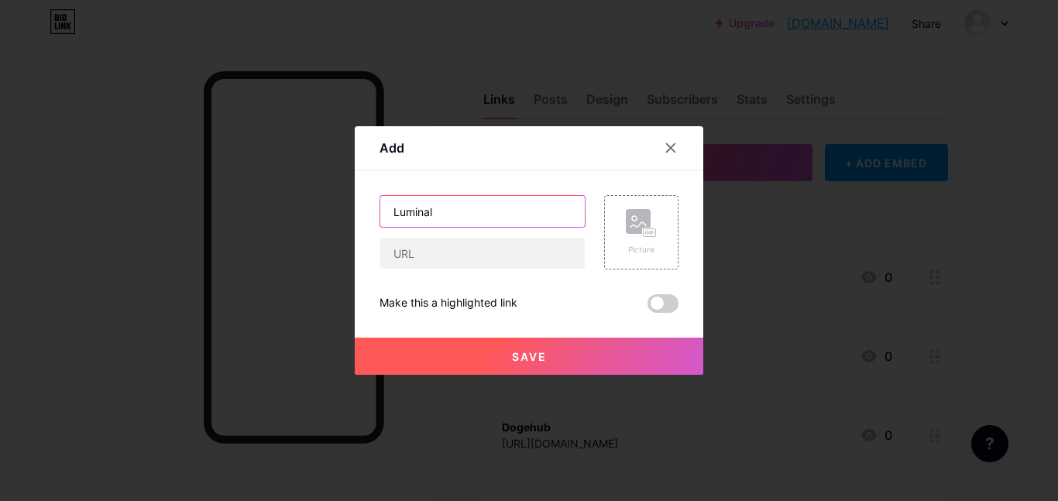
type input "Luminal"
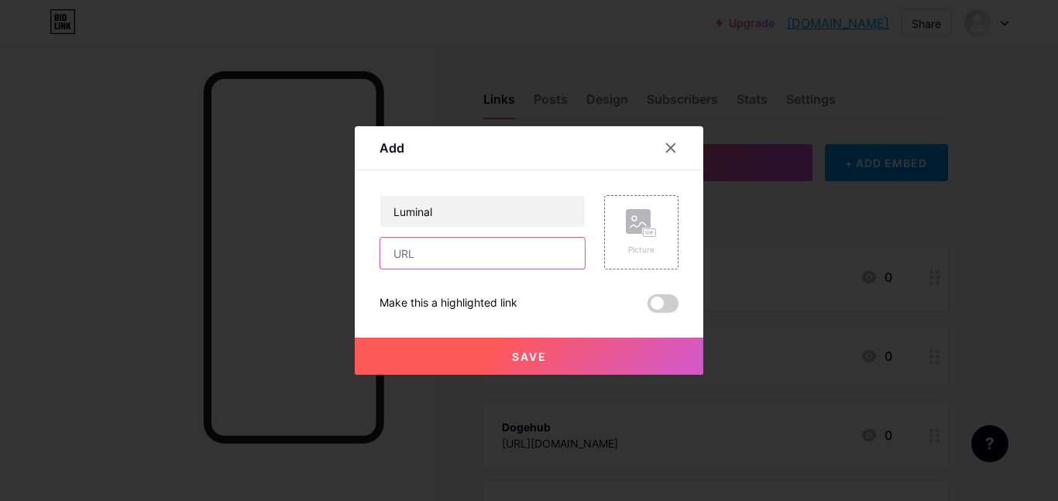
click at [422, 264] on input "text" at bounding box center [482, 253] width 204 height 31
paste input "[URL][DOMAIN_NAME]"
type input "[URL][DOMAIN_NAME]"
click at [482, 331] on div "Save" at bounding box center [529, 344] width 348 height 62
click at [487, 336] on div "Save" at bounding box center [529, 344] width 348 height 62
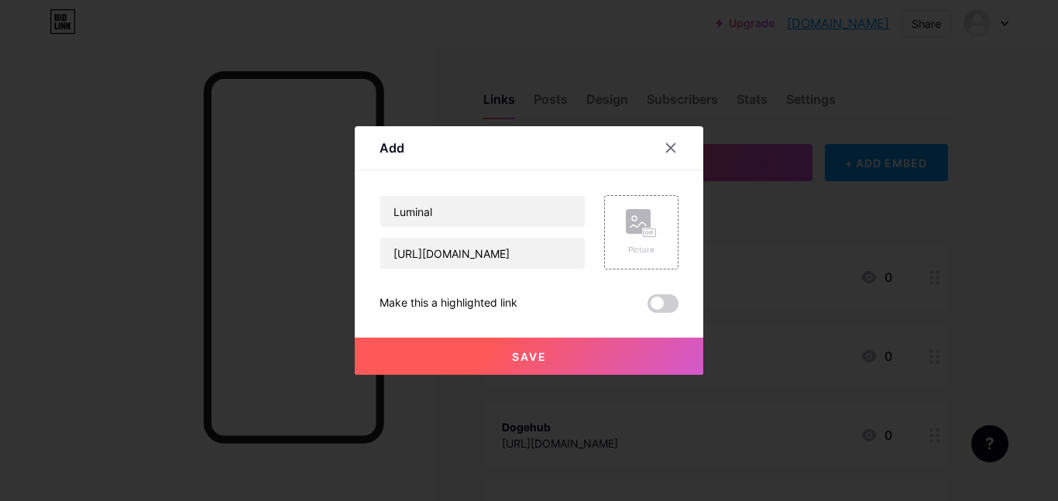
click at [485, 338] on button "Save" at bounding box center [529, 356] width 348 height 37
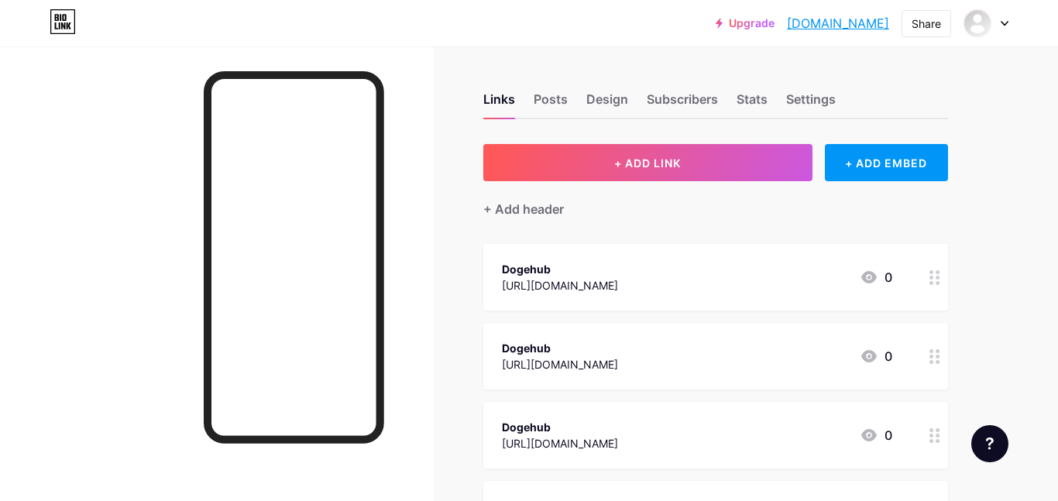
scroll to position [543, 0]
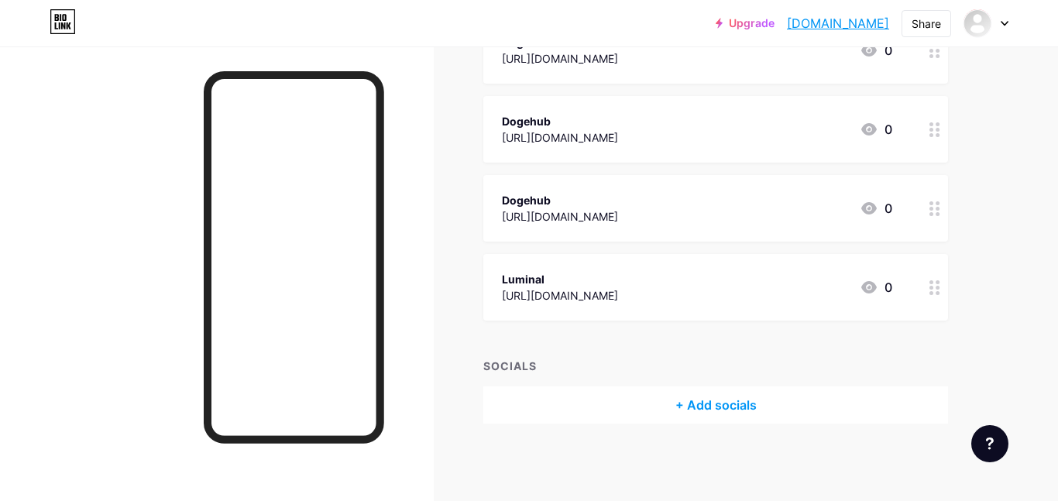
click at [923, 294] on div at bounding box center [934, 287] width 26 height 67
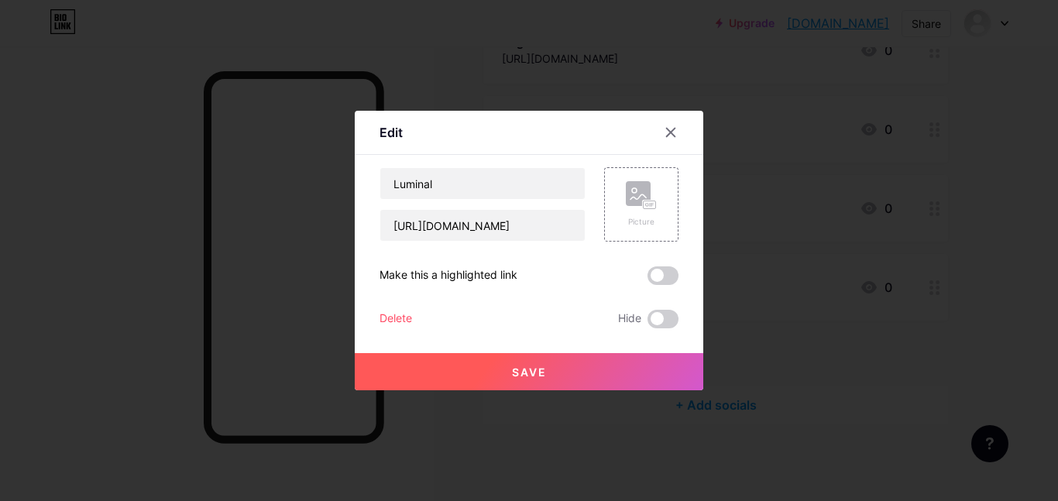
click at [395, 319] on div "Delete" at bounding box center [395, 319] width 33 height 19
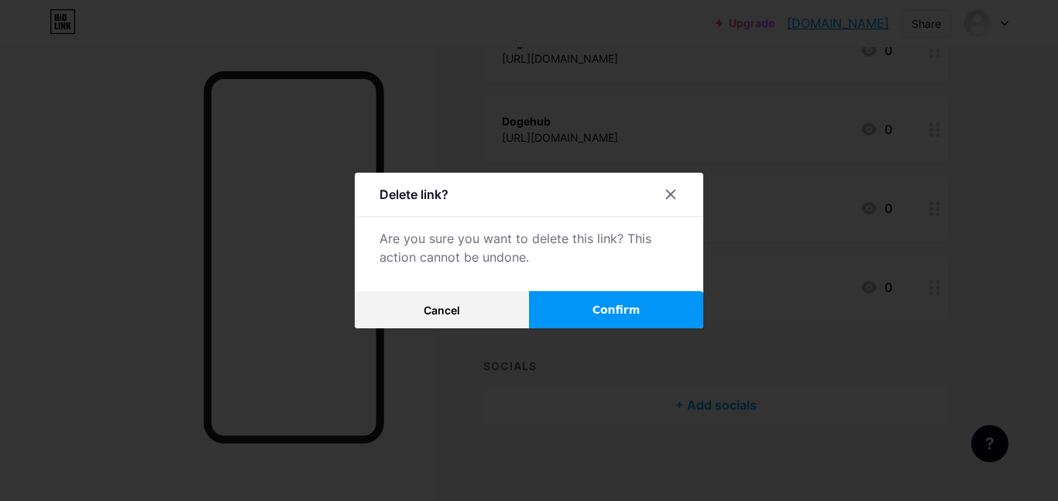
click at [547, 307] on button "Confirm" at bounding box center [616, 309] width 174 height 37
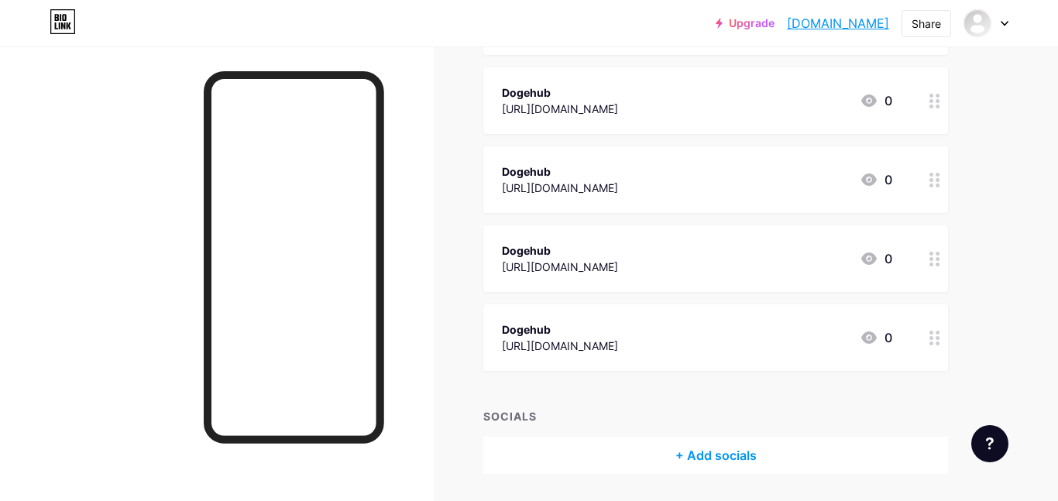
scroll to position [0, 0]
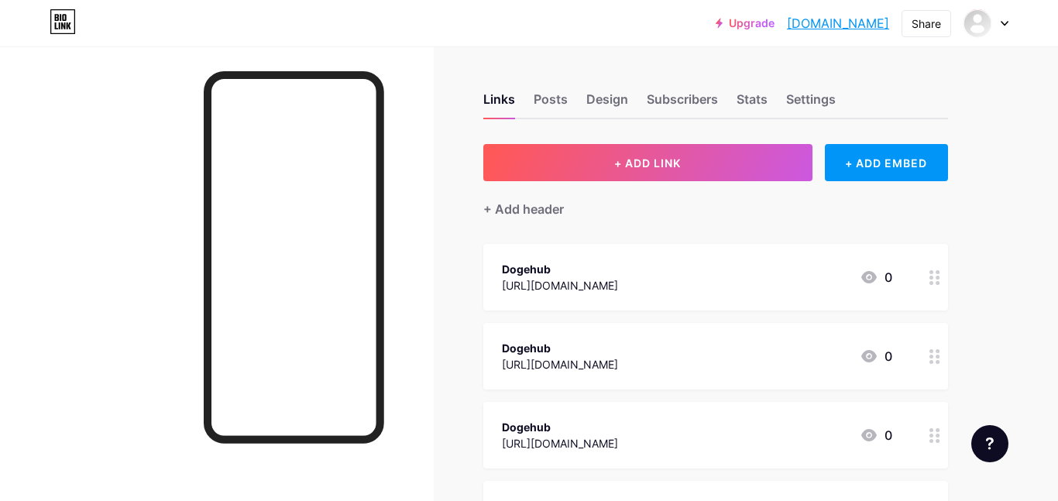
click at [533, 187] on div "+ Add header" at bounding box center [715, 200] width 465 height 38
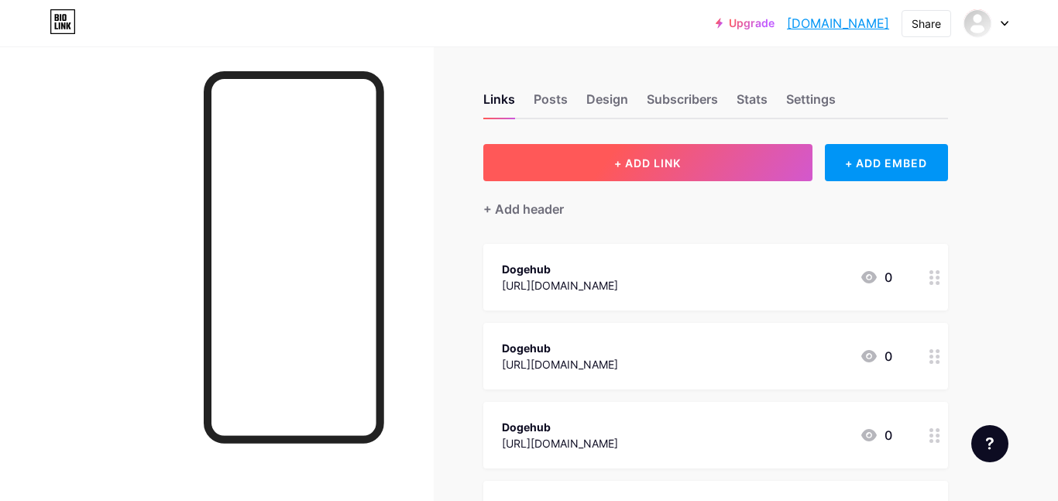
click at [537, 180] on button "+ ADD LINK" at bounding box center [647, 162] width 329 height 37
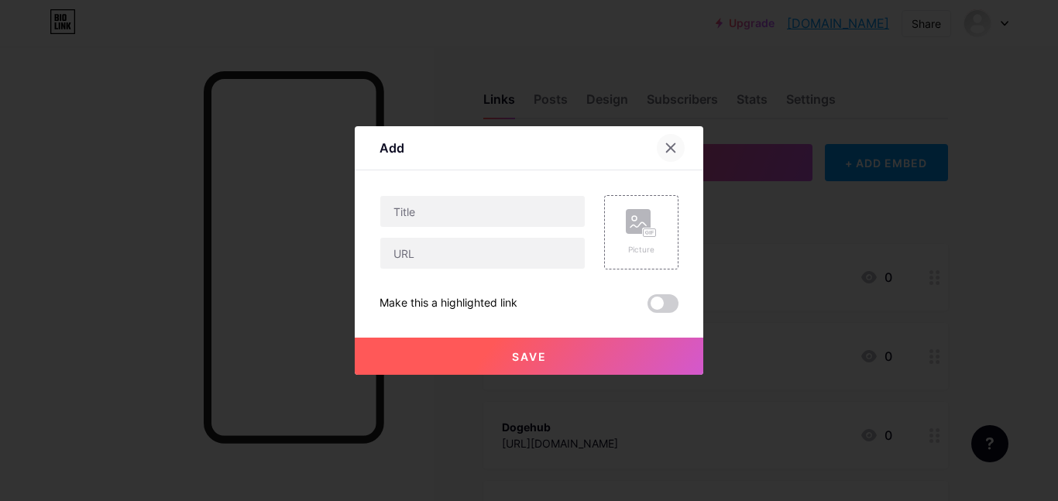
click at [666, 147] on icon at bounding box center [670, 148] width 12 height 12
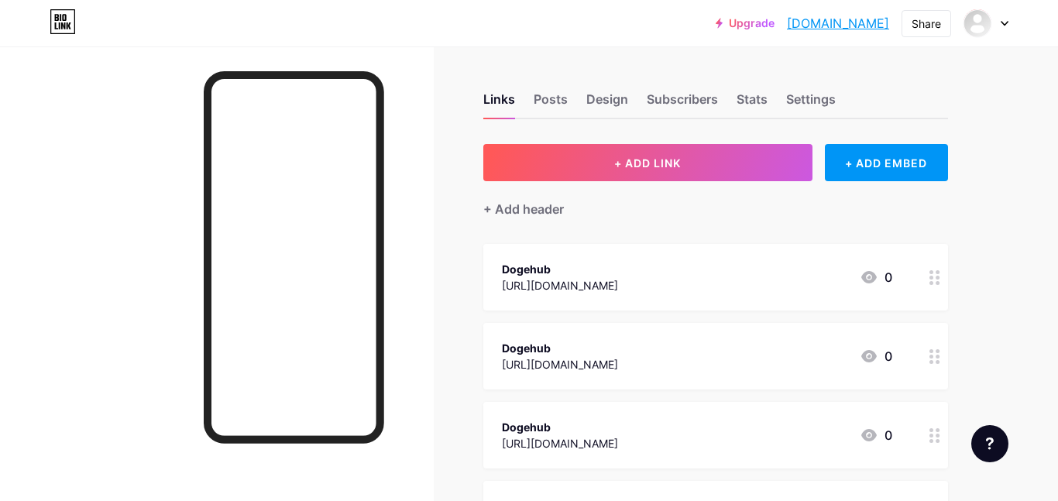
click at [933, 285] on div at bounding box center [934, 277] width 26 height 67
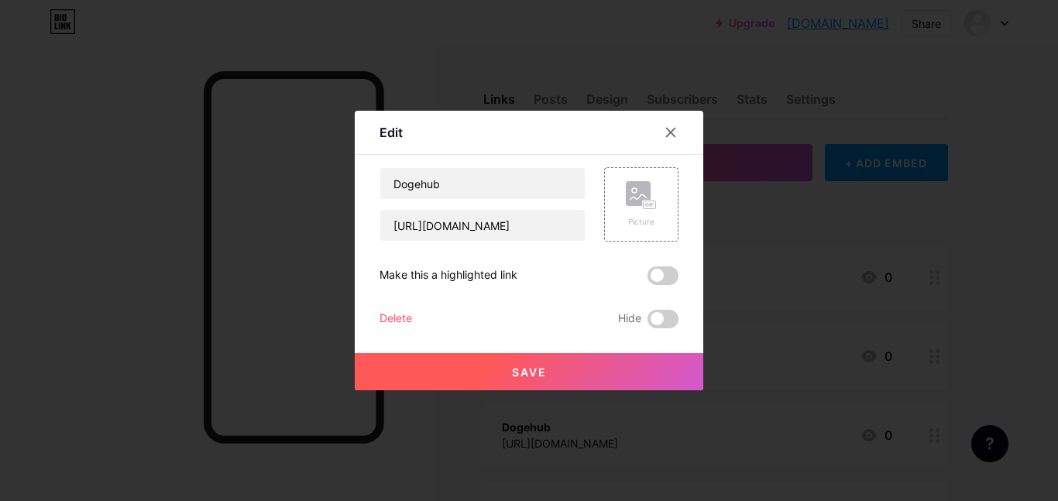
click at [393, 321] on div "Delete" at bounding box center [395, 319] width 33 height 19
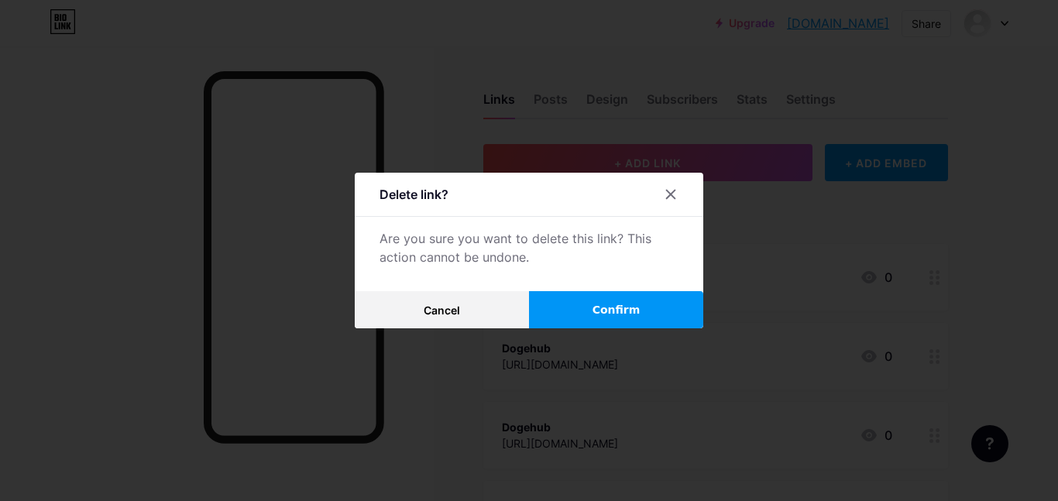
click at [560, 304] on button "Confirm" at bounding box center [616, 309] width 174 height 37
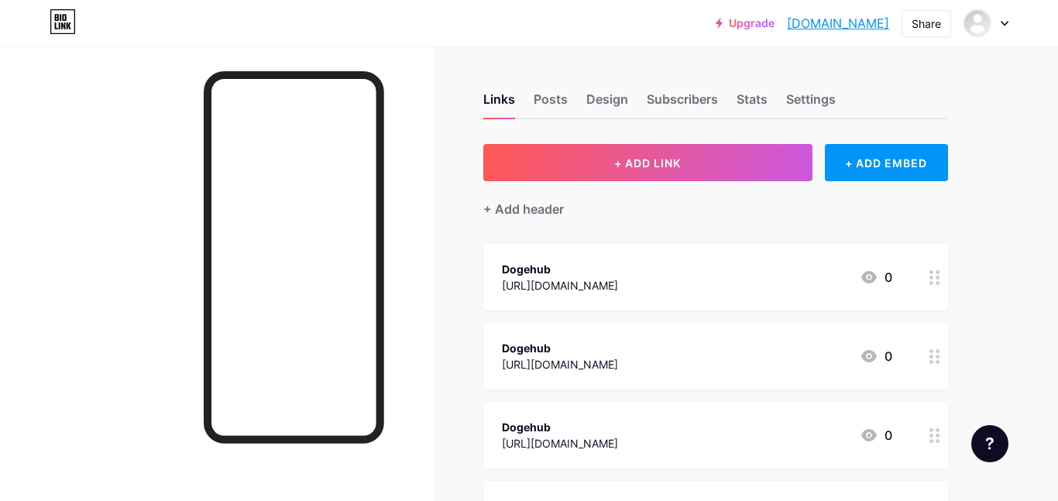
click at [933, 273] on icon at bounding box center [934, 277] width 11 height 15
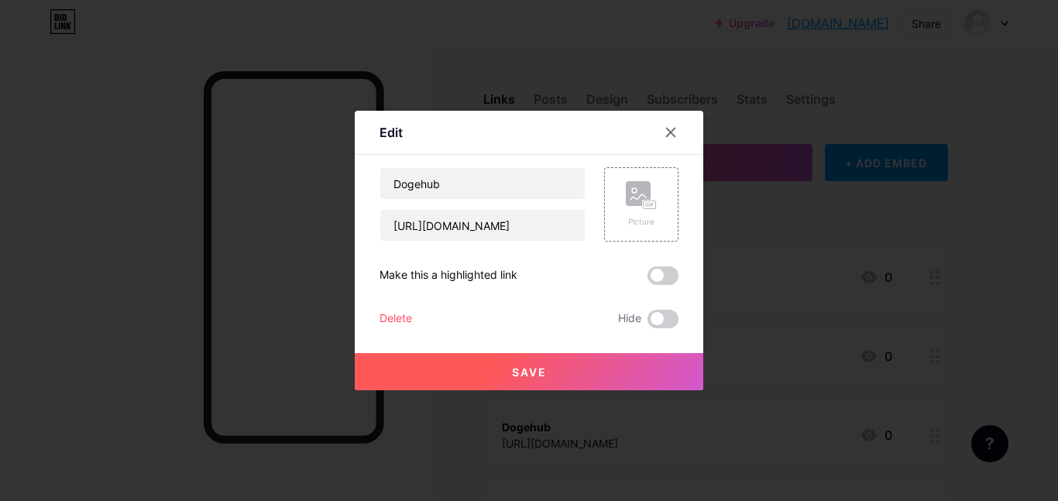
click at [394, 323] on div "Delete" at bounding box center [395, 319] width 33 height 19
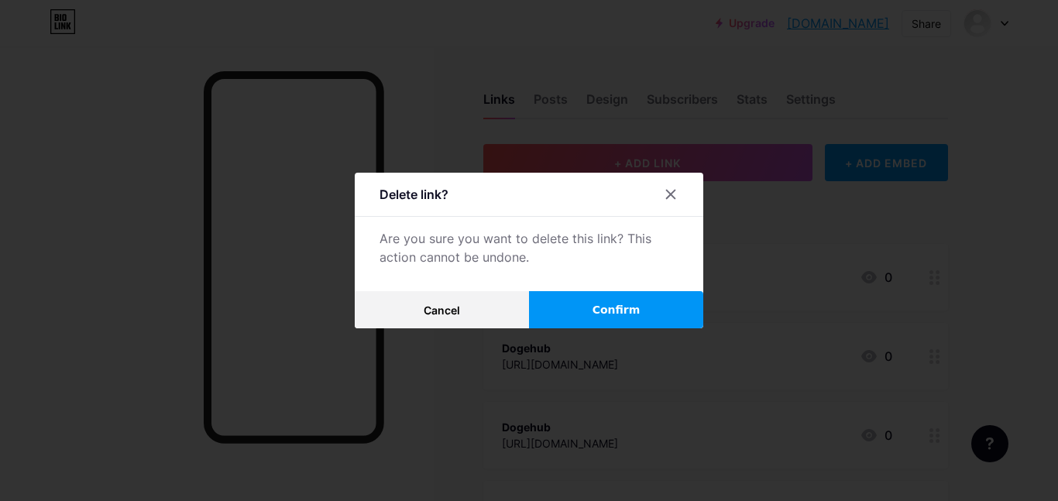
click at [688, 319] on button "Confirm" at bounding box center [616, 309] width 174 height 37
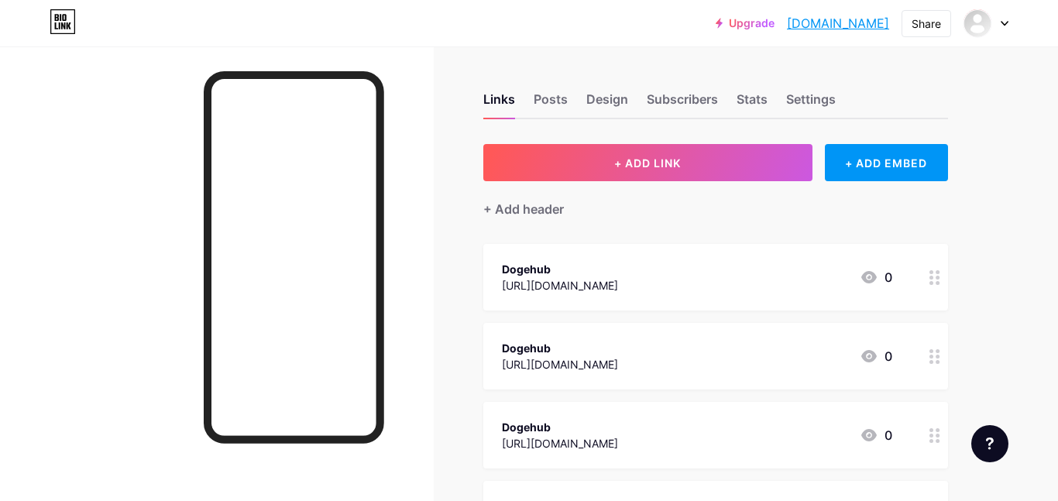
click at [931, 281] on circle at bounding box center [931, 283] width 4 height 4
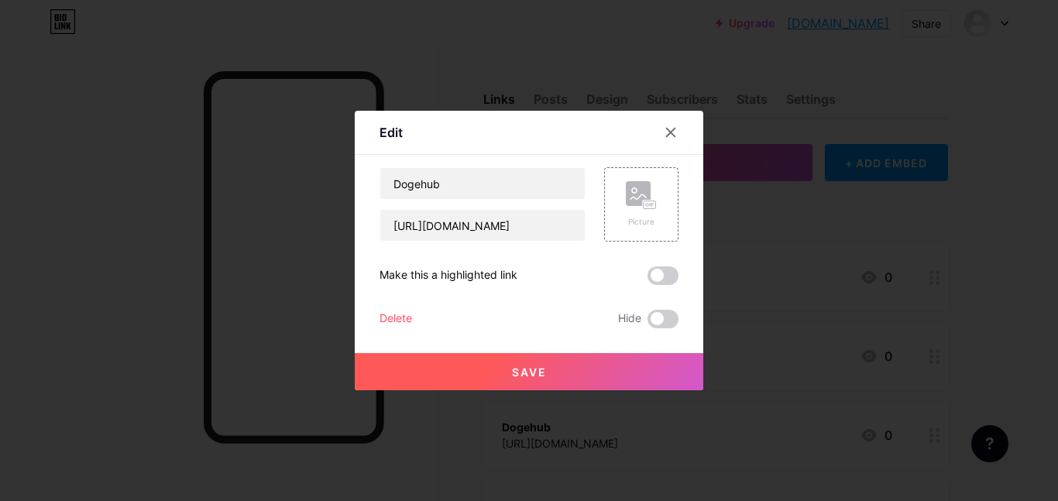
click at [421, 325] on div "Delete Hide" at bounding box center [528, 319] width 299 height 19
click at [402, 320] on div "Delete" at bounding box center [395, 319] width 33 height 19
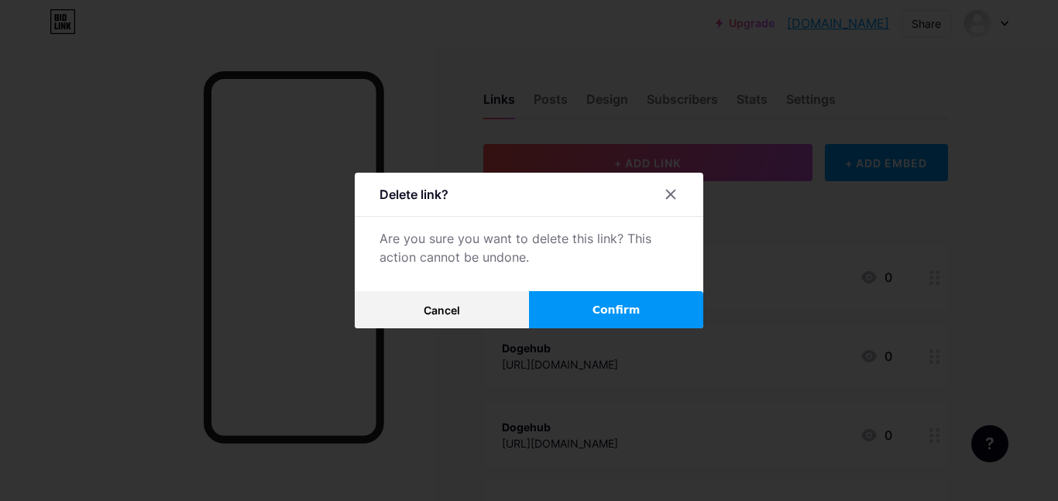
click at [593, 301] on button "Confirm" at bounding box center [616, 309] width 174 height 37
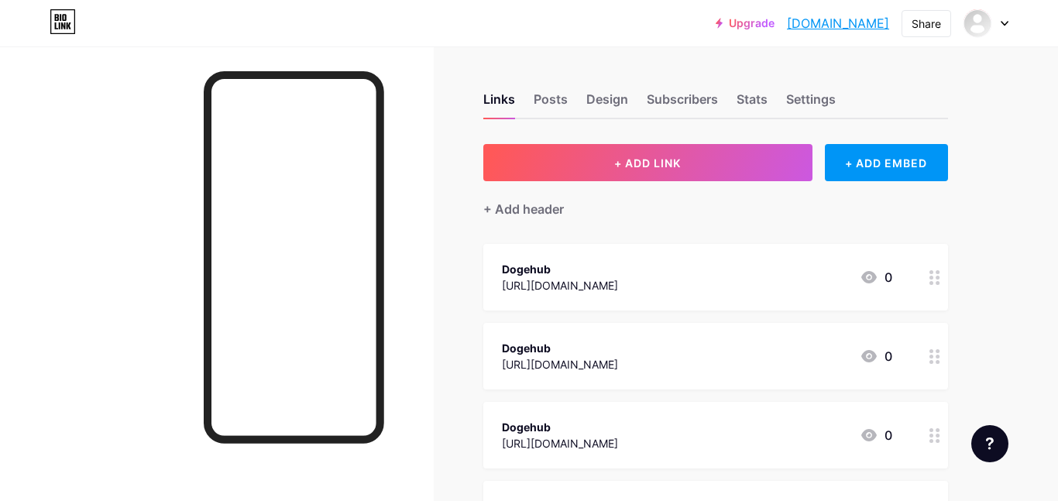
click at [933, 274] on icon at bounding box center [934, 277] width 11 height 15
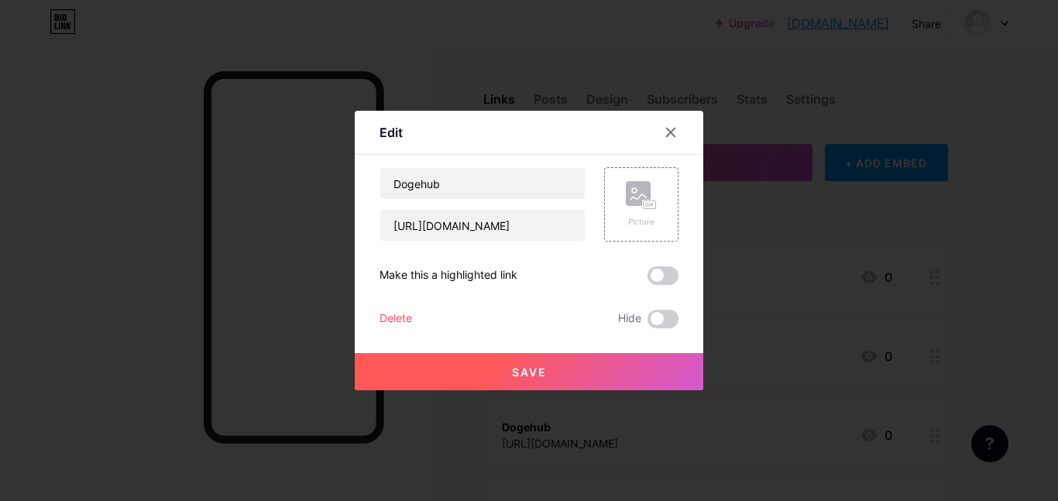
click at [391, 322] on div "Delete" at bounding box center [395, 319] width 33 height 19
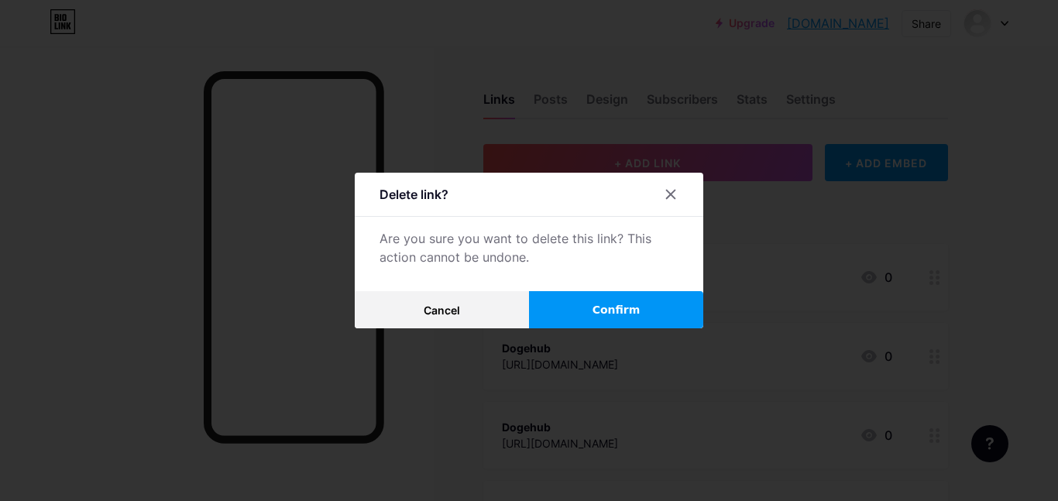
click at [618, 326] on button "Confirm" at bounding box center [616, 309] width 174 height 37
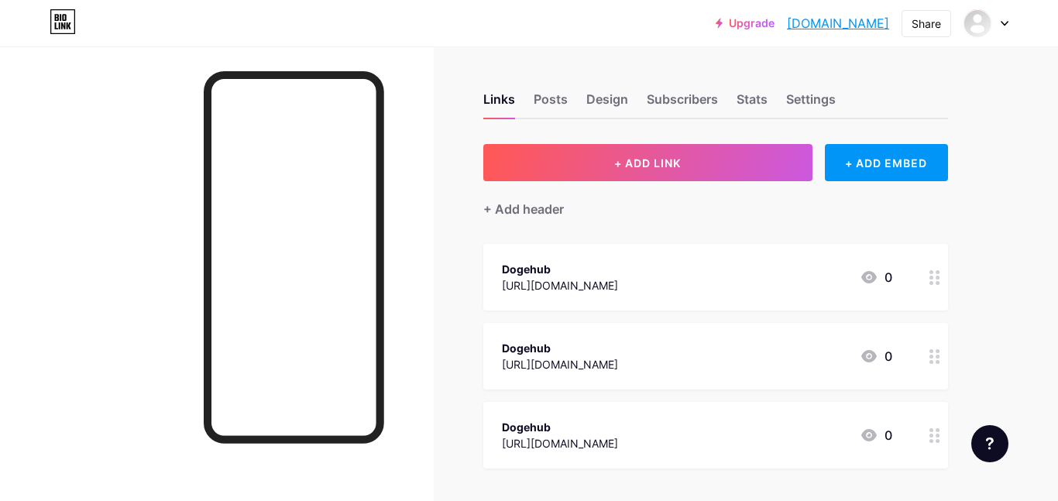
click at [925, 276] on div at bounding box center [934, 277] width 26 height 67
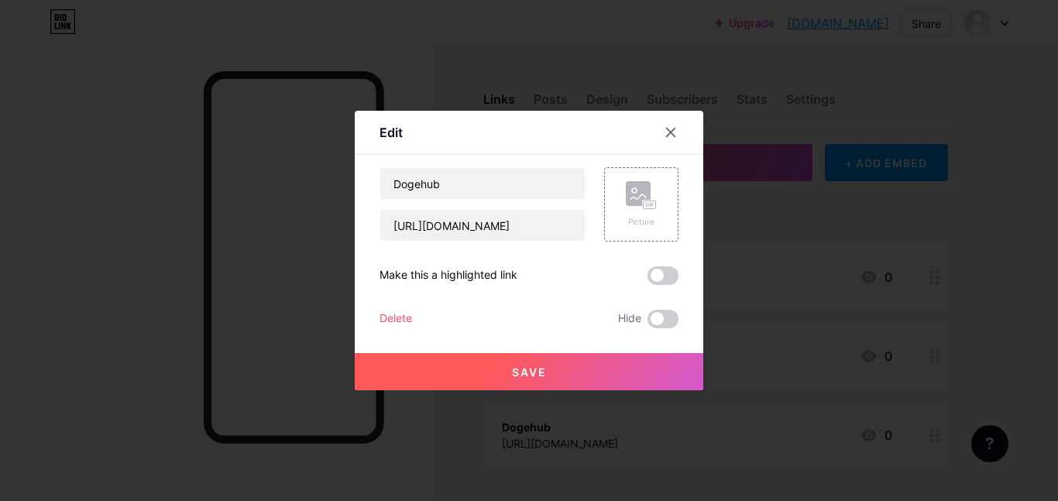
click at [425, 323] on div "Delete Hide" at bounding box center [528, 319] width 299 height 19
click at [410, 317] on div "Delete" at bounding box center [395, 319] width 33 height 19
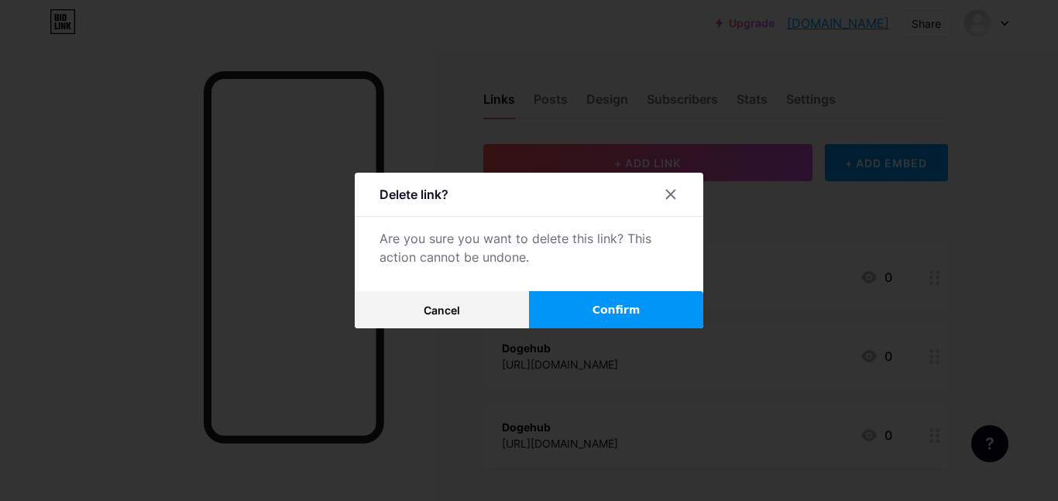
click at [562, 308] on button "Confirm" at bounding box center [616, 309] width 174 height 37
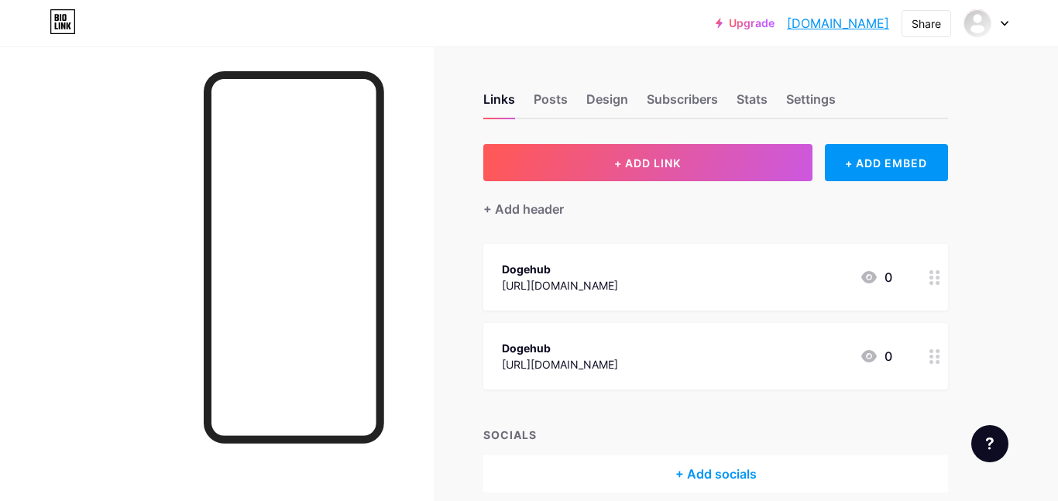
click at [933, 271] on icon at bounding box center [934, 277] width 11 height 15
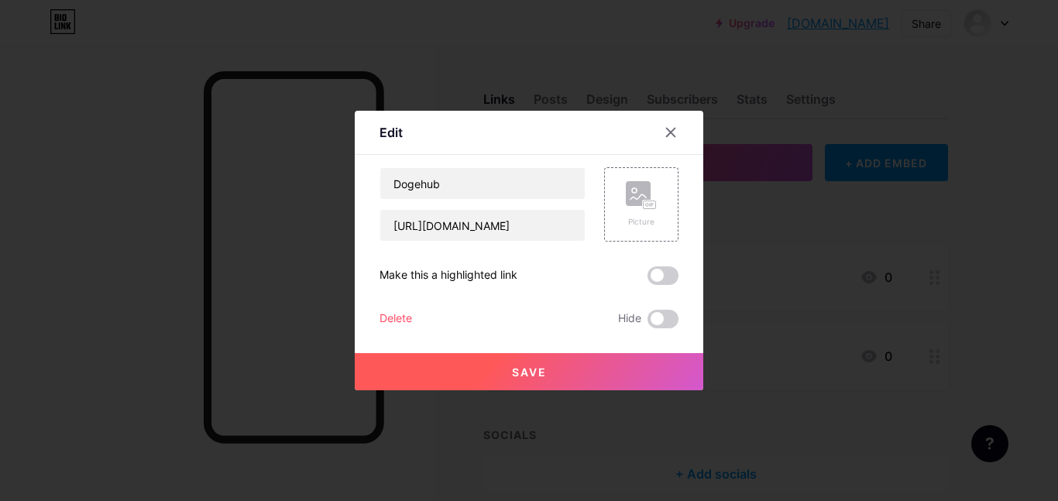
click at [410, 311] on div "Delete" at bounding box center [395, 319] width 33 height 19
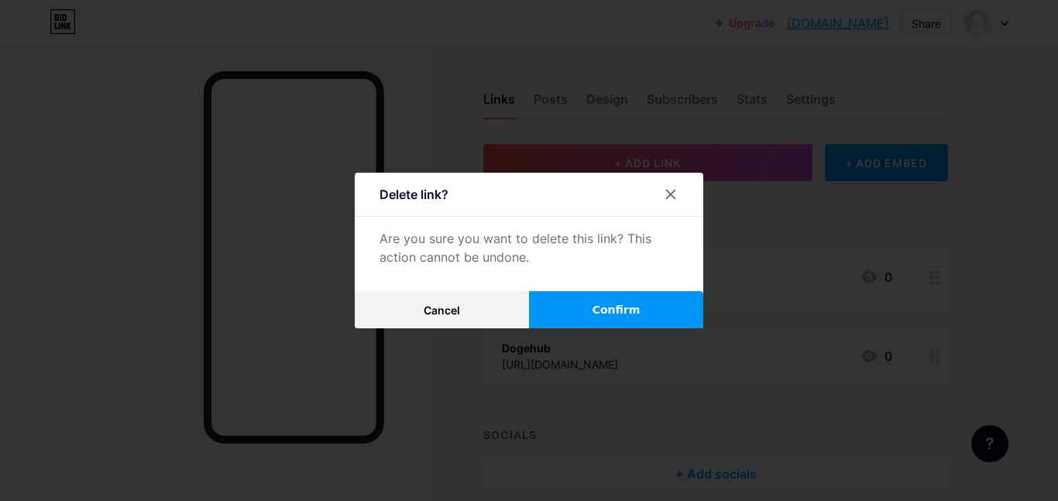
click at [620, 304] on span "Confirm" at bounding box center [616, 310] width 48 height 16
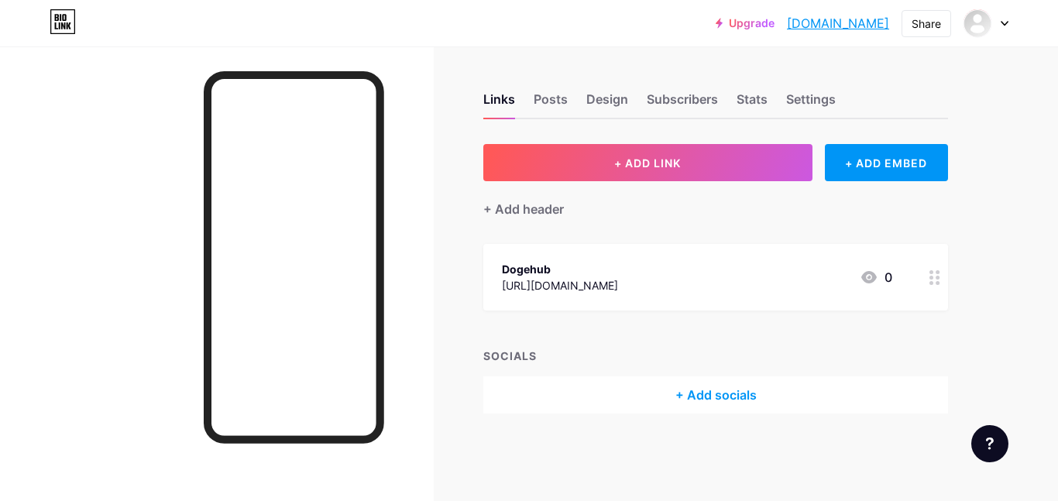
click at [927, 280] on div at bounding box center [934, 277] width 26 height 67
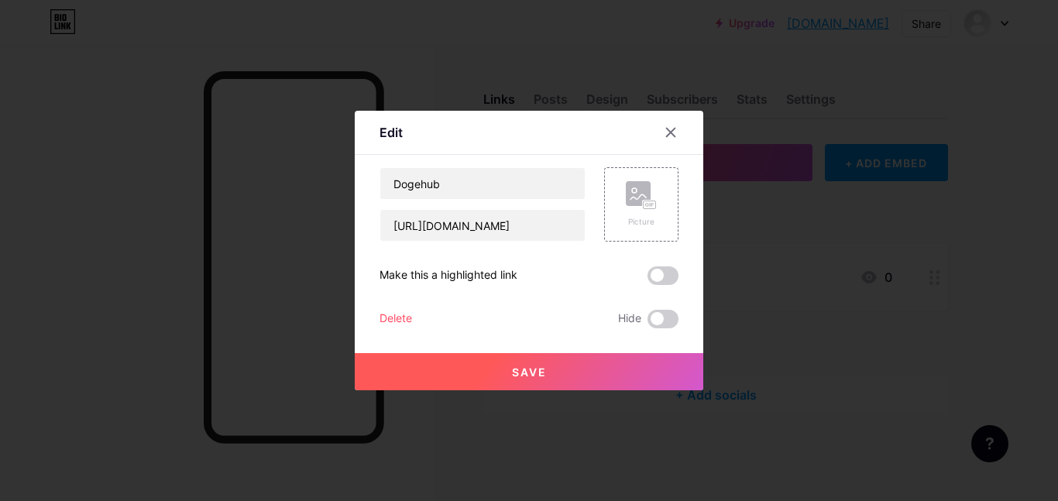
click at [409, 313] on div "Delete" at bounding box center [395, 319] width 33 height 19
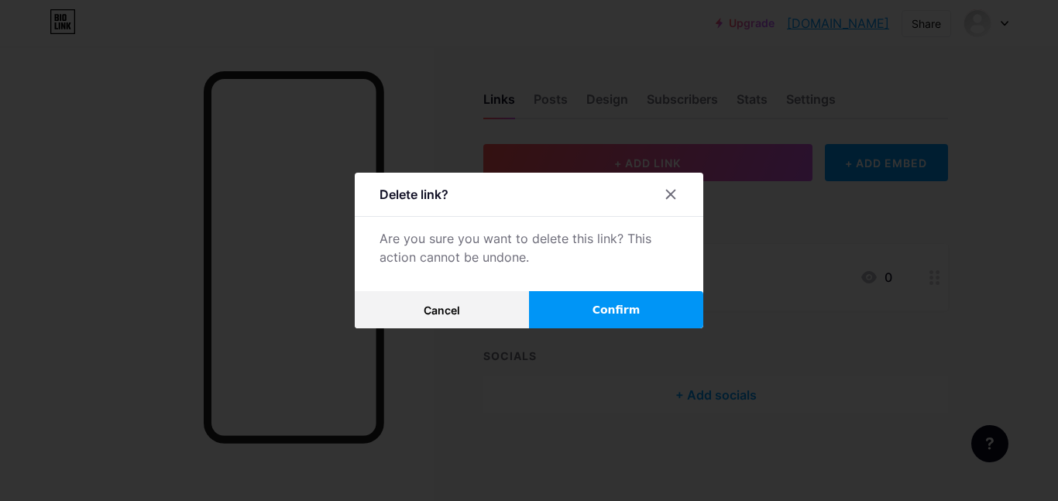
click at [581, 307] on button "Confirm" at bounding box center [616, 309] width 174 height 37
